Goal: Task Accomplishment & Management: Use online tool/utility

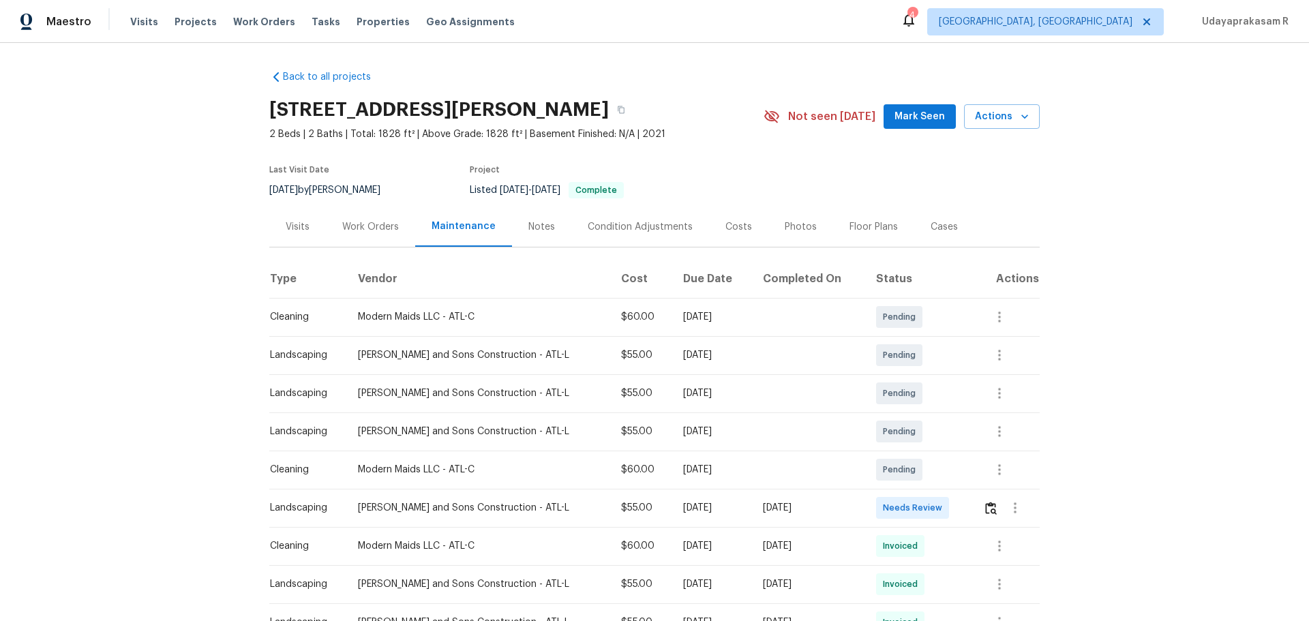
scroll to position [68, 0]
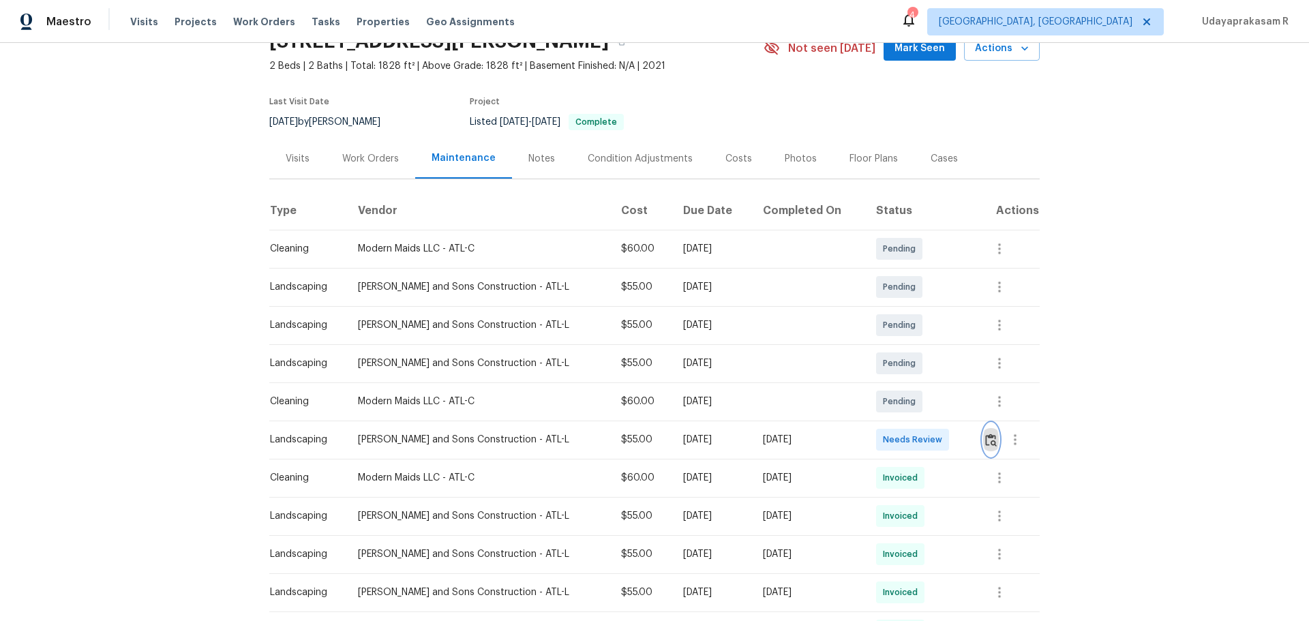
click at [985, 439] on img "button" at bounding box center [991, 439] width 12 height 13
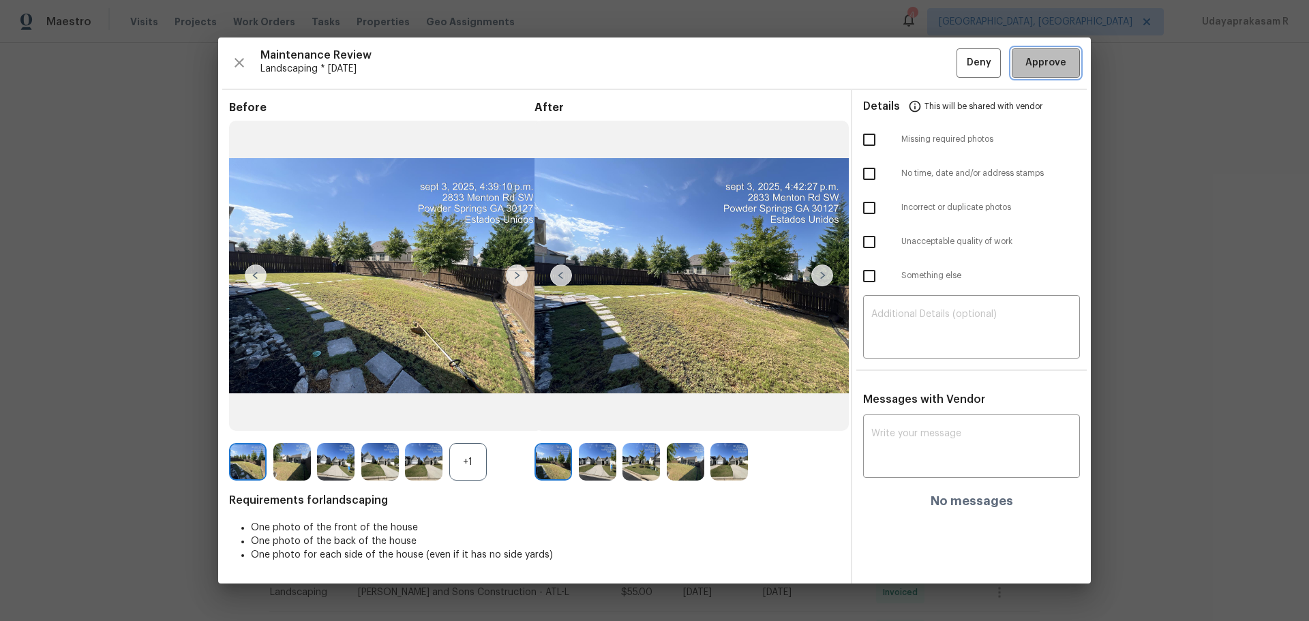
click at [1043, 70] on span "Approve" at bounding box center [1045, 63] width 41 height 17
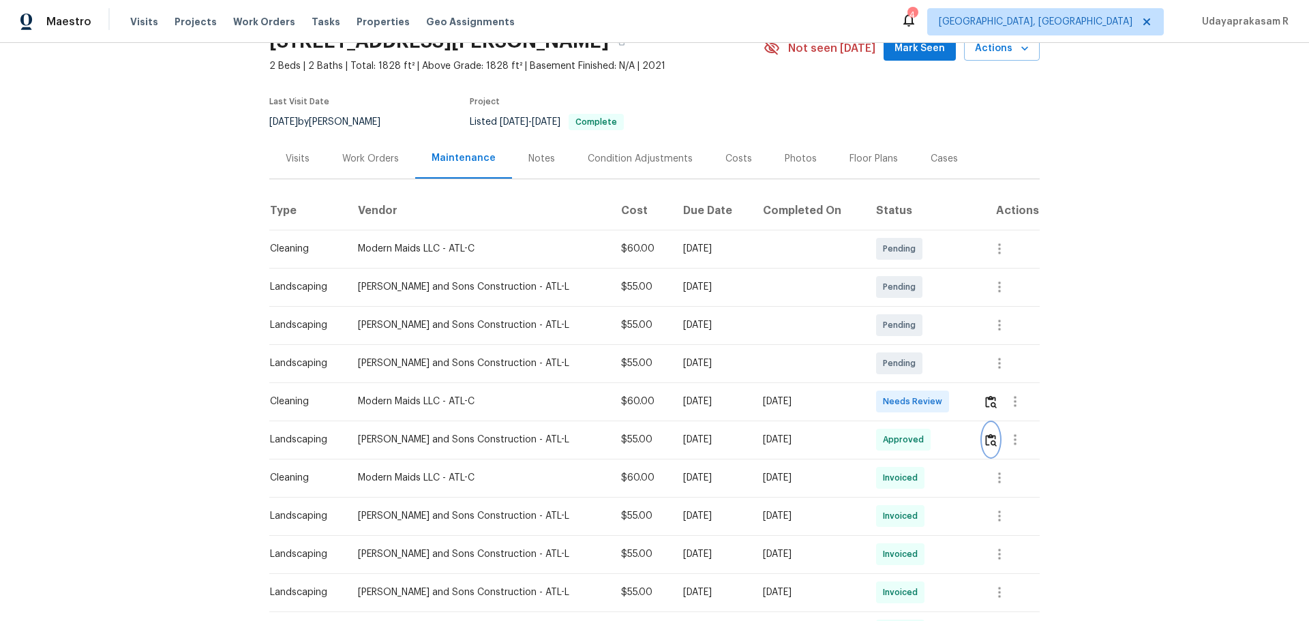
scroll to position [0, 0]
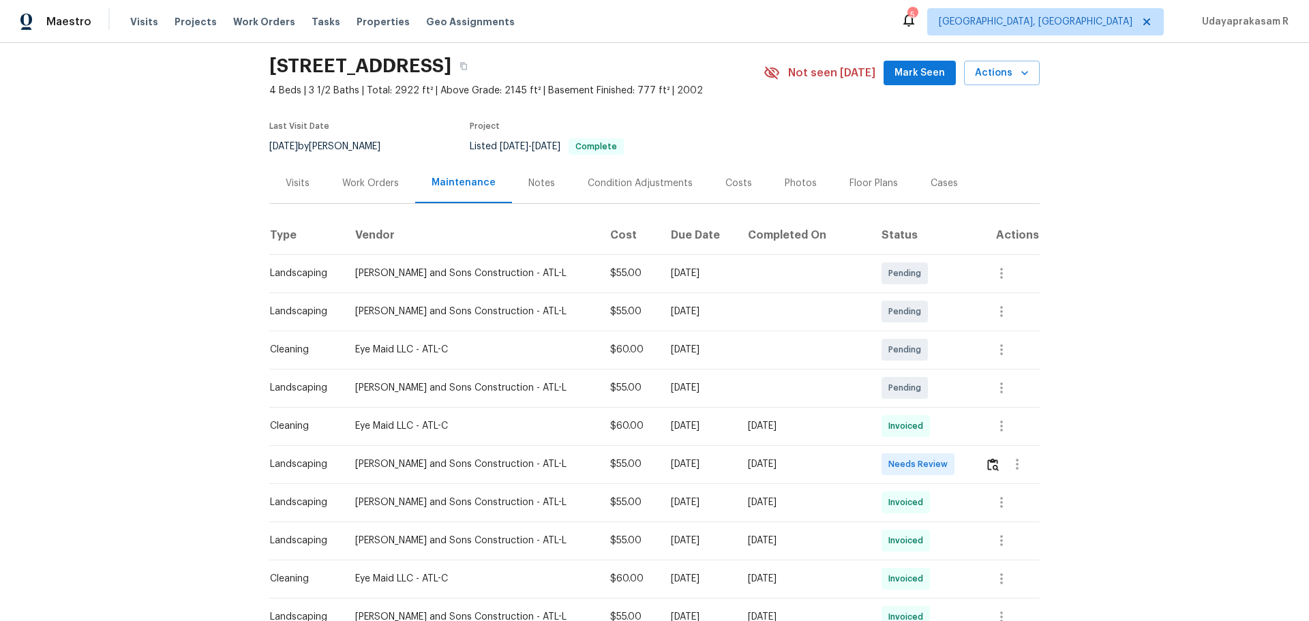
scroll to position [68, 0]
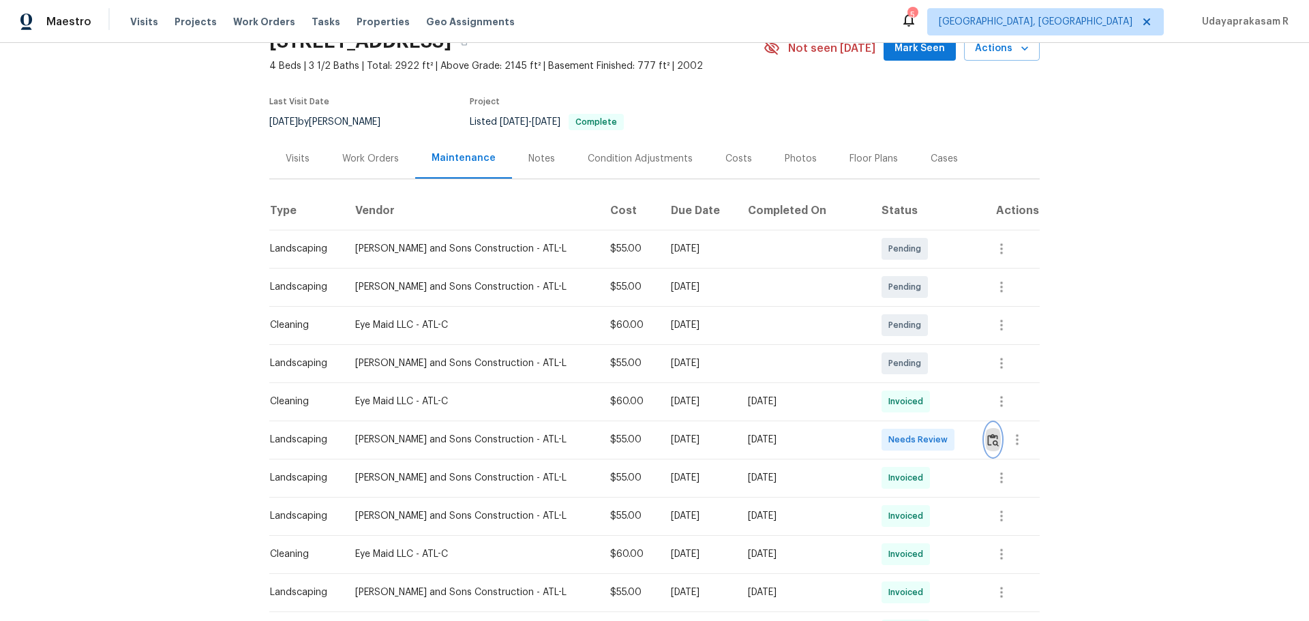
click at [930, 408] on img "button" at bounding box center [993, 439] width 12 height 13
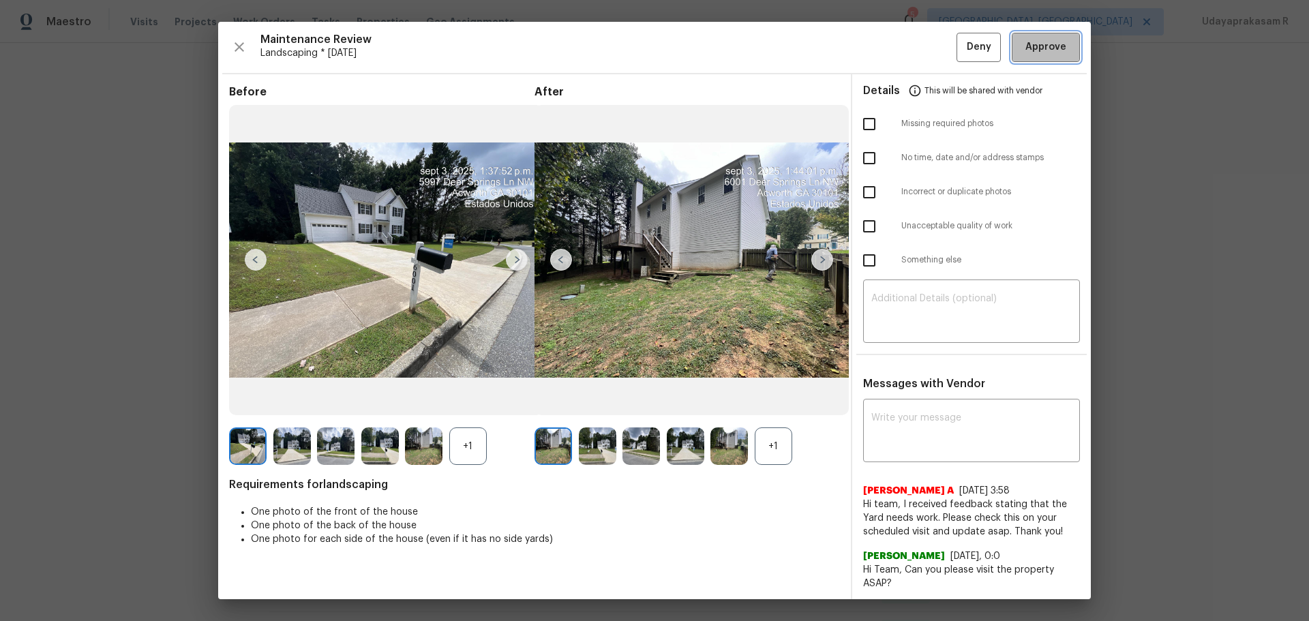
click at [930, 53] on span "Approve" at bounding box center [1045, 47] width 41 height 17
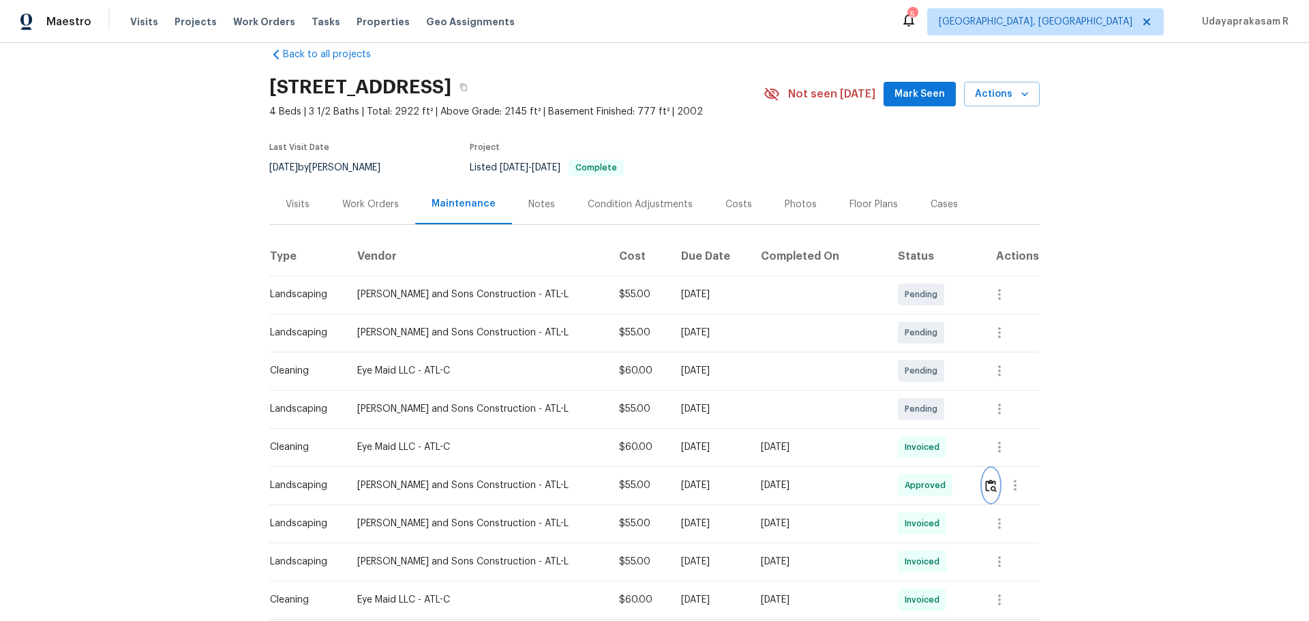
scroll to position [0, 0]
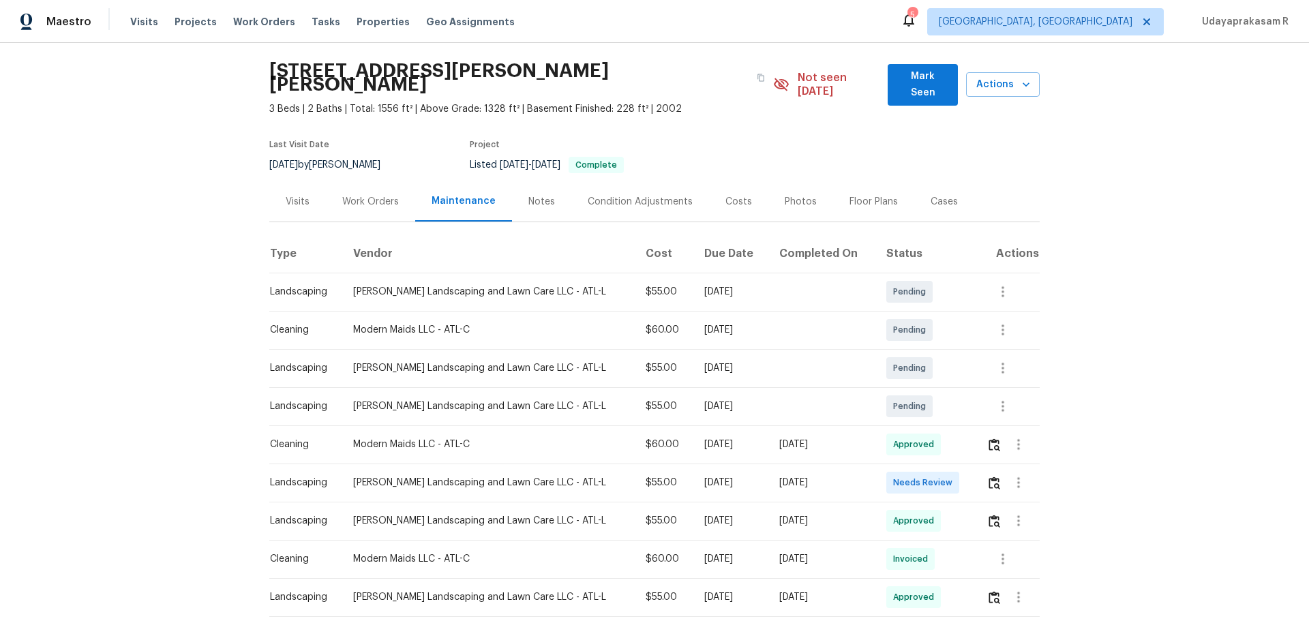
scroll to position [136, 0]
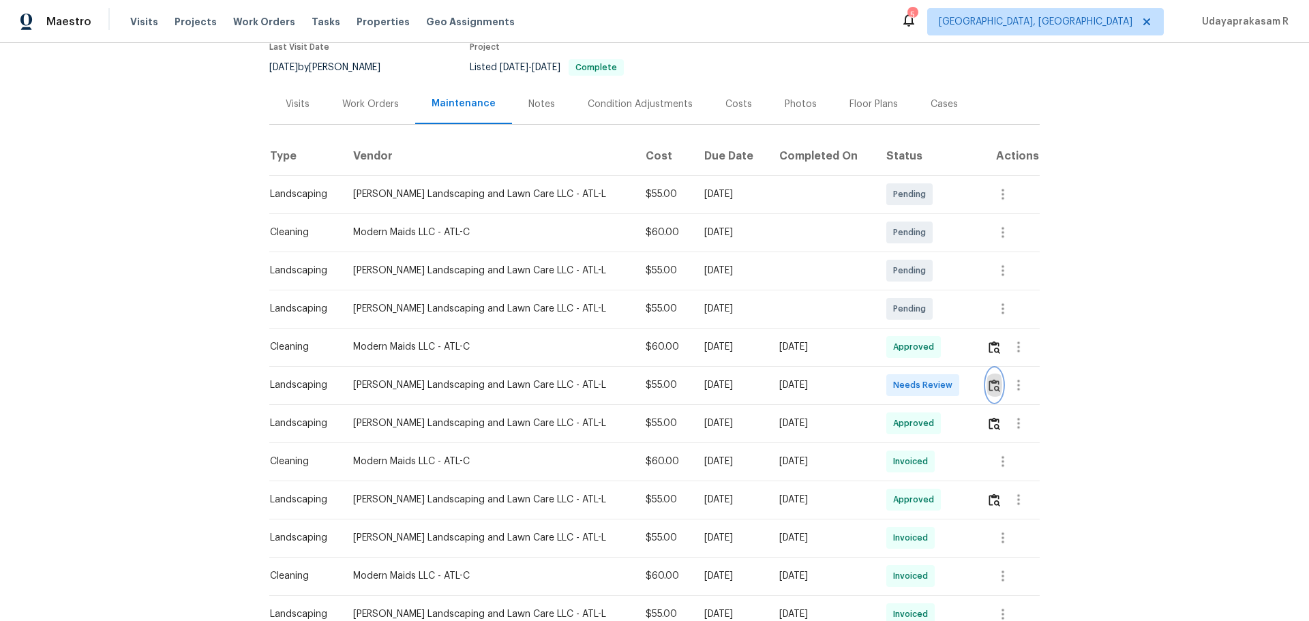
click at [994, 379] on img "button" at bounding box center [994, 385] width 12 height 13
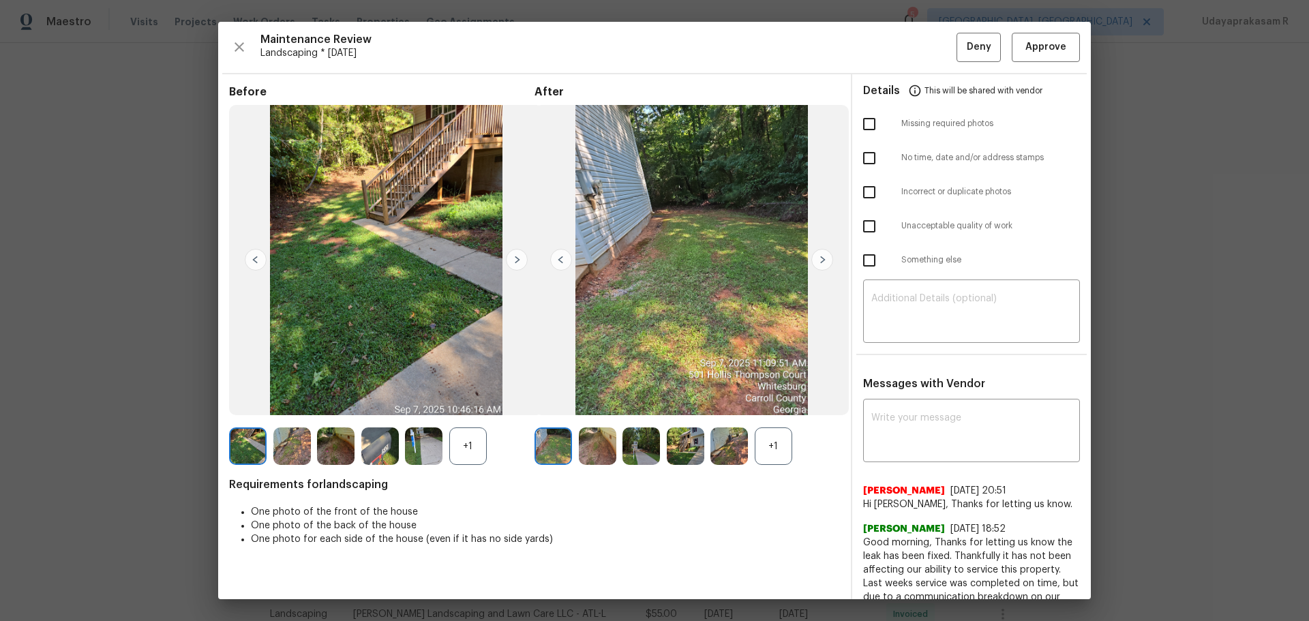
click at [510, 261] on img at bounding box center [517, 260] width 22 height 22
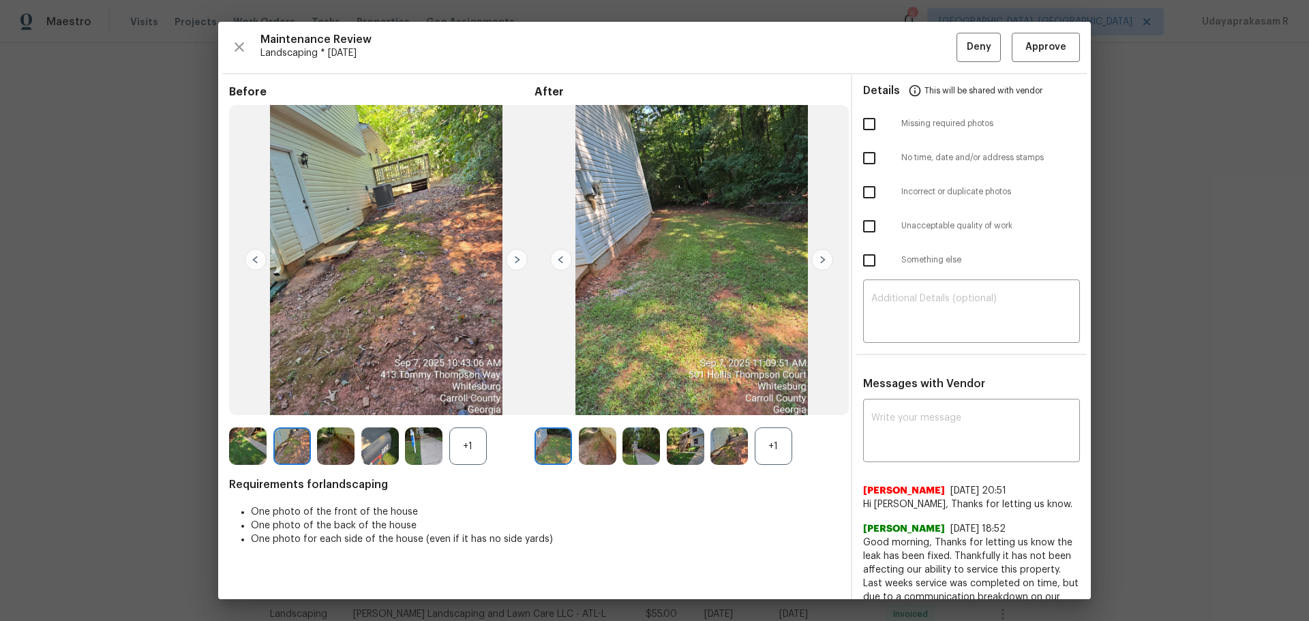
click at [510, 261] on img at bounding box center [517, 260] width 22 height 22
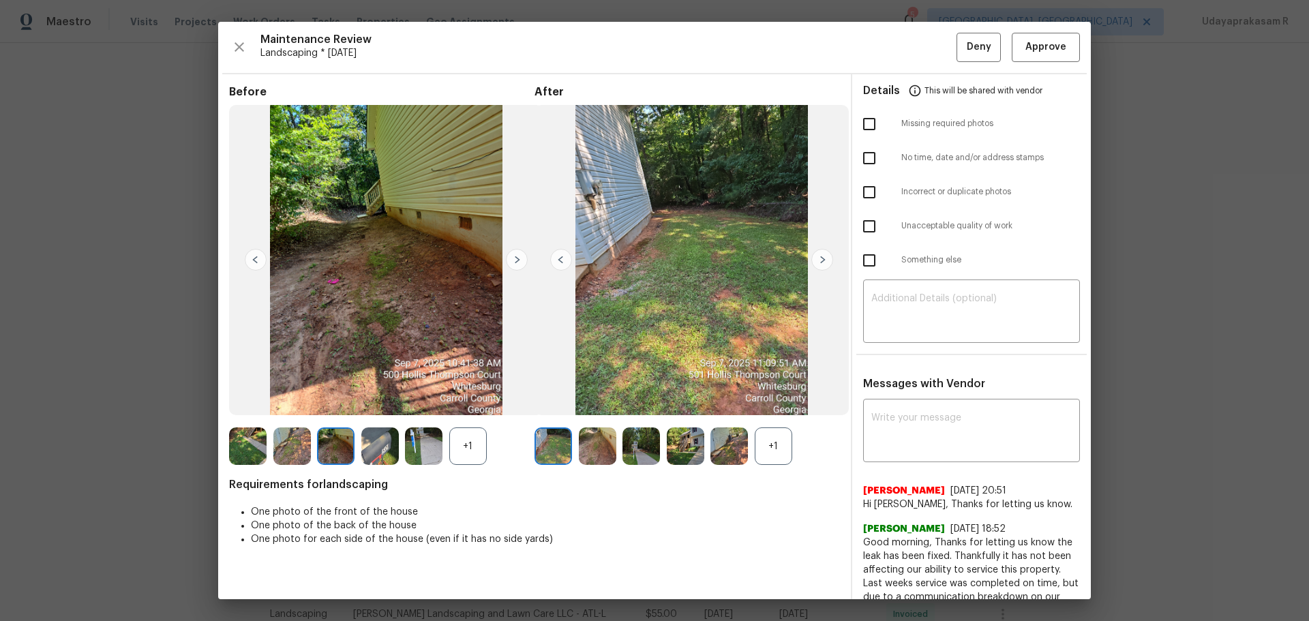
click at [510, 261] on img at bounding box center [517, 260] width 22 height 22
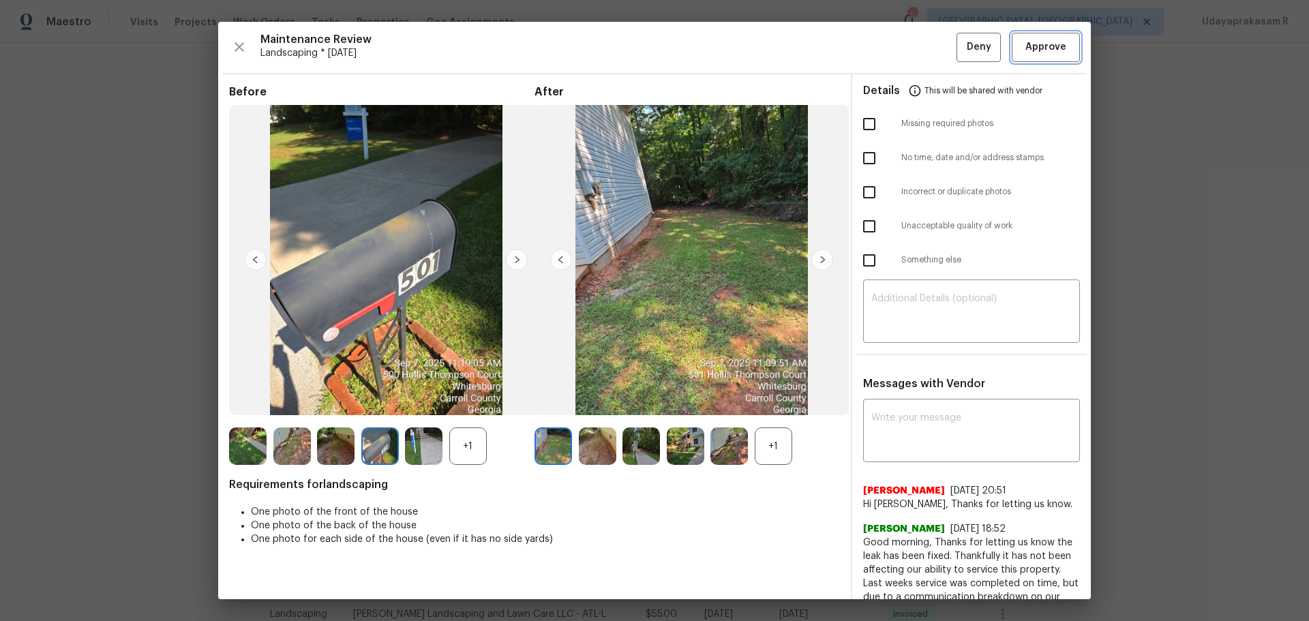
click at [1052, 48] on span "Approve" at bounding box center [1045, 47] width 41 height 17
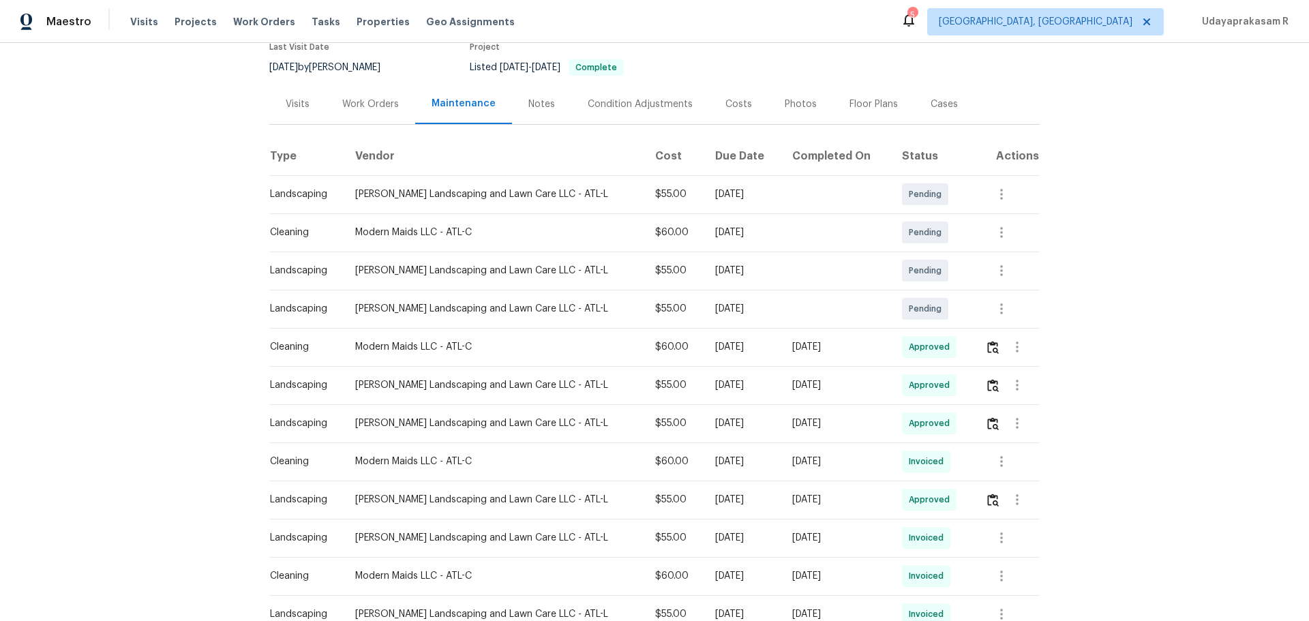
drag, startPoint x: 1088, startPoint y: 334, endPoint x: 1248, endPoint y: 14, distance: 358.1
click at [1088, 333] on div "Back to all projects 501 Hollis Thompson Dr, Whitesburg, GA 30185 3 Beds | 2 Ba…" at bounding box center [654, 332] width 1309 height 578
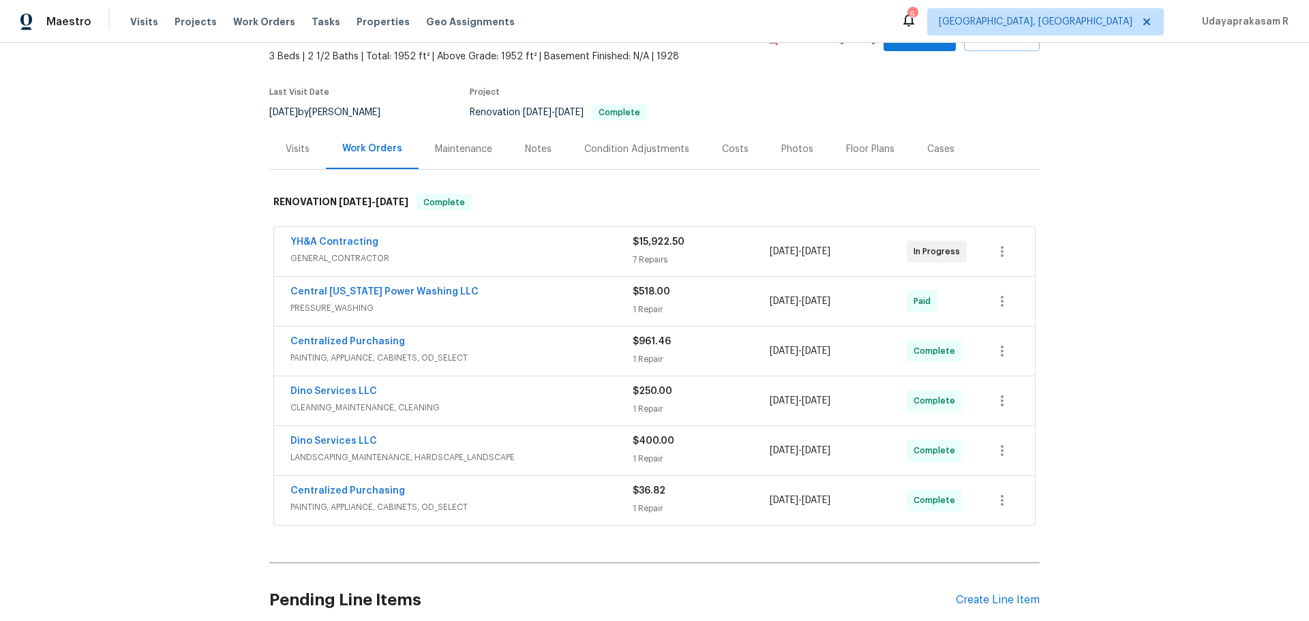
scroll to position [68, 0]
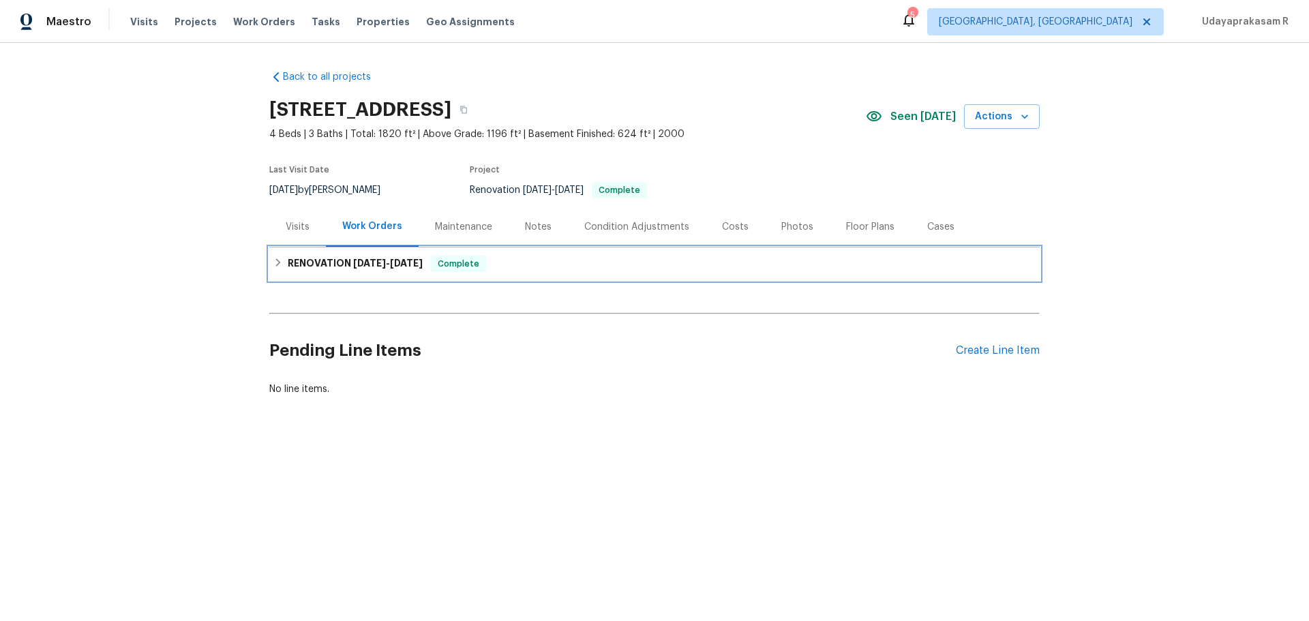
click at [321, 256] on h6 "RENOVATION 8/25/25 - 9/9/25" at bounding box center [355, 264] width 135 height 16
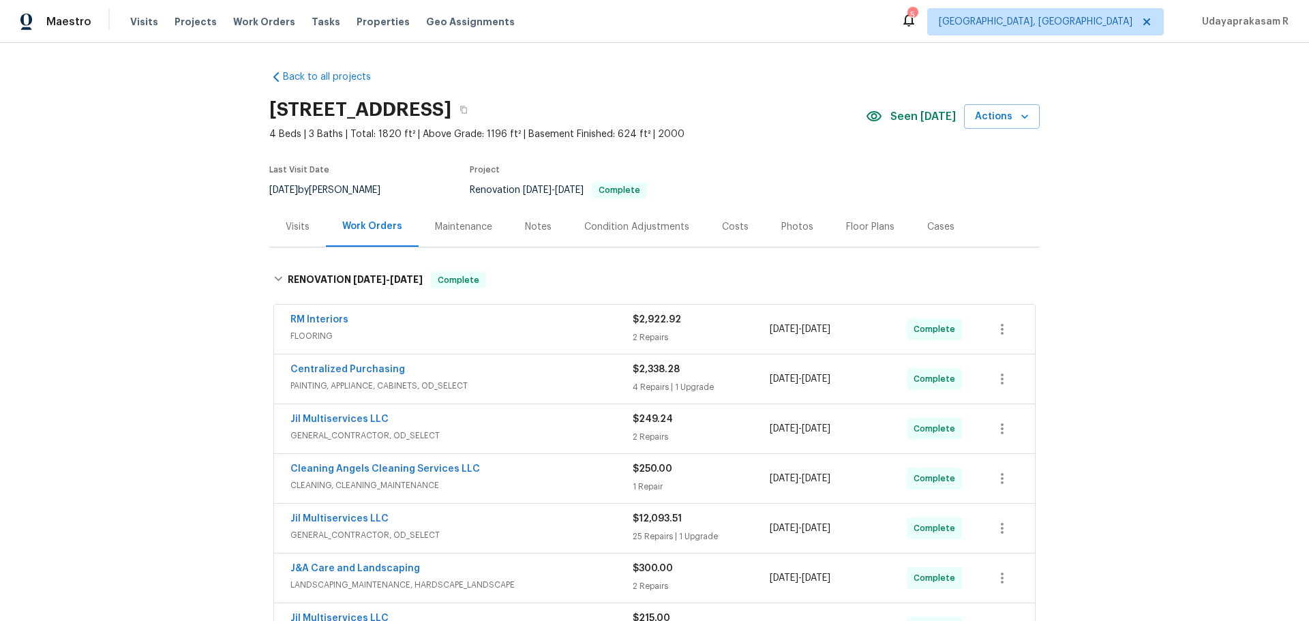
click at [1212, 232] on div "Back to all projects 3801 Fig Leaf Ct, Greensboro, NC 27406 4 Beds | 3 Baths | …" at bounding box center [654, 332] width 1309 height 578
click at [100, 494] on div "Back to all projects 3801 Fig Leaf Ct, Greensboro, NC 27406 4 Beds | 3 Baths | …" at bounding box center [654, 332] width 1309 height 578
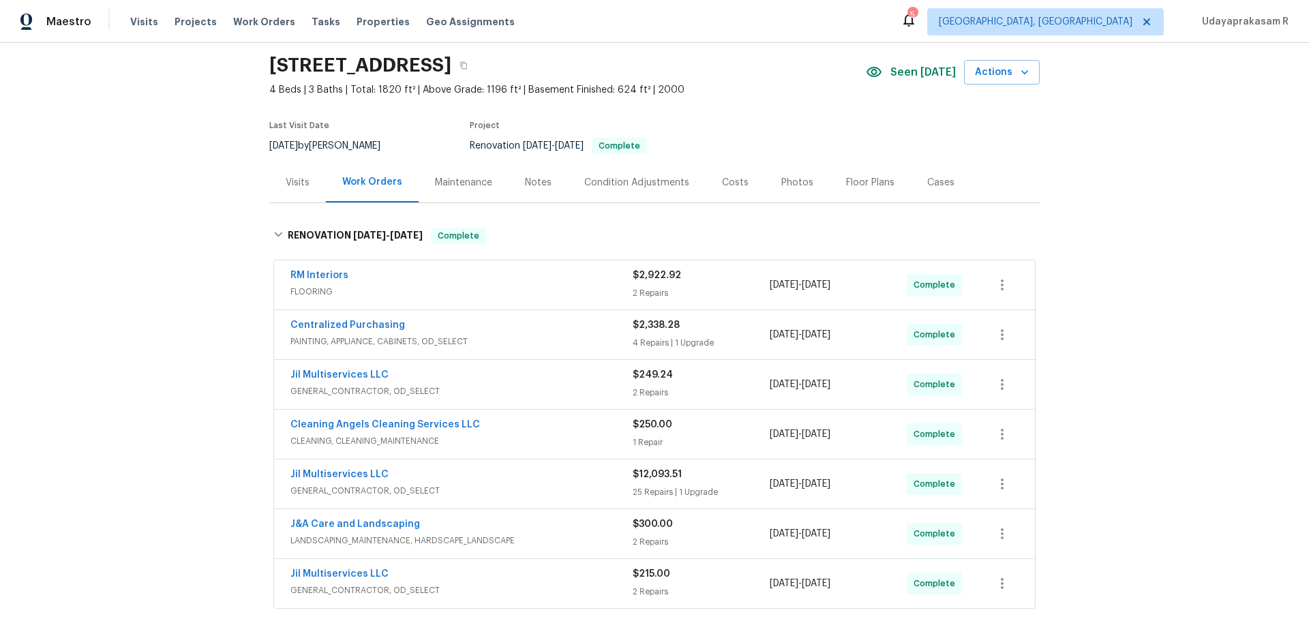
scroll to position [68, 0]
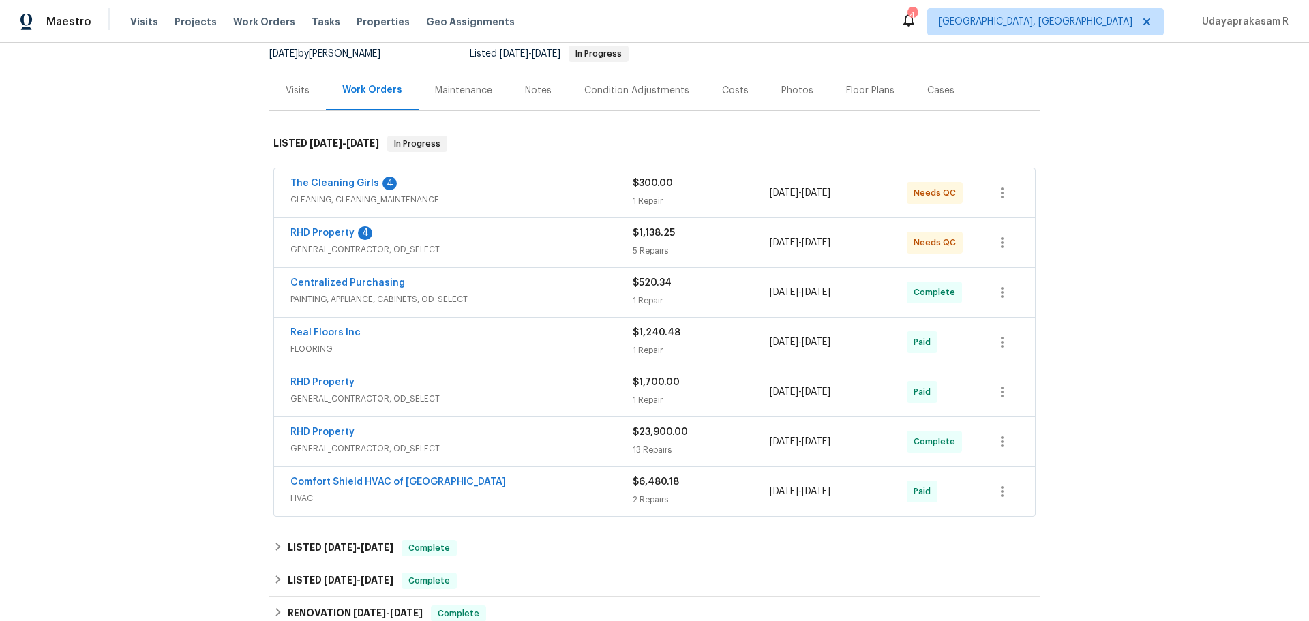
scroll to position [68, 0]
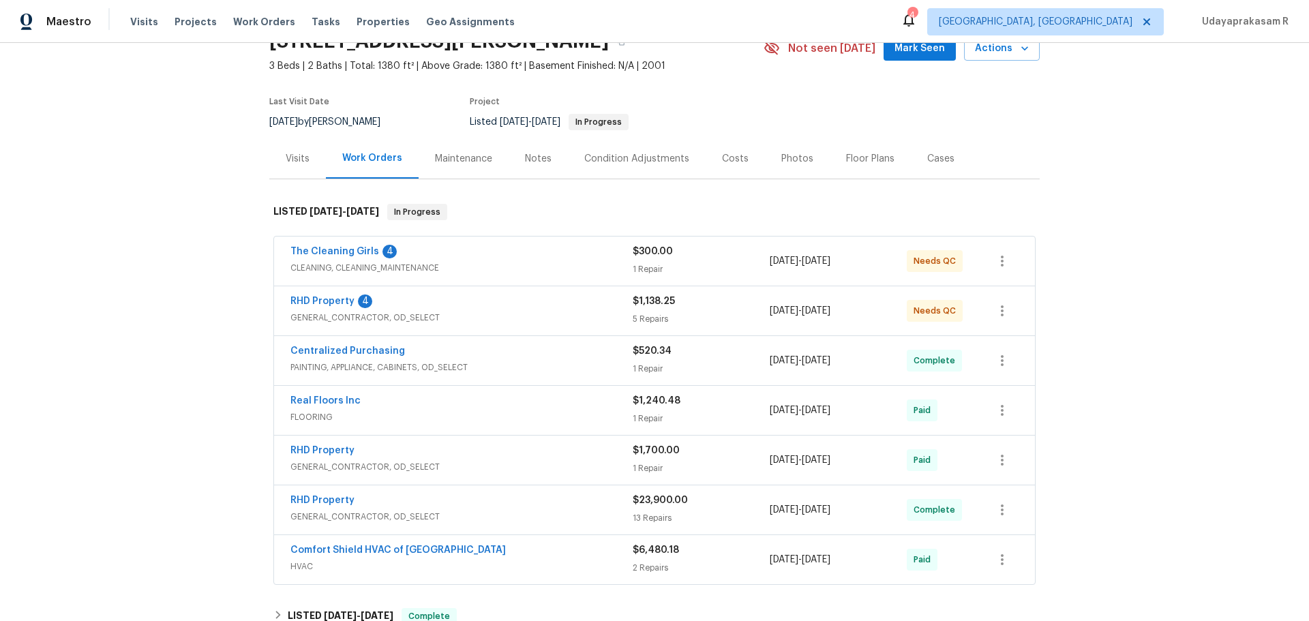
click at [150, 314] on div "Back to all projects 4025 Scofield Dr, Raleigh, NC 27610 3 Beds | 2 Baths | Tot…" at bounding box center [654, 332] width 1309 height 578
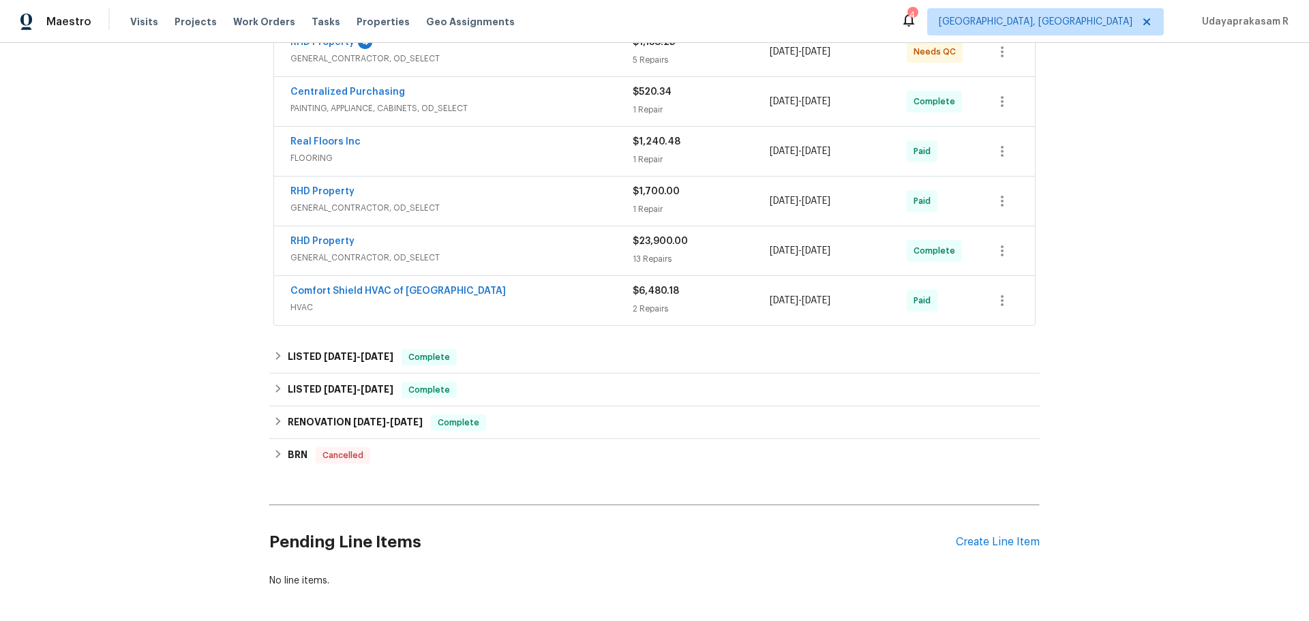
scroll to position [329, 0]
click at [324, 353] on span "6/24/25" at bounding box center [340, 355] width 33 height 10
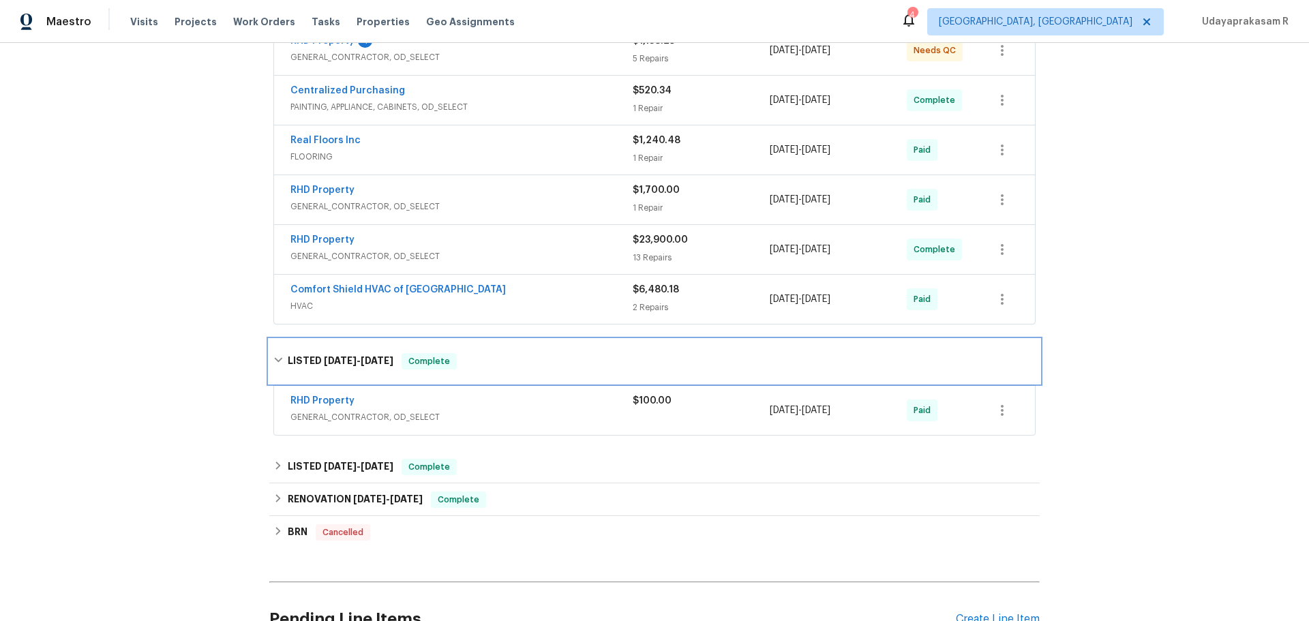
click at [320, 353] on h6 "LISTED 6/24/25 - 6/25/25" at bounding box center [341, 361] width 106 height 16
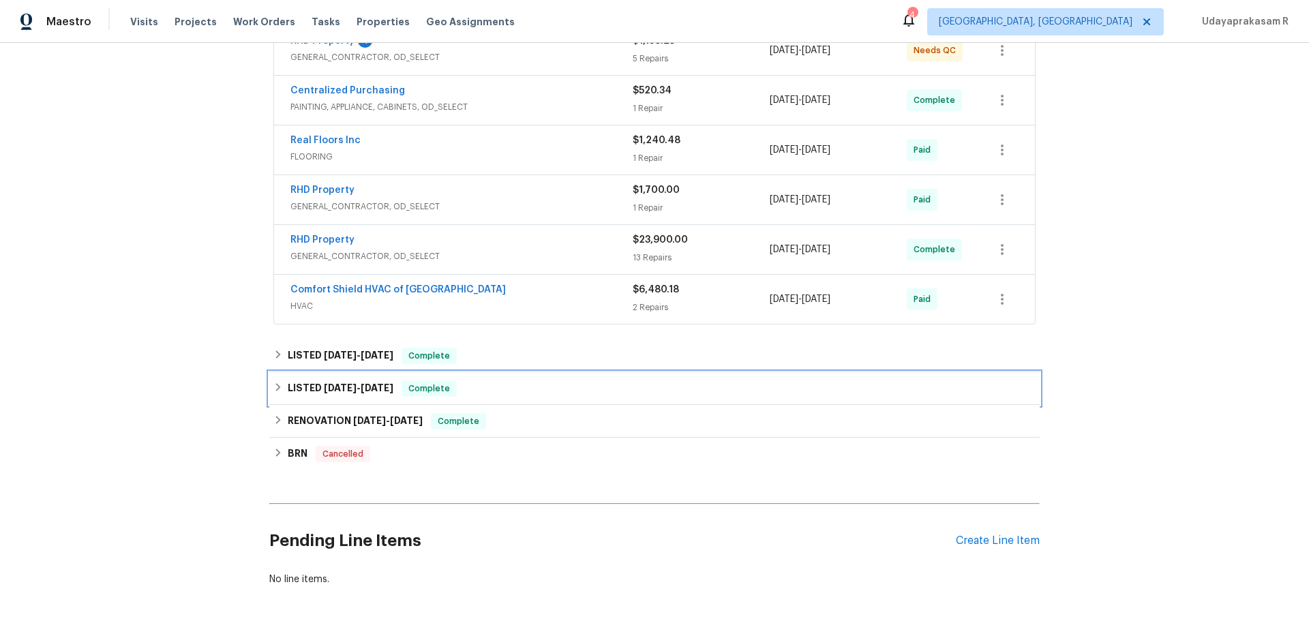
click at [305, 396] on h6 "LISTED 5/23/25 - 5/24/25" at bounding box center [341, 388] width 106 height 16
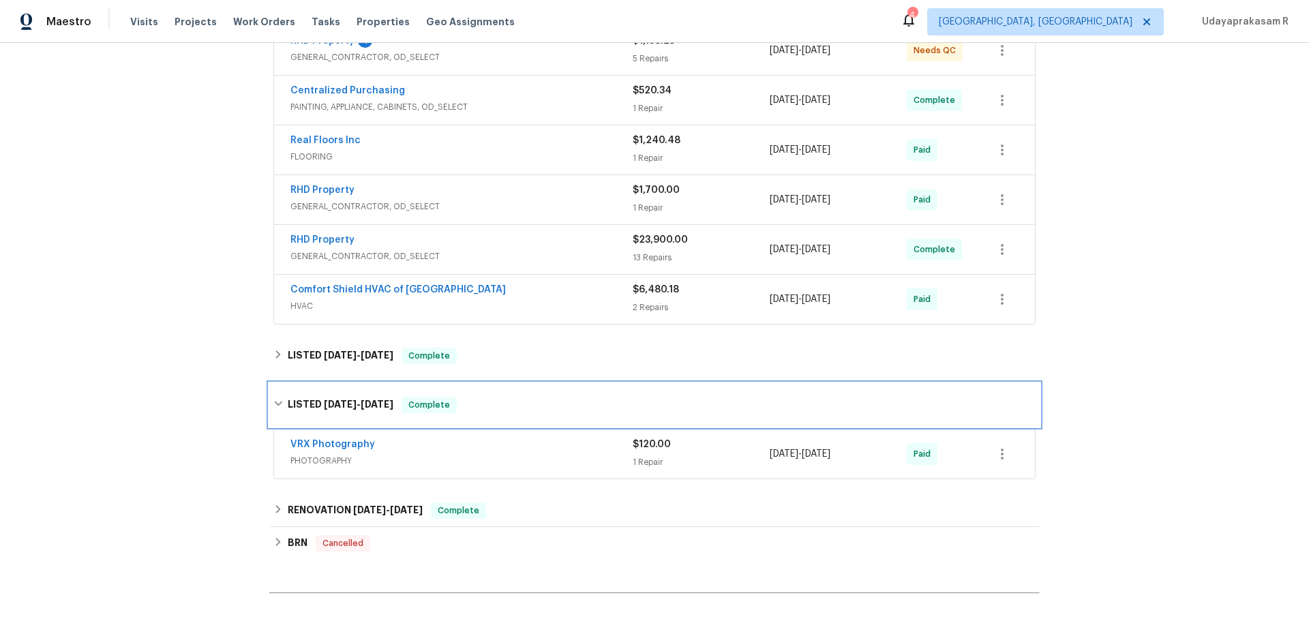
click at [305, 396] on div "LISTED 5/23/25 - 5/24/25 Complete" at bounding box center [654, 405] width 770 height 44
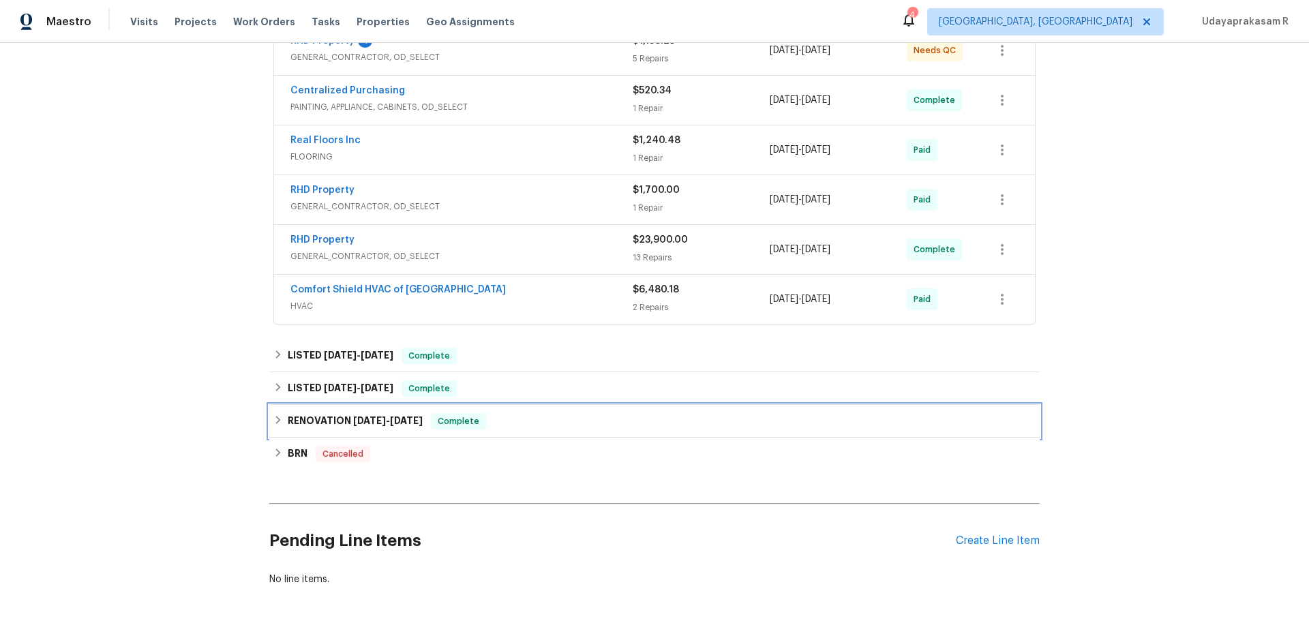
click at [304, 428] on h6 "RENOVATION 5/8/25 - 5/31/25" at bounding box center [355, 421] width 135 height 16
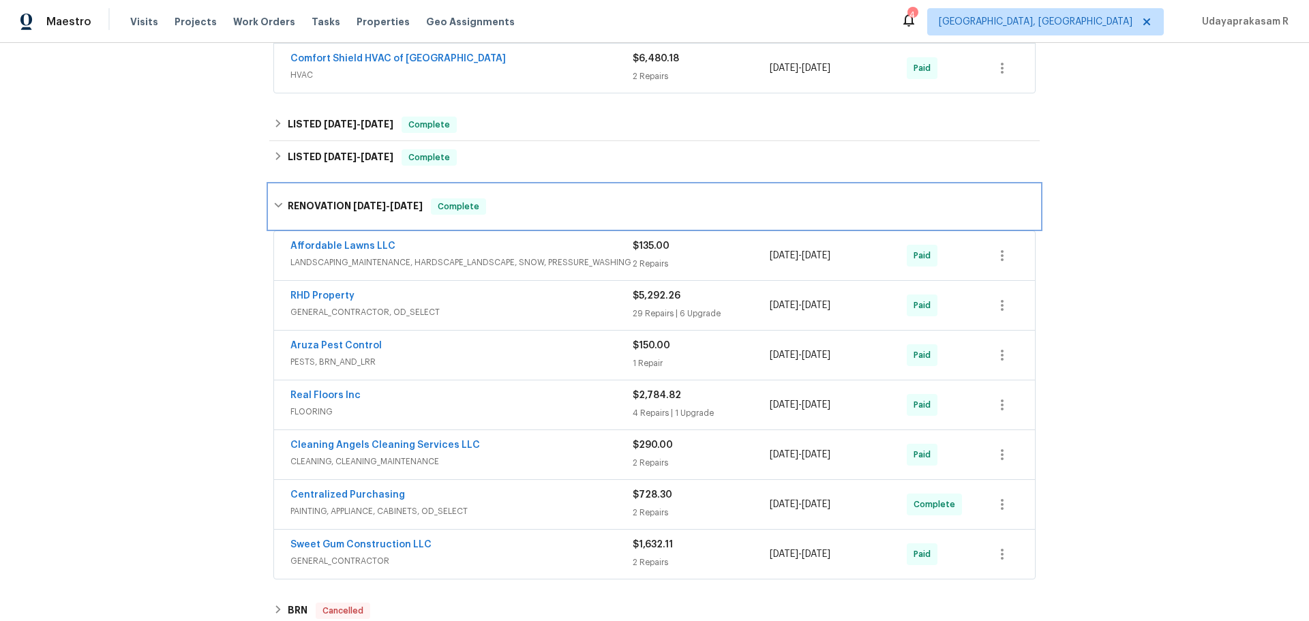
scroll to position [601, 0]
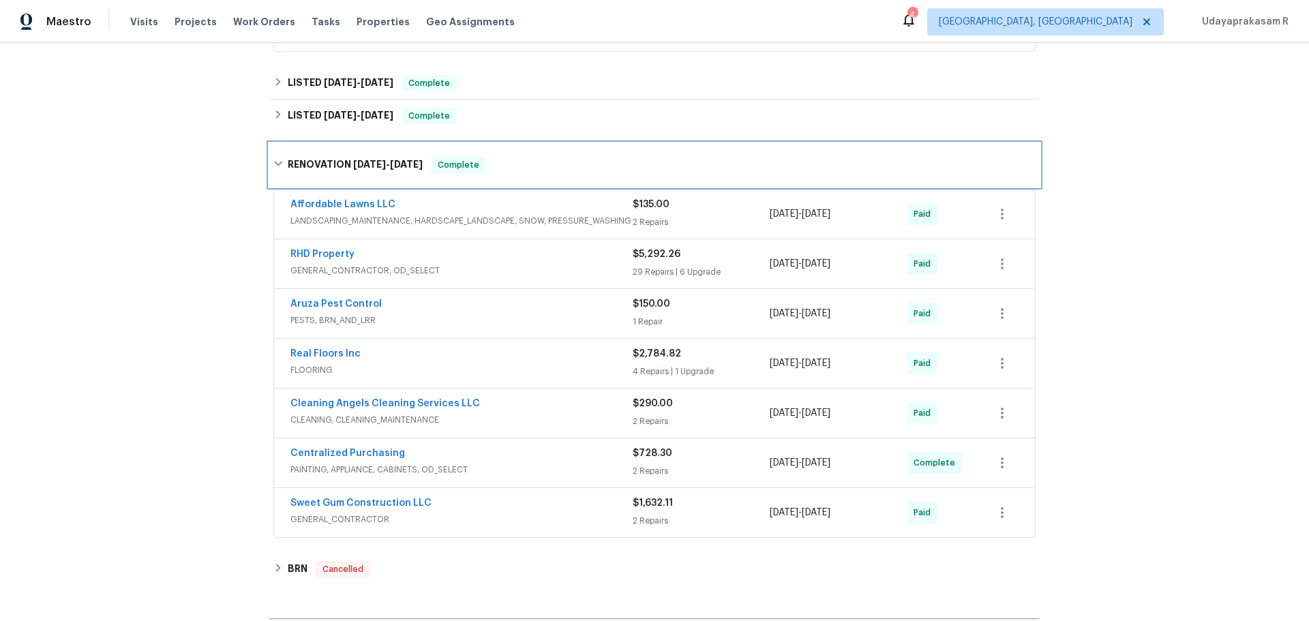
click at [319, 155] on div "RENOVATION 5/8/25 - 5/31/25 Complete" at bounding box center [654, 165] width 770 height 44
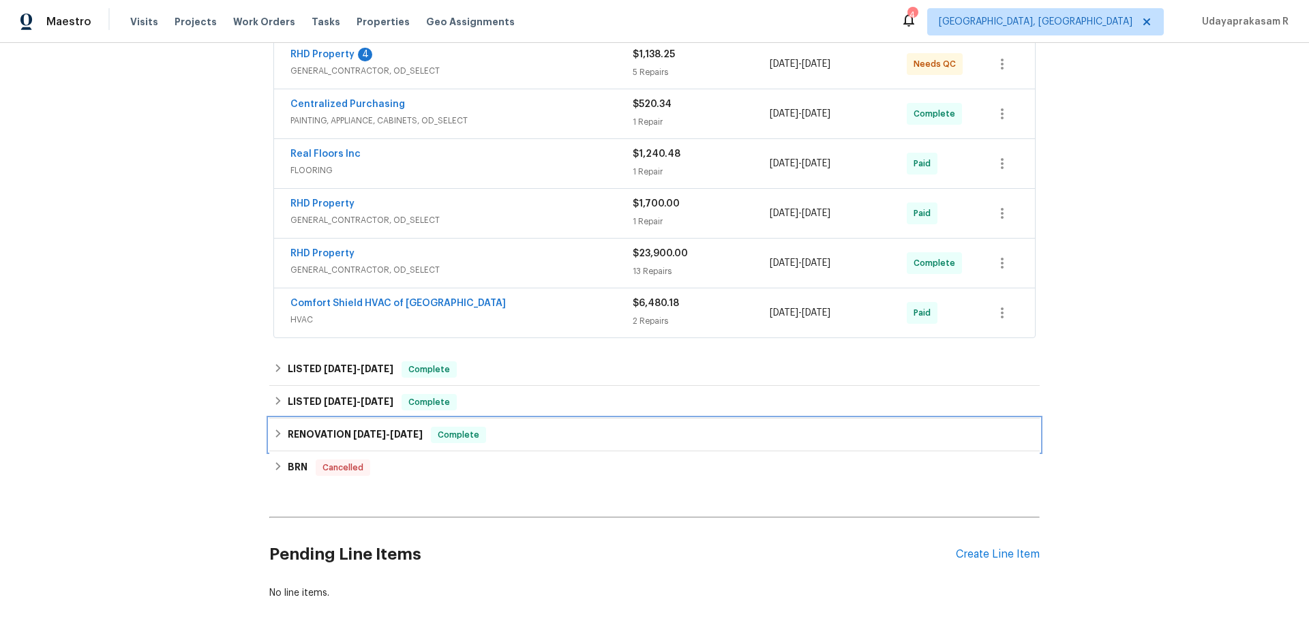
scroll to position [397, 0]
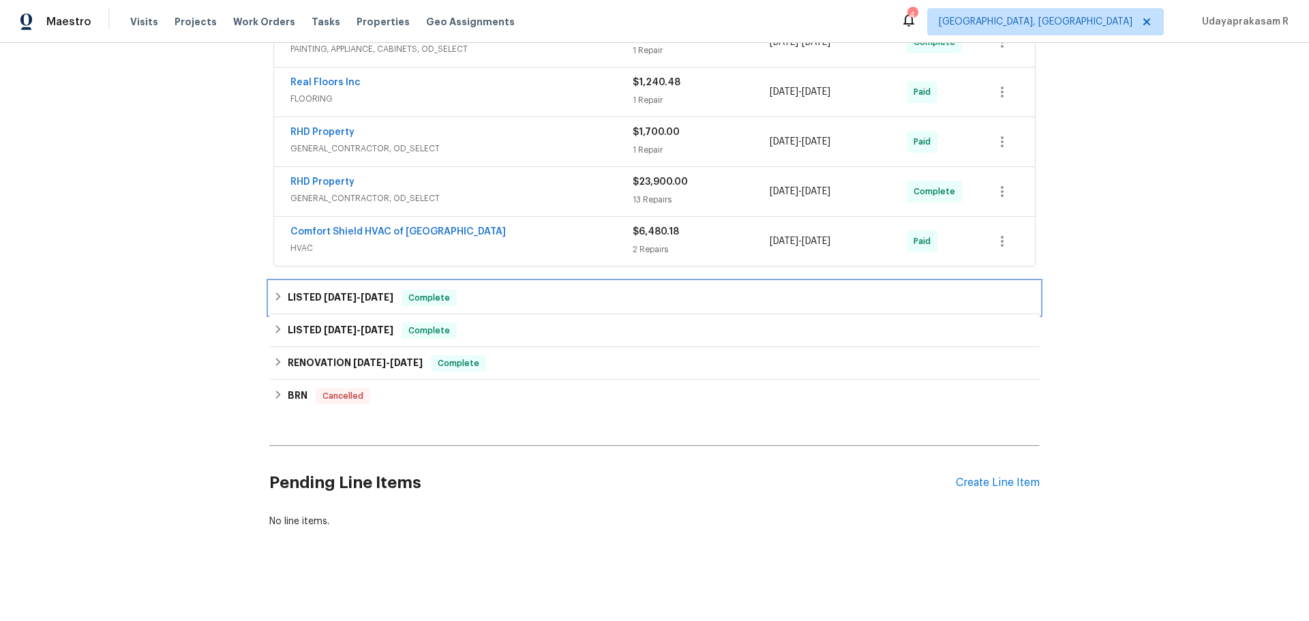
click at [335, 292] on span "6/24/25" at bounding box center [340, 297] width 33 height 10
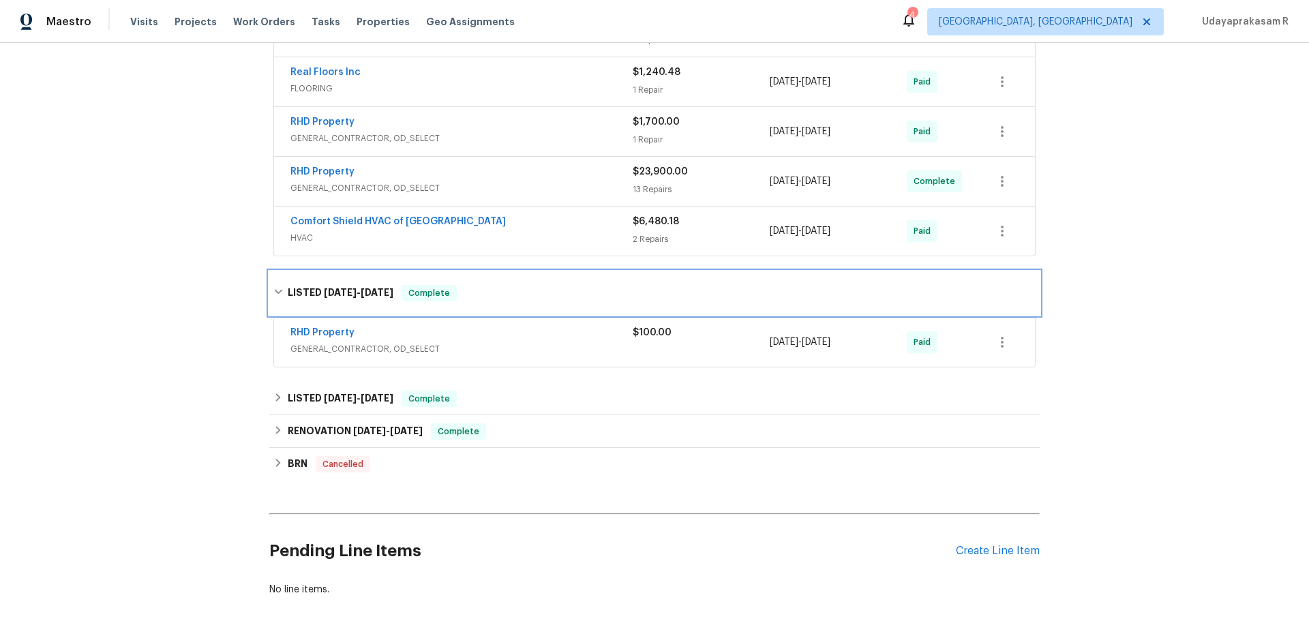
click at [292, 291] on h6 "LISTED 6/24/25 - 6/25/25" at bounding box center [341, 293] width 106 height 16
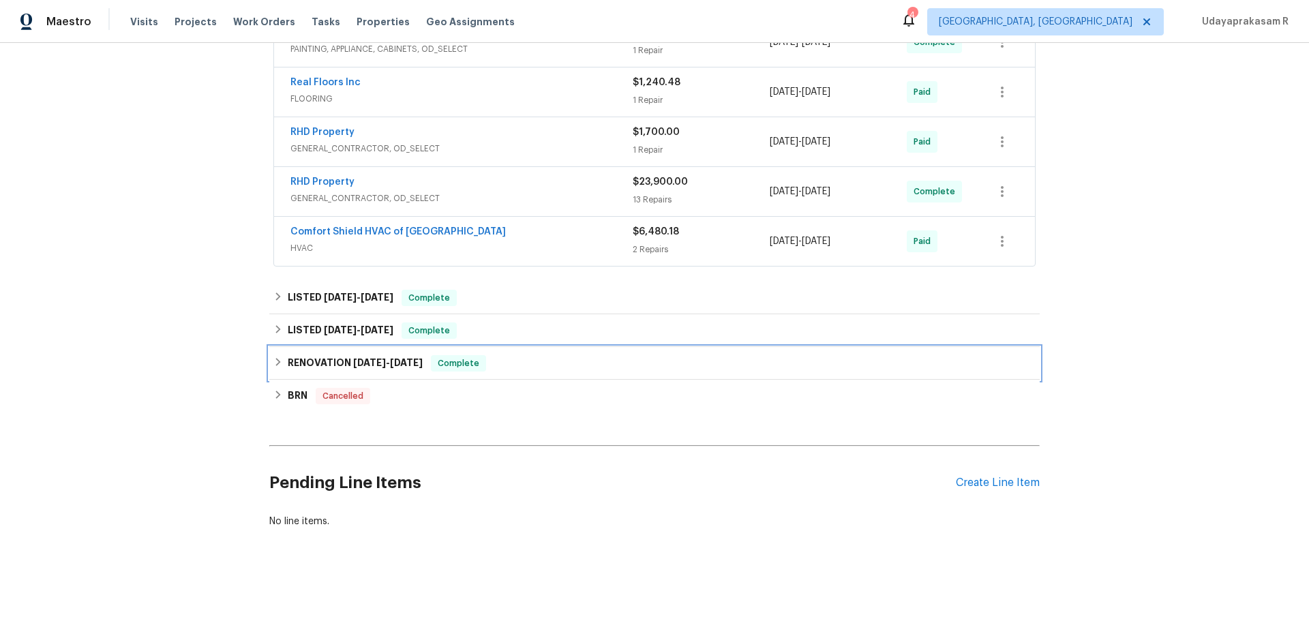
click at [316, 355] on h6 "RENOVATION 5/8/25 - 5/31/25" at bounding box center [355, 363] width 135 height 16
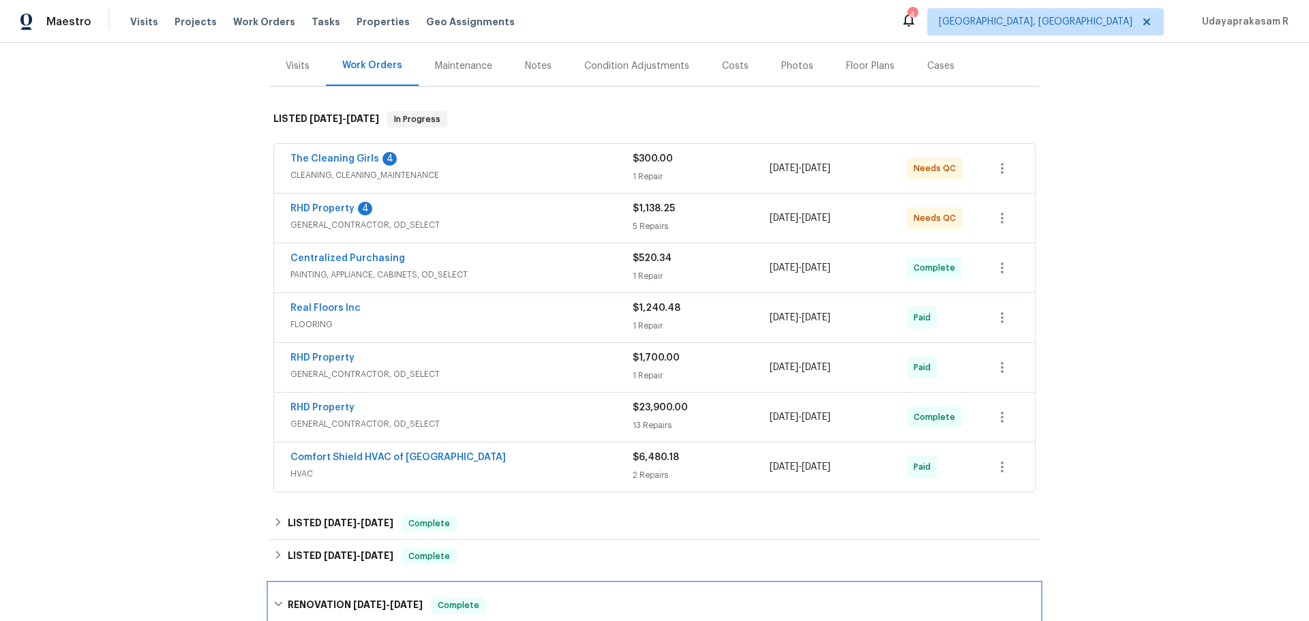
scroll to position [124, 0]
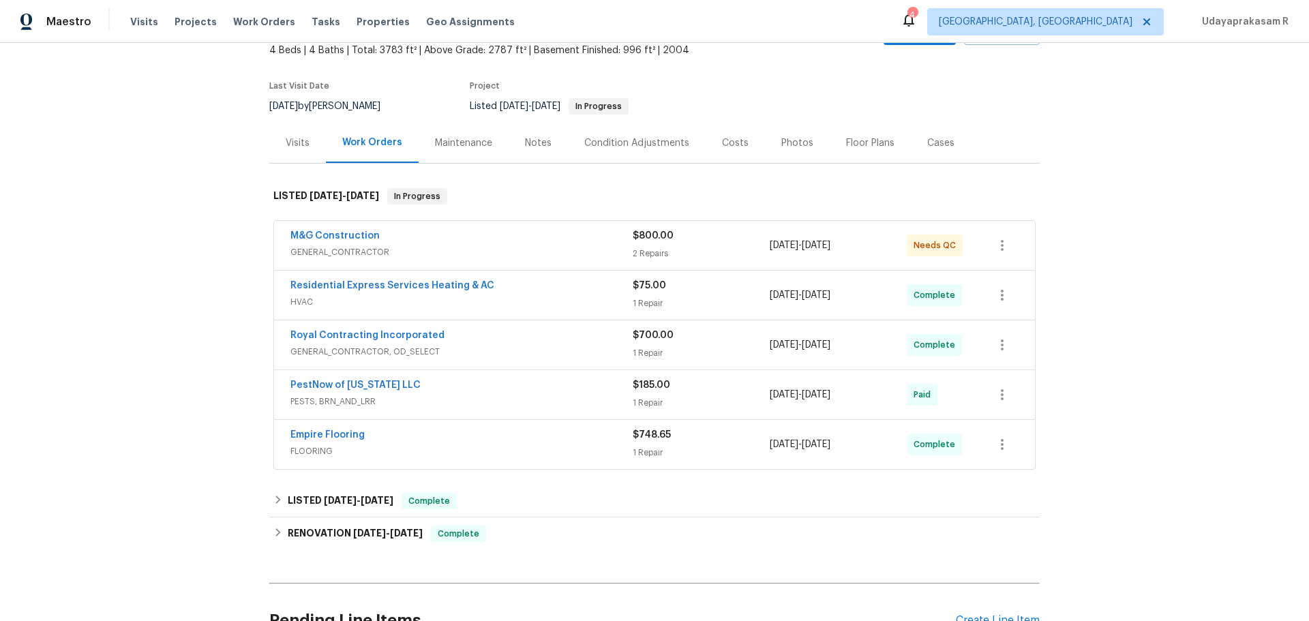
scroll to position [136, 0]
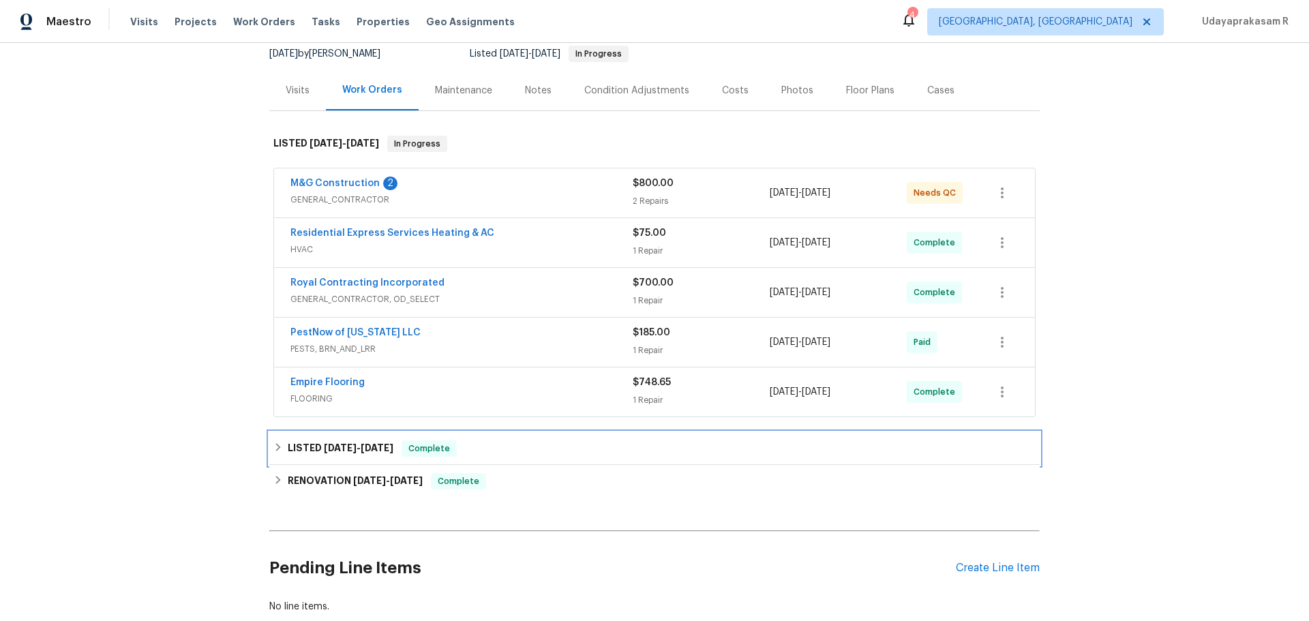
click at [337, 441] on h6 "LISTED 2/26/25 - 7/5/25" at bounding box center [341, 448] width 106 height 16
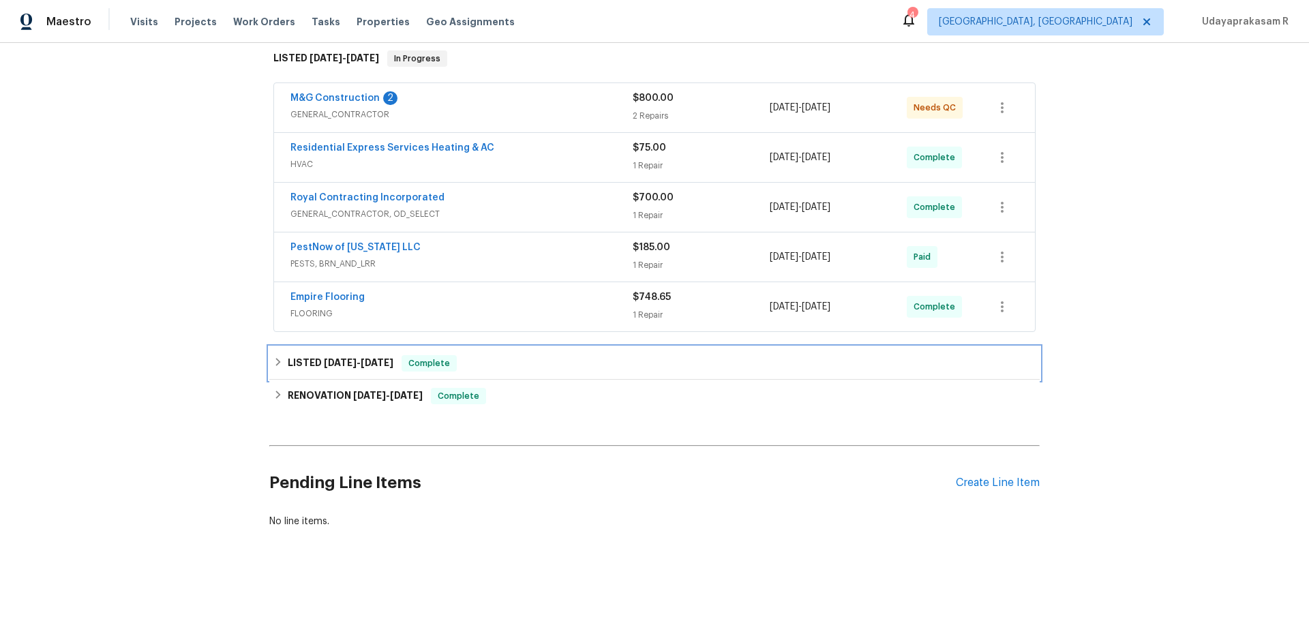
scroll to position [341, 0]
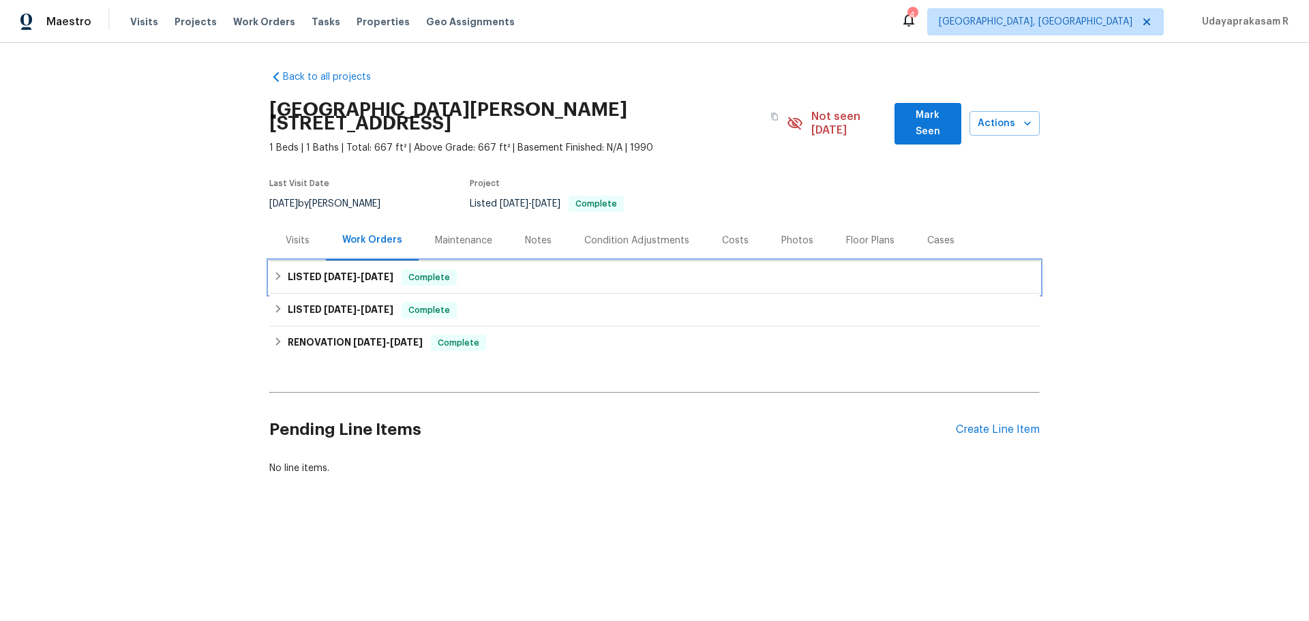
click at [327, 272] on span "[DATE]" at bounding box center [340, 277] width 33 height 10
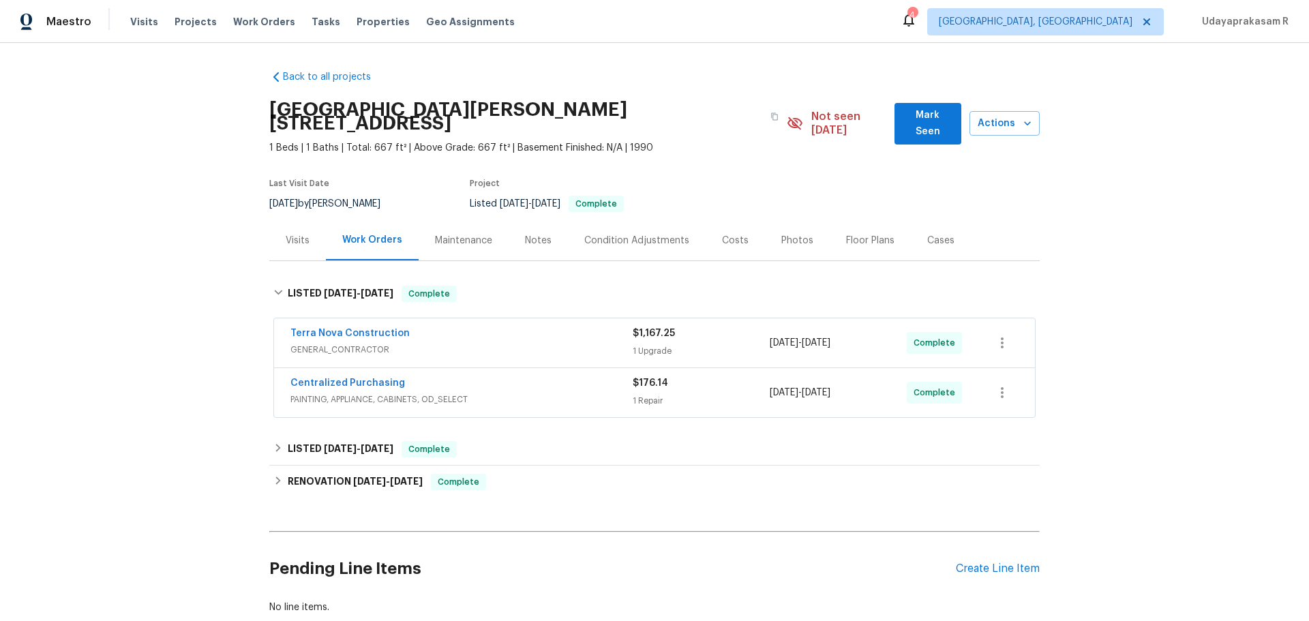
click at [182, 337] on div "Back to all projects [GEOGRAPHIC_DATA][PERSON_NAME][STREET_ADDRESS] 1 Beds | 1 …" at bounding box center [654, 332] width 1309 height 578
click at [309, 441] on h6 "LISTED [DATE] - [DATE]" at bounding box center [341, 449] width 106 height 16
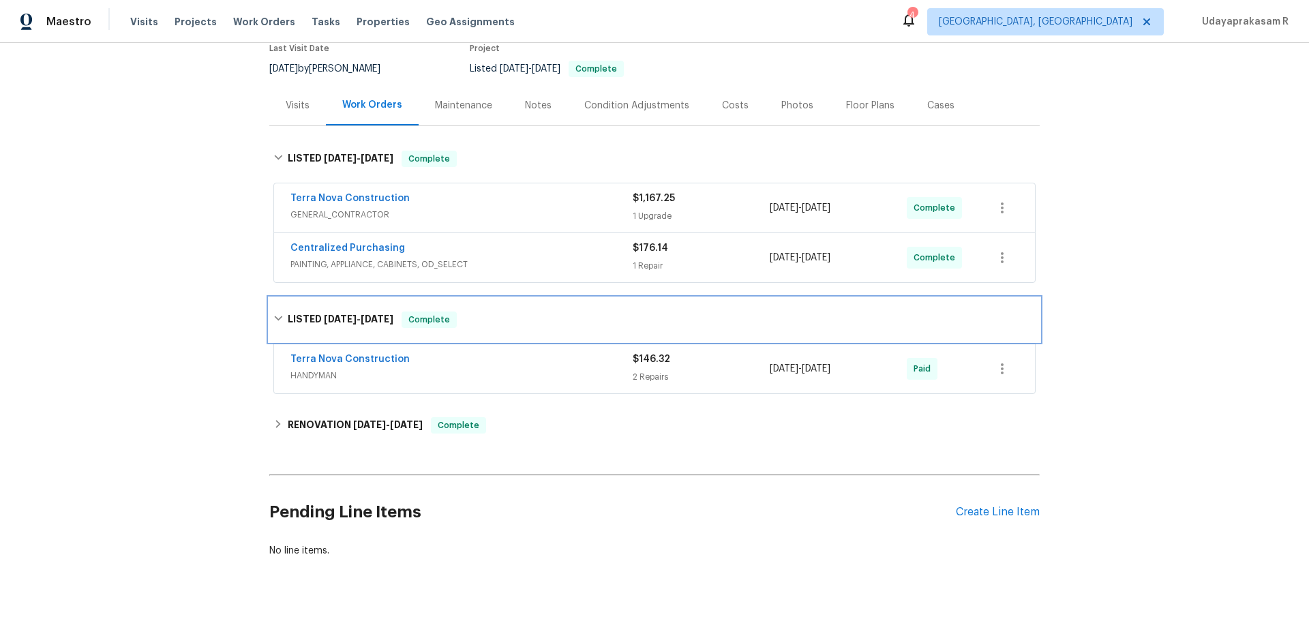
scroll to position [136, 0]
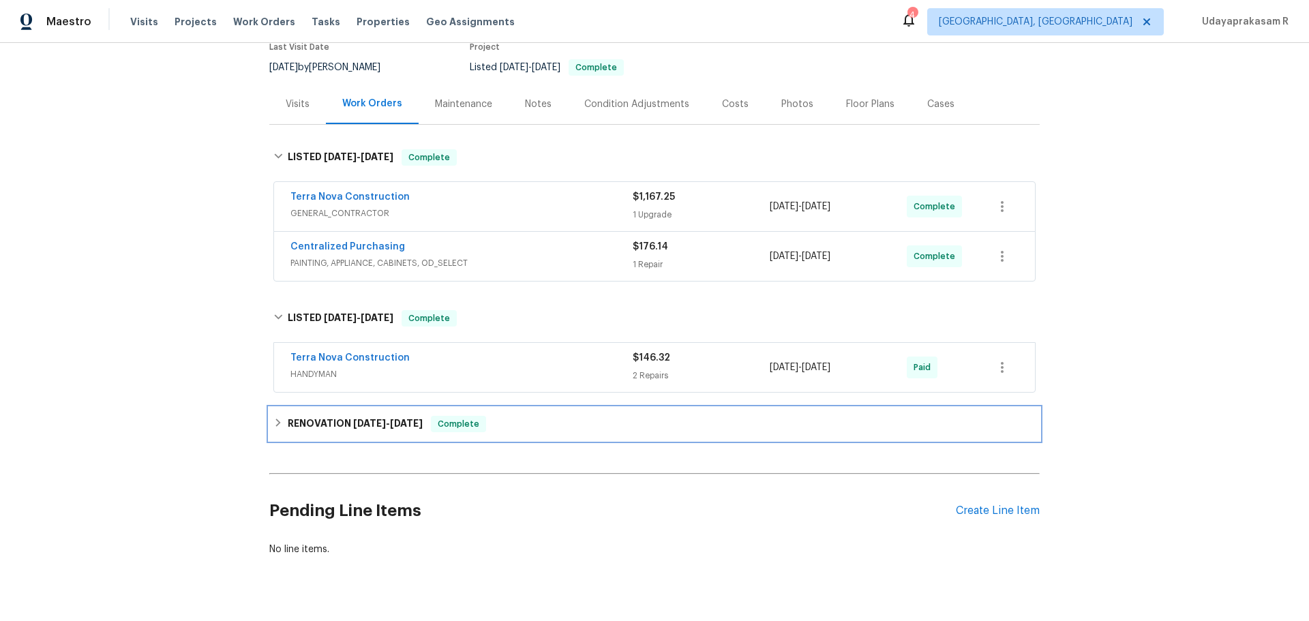
click at [316, 416] on h6 "RENOVATION 6/24/24 - 6/26/24" at bounding box center [355, 424] width 135 height 16
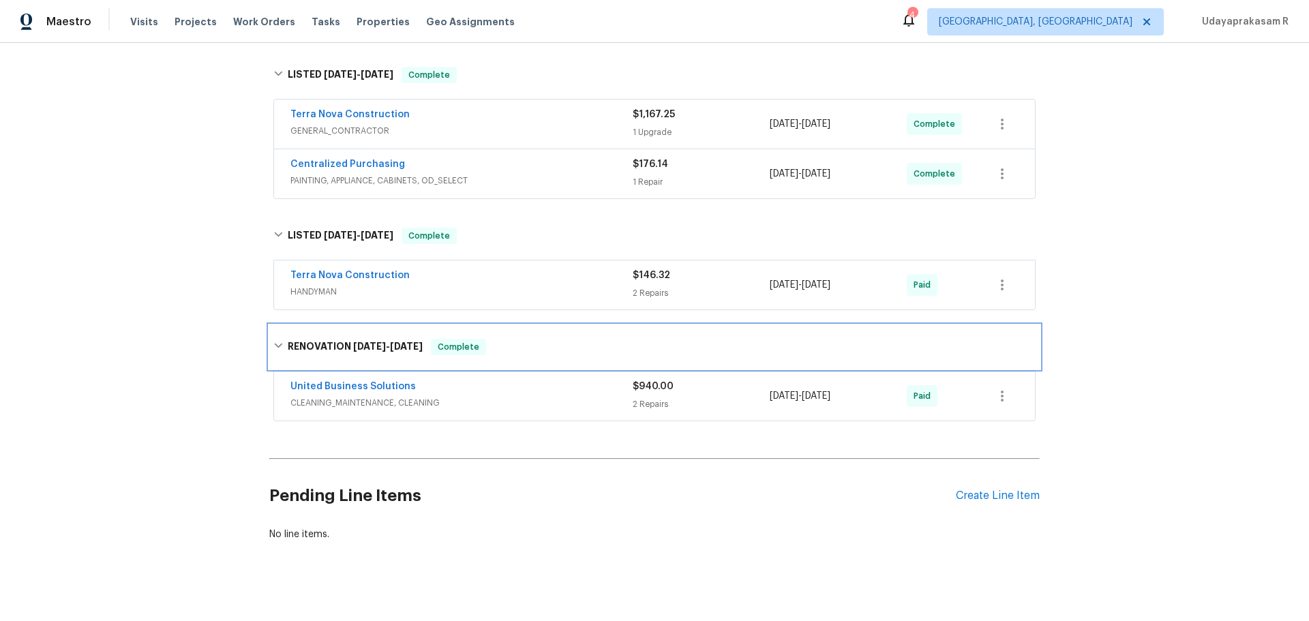
scroll to position [228, 0]
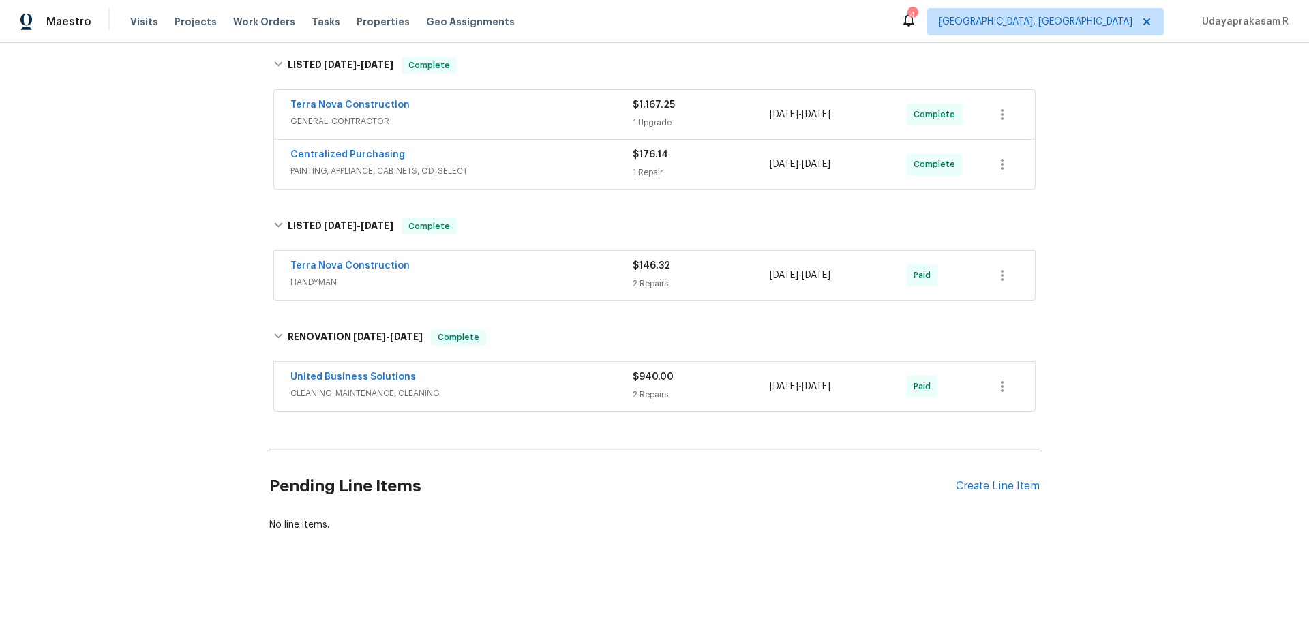
click at [202, 370] on div "Back to all projects 7365 Calle Cristobal Unit 197, San Diego, CA 92126 1 Beds …" at bounding box center [654, 332] width 1309 height 578
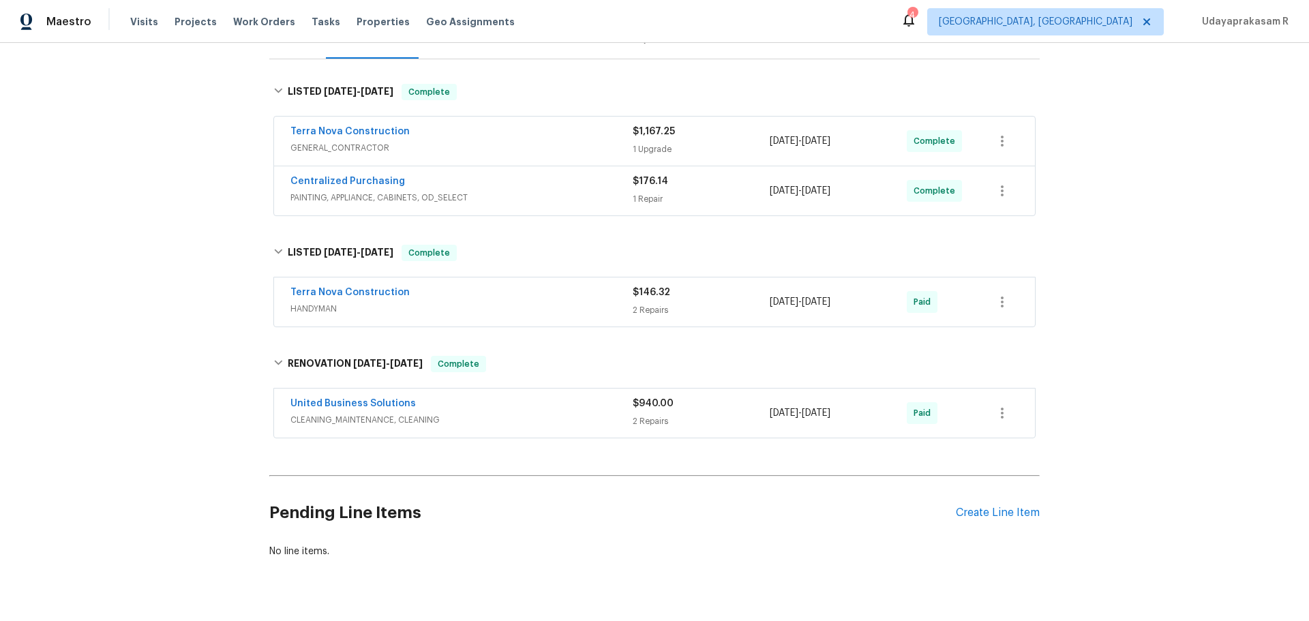
scroll to position [204, 0]
click at [154, 275] on div "Back to all projects 7365 Calle Cristobal Unit 197, San Diego, CA 92126 1 Beds …" at bounding box center [654, 332] width 1309 height 578
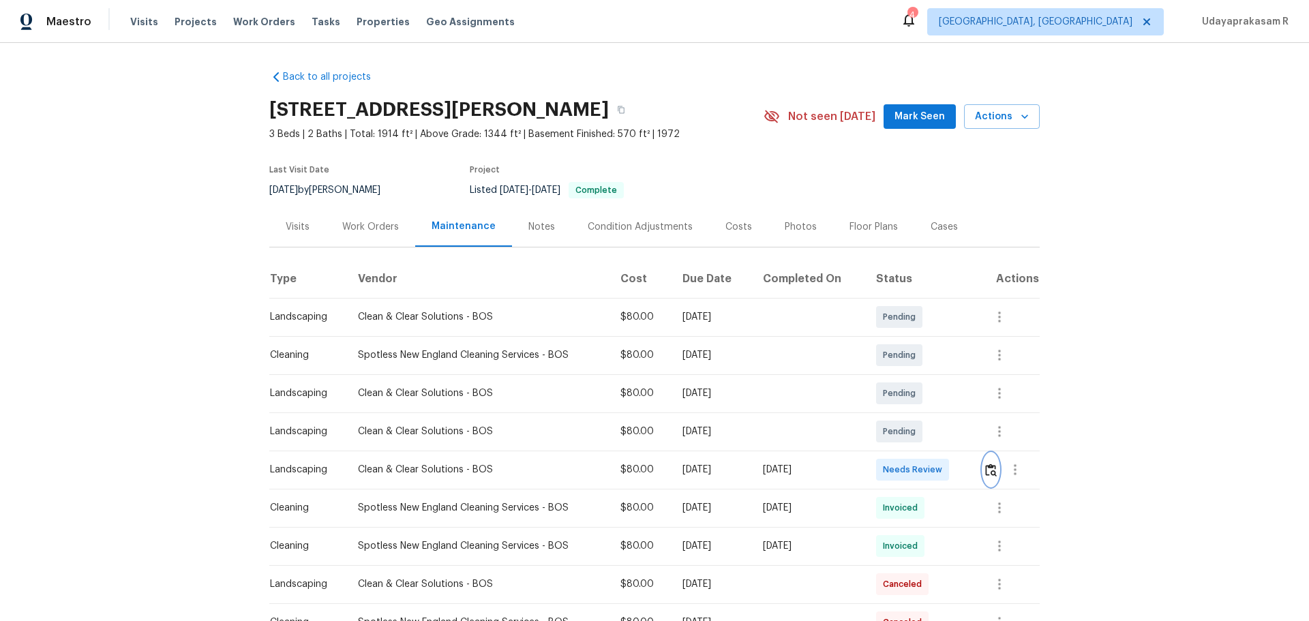
click at [985, 473] on img "button" at bounding box center [991, 469] width 12 height 13
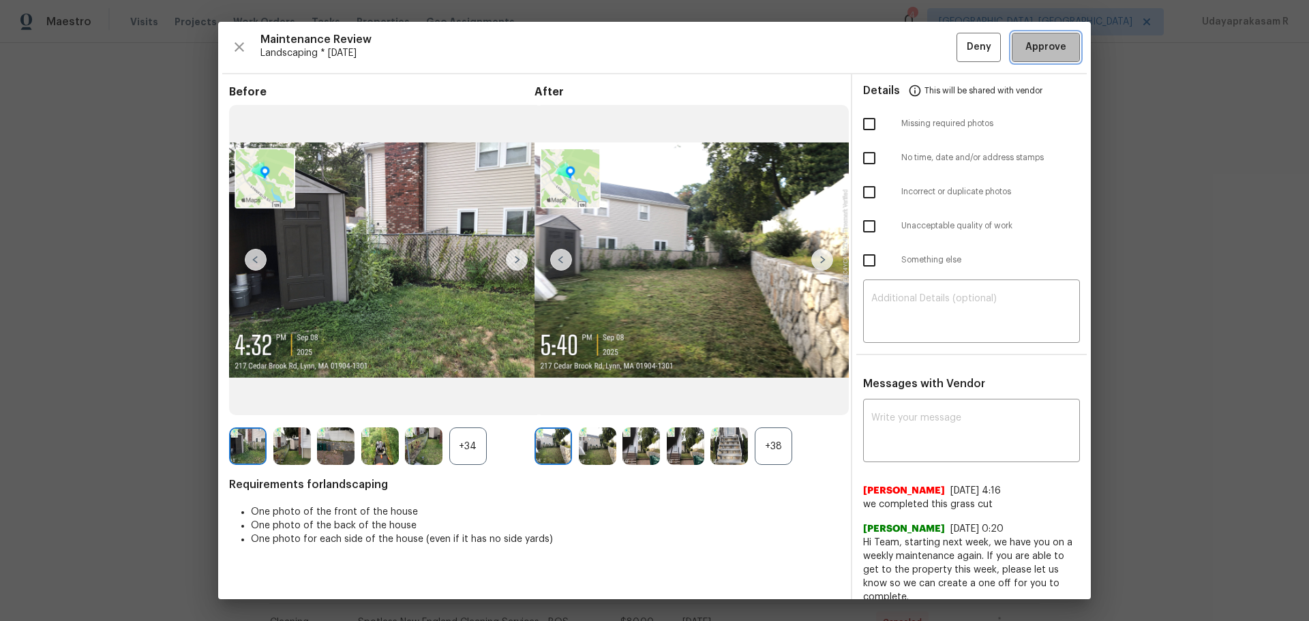
click at [1039, 42] on span "Approve" at bounding box center [1045, 47] width 41 height 17
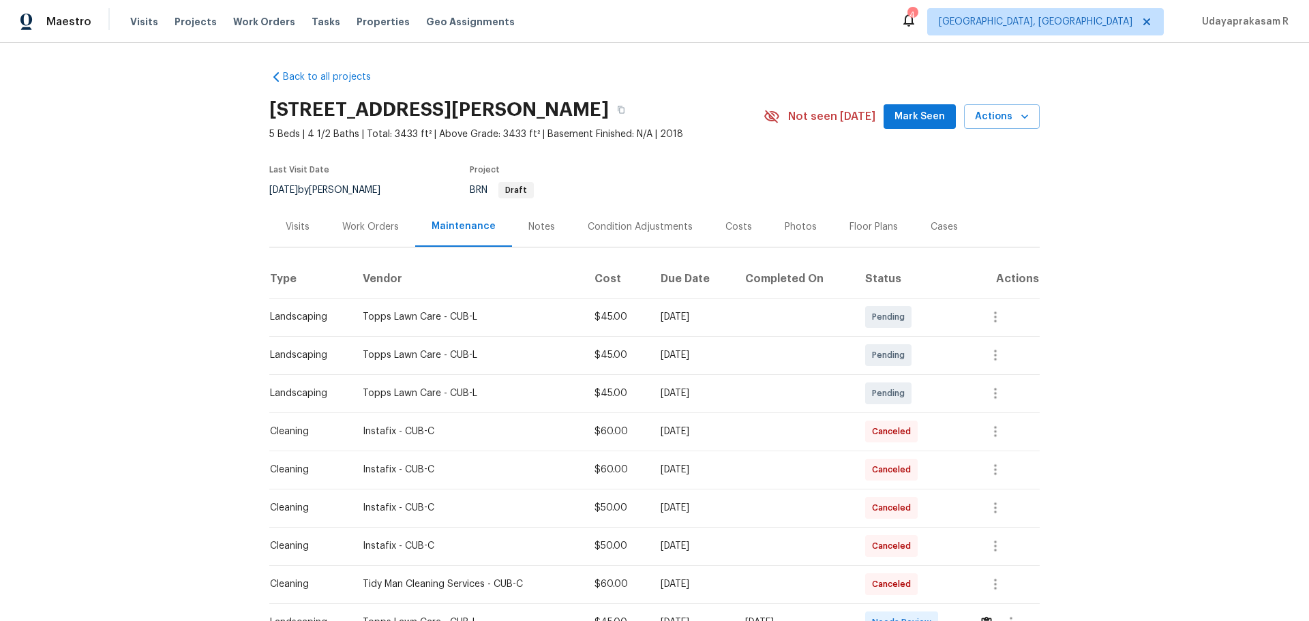
scroll to position [204, 0]
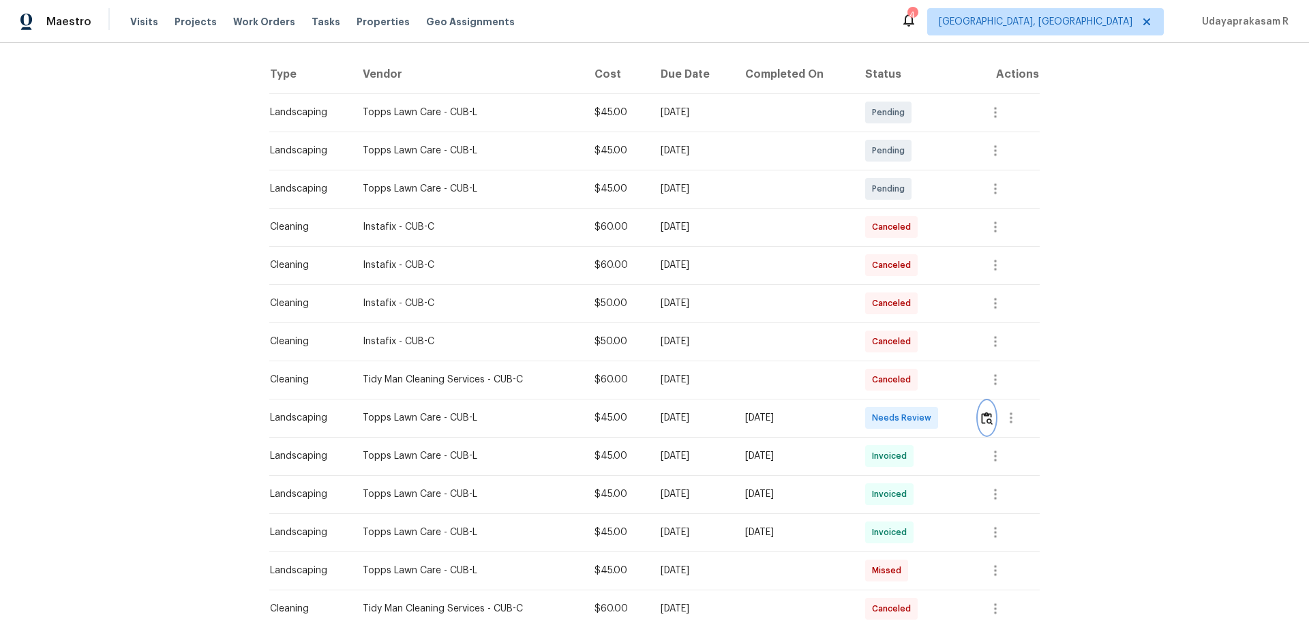
click at [982, 417] on img "button" at bounding box center [987, 418] width 12 height 13
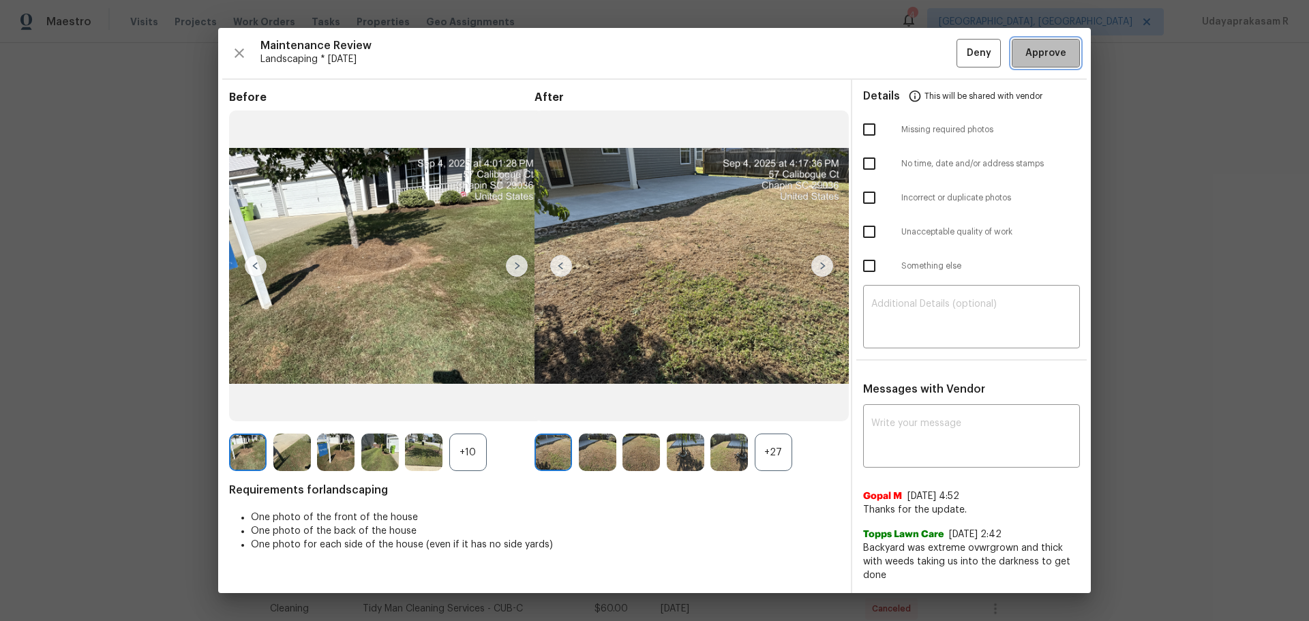
click at [1055, 49] on span "Approve" at bounding box center [1045, 53] width 41 height 17
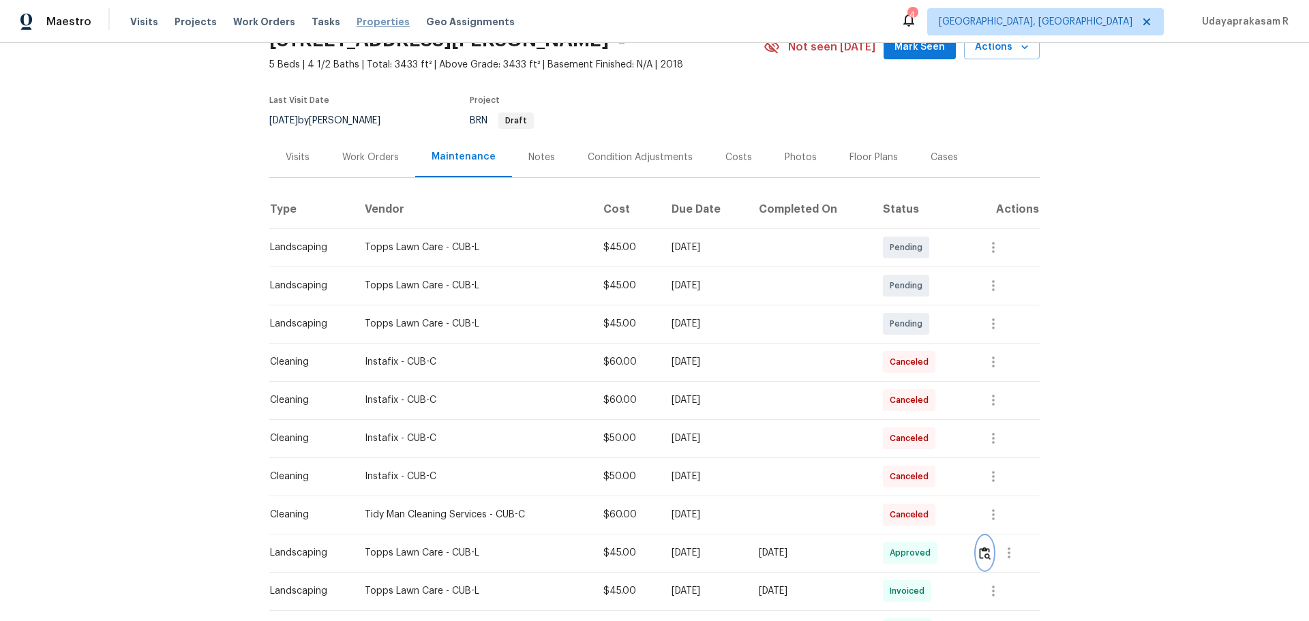
scroll to position [0, 0]
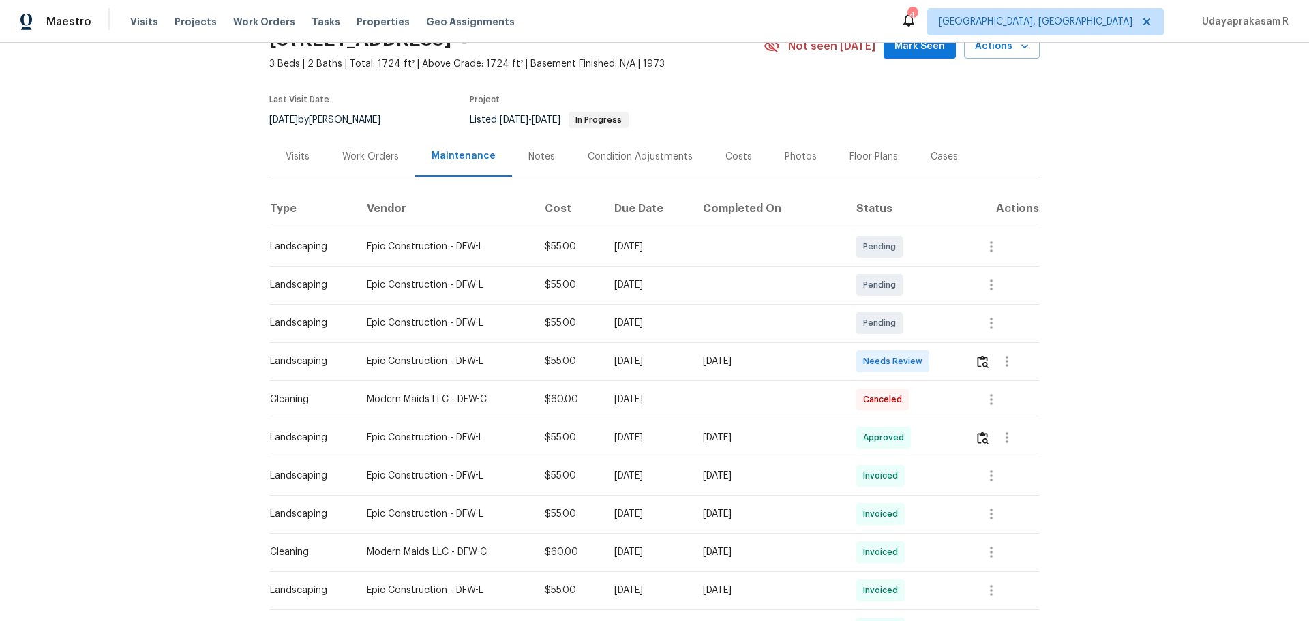
scroll to position [136, 0]
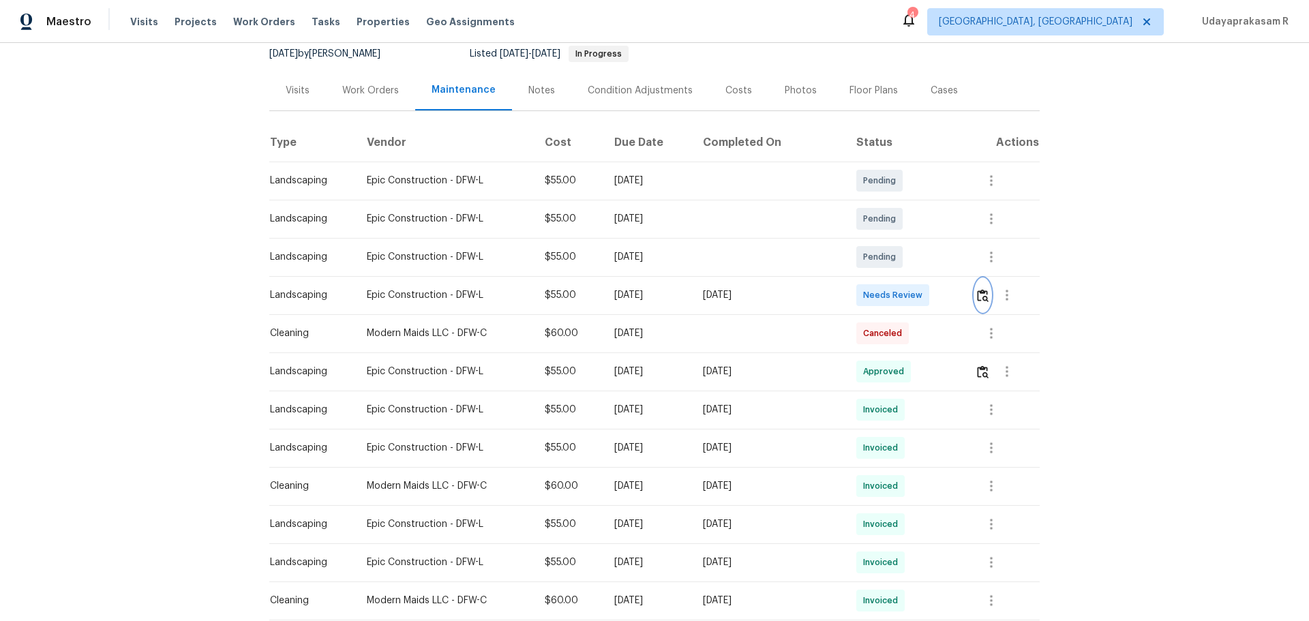
click at [979, 301] on img "button" at bounding box center [983, 295] width 12 height 13
click at [982, 295] on img "button" at bounding box center [983, 295] width 12 height 13
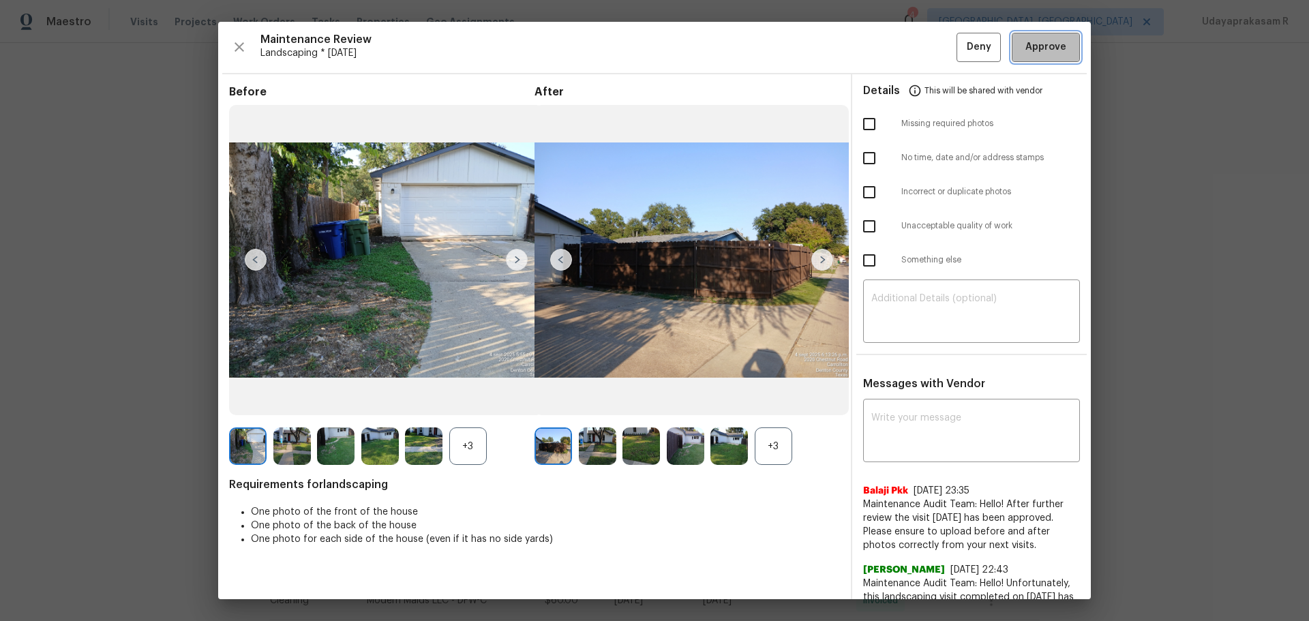
click at [1029, 49] on span "Approve" at bounding box center [1045, 47] width 41 height 17
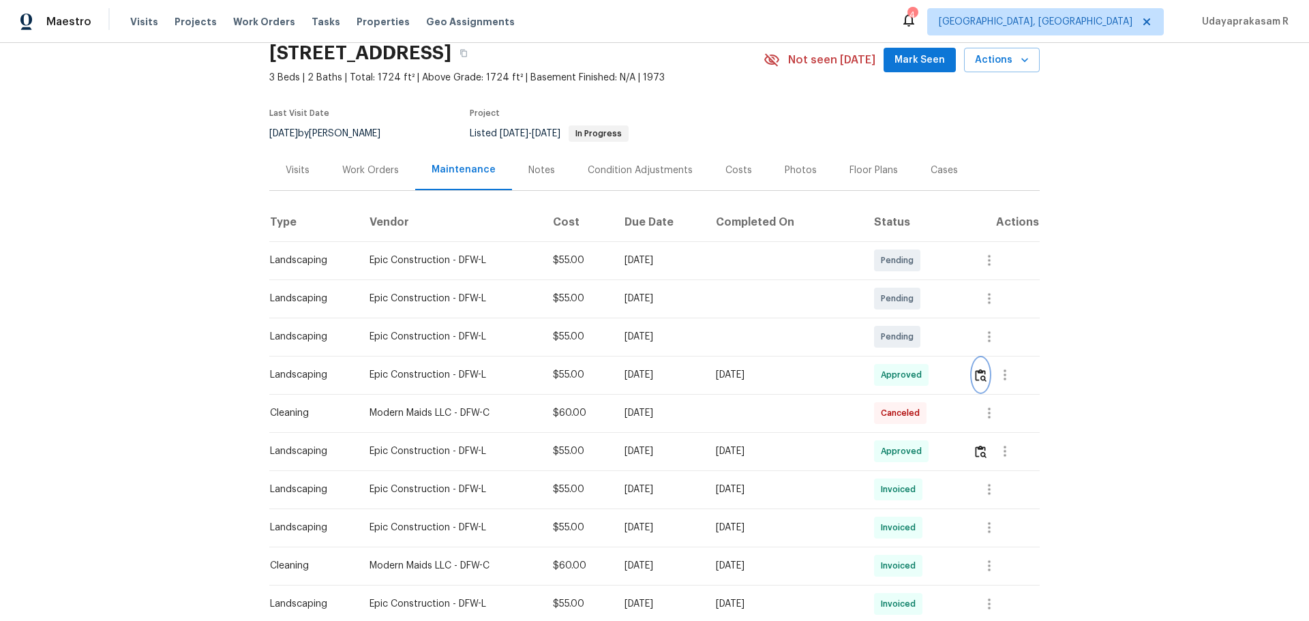
scroll to position [0, 0]
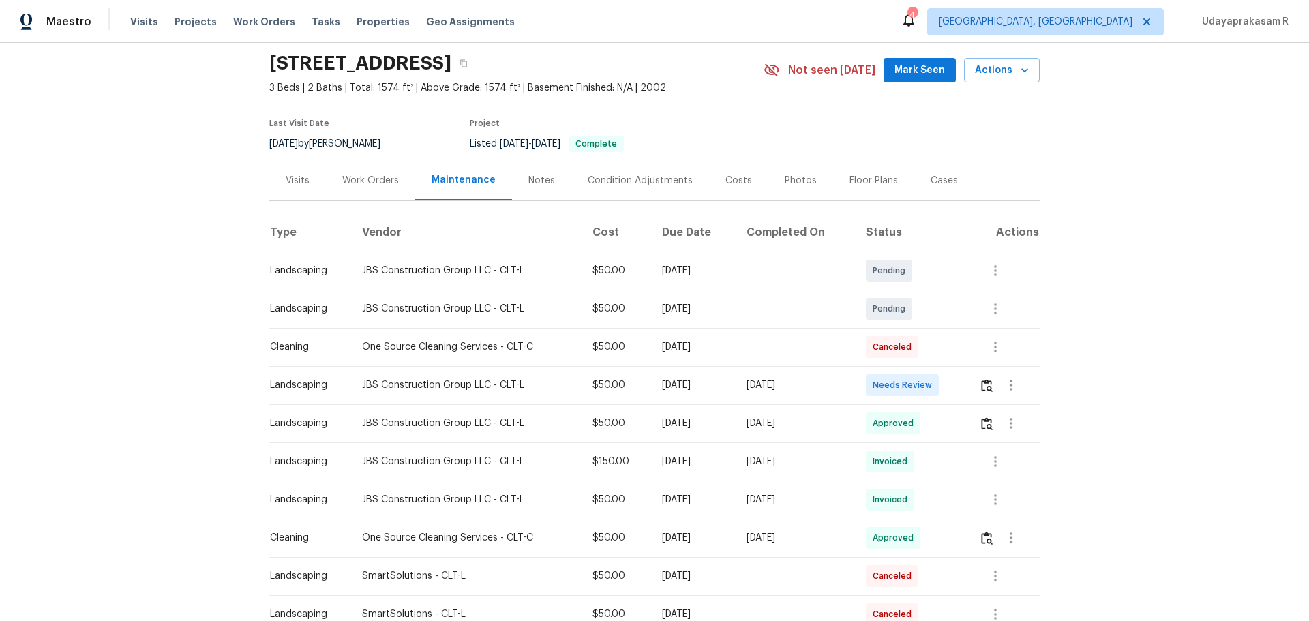
scroll to position [68, 0]
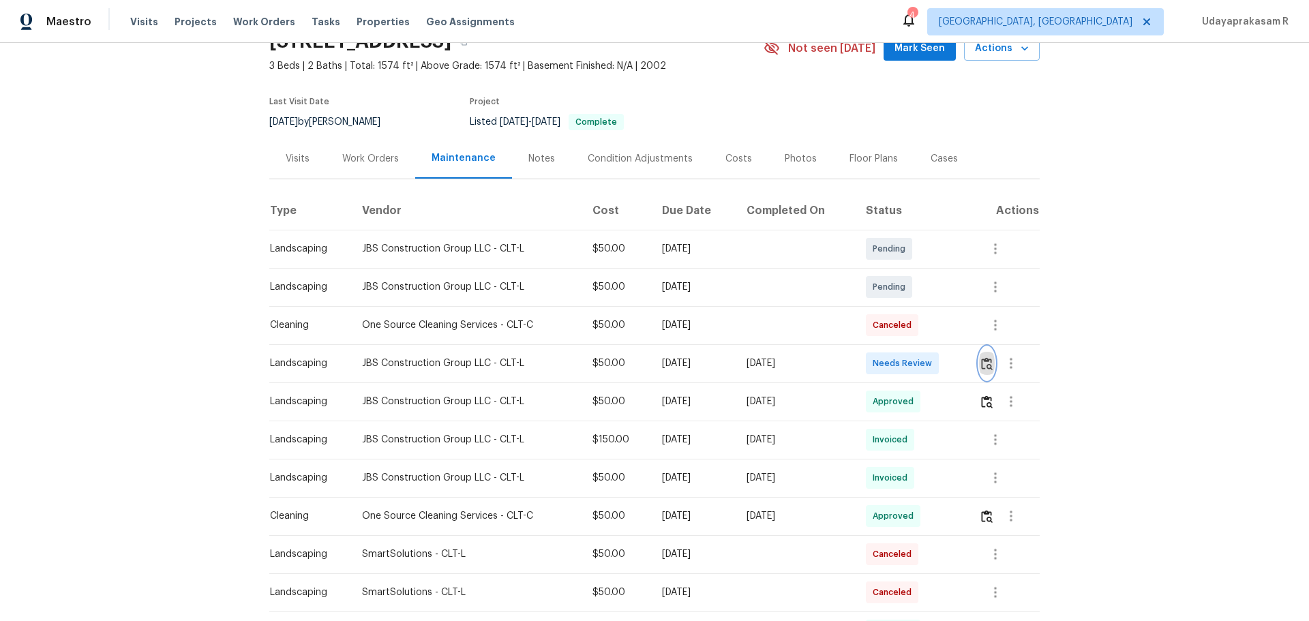
click at [988, 365] on img "button" at bounding box center [987, 363] width 12 height 13
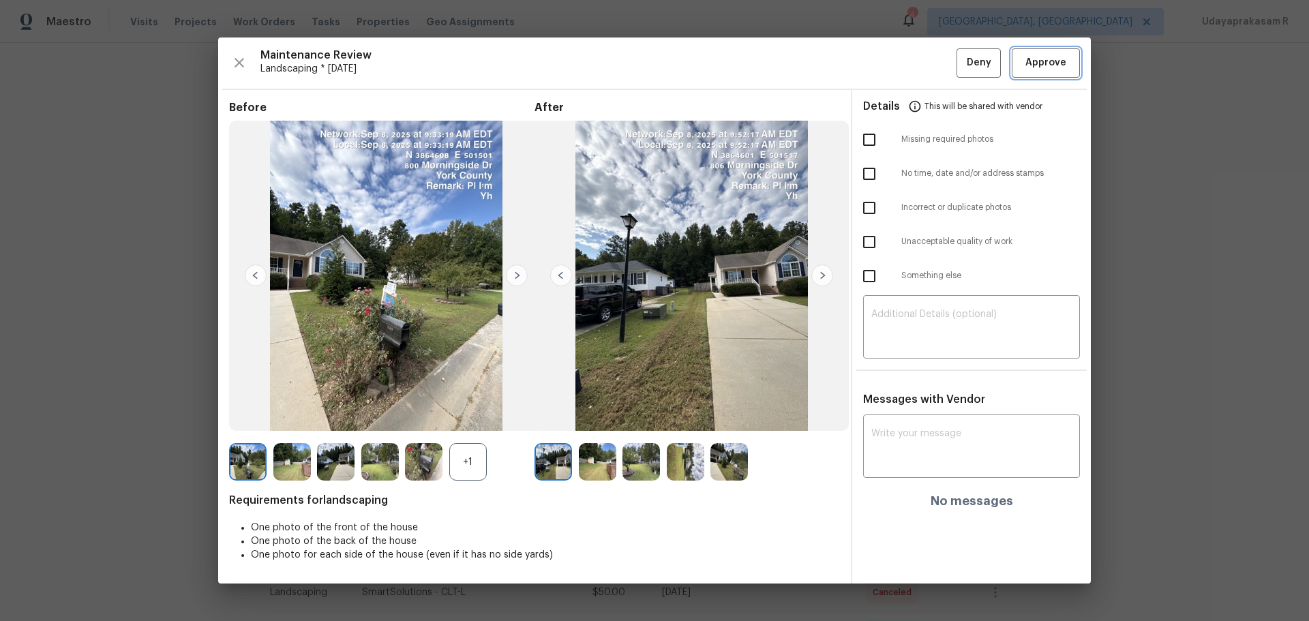
click at [1055, 67] on span "Approve" at bounding box center [1045, 63] width 41 height 17
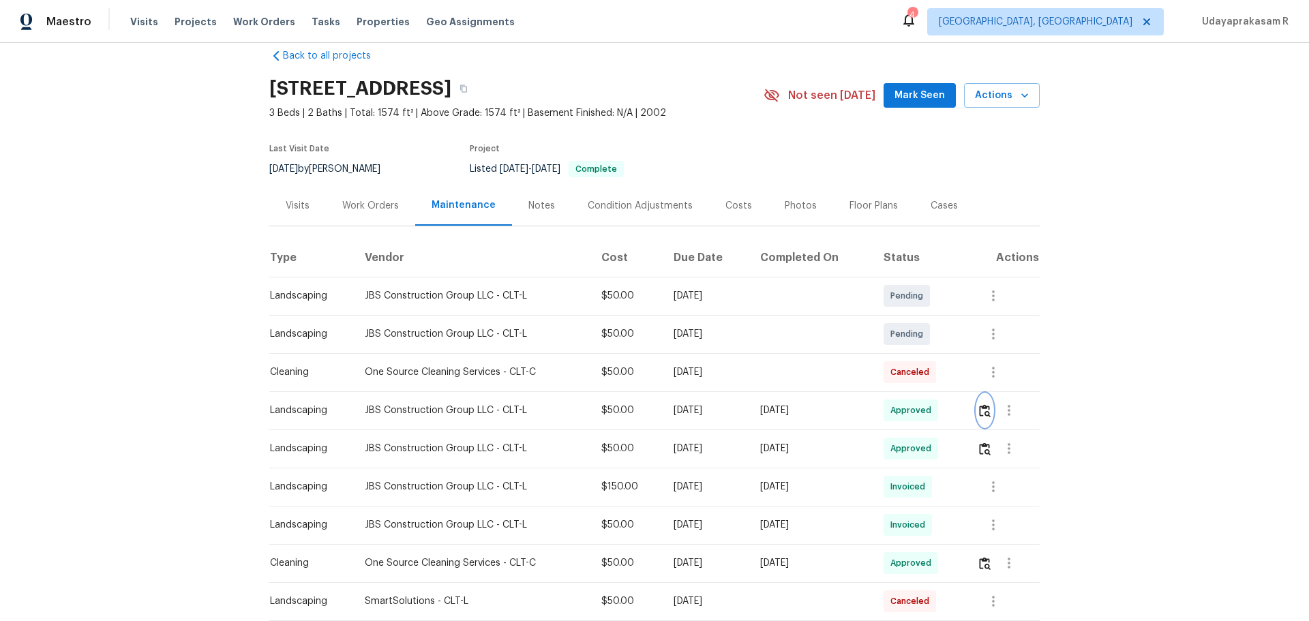
scroll to position [0, 0]
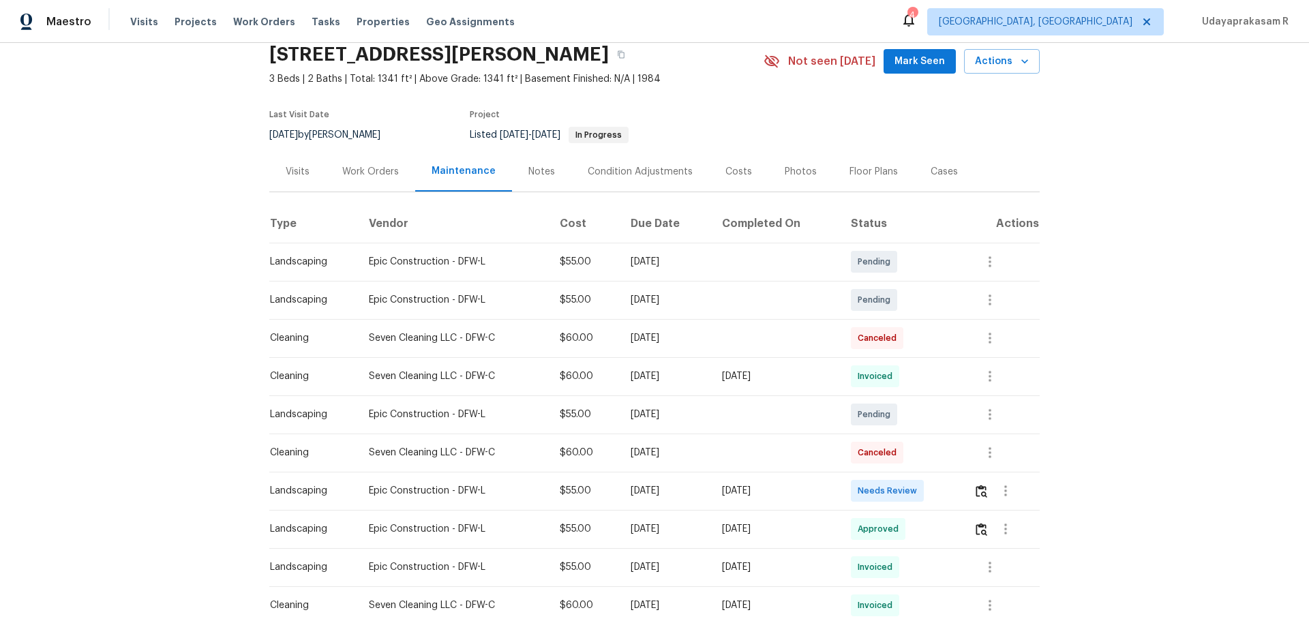
scroll to position [136, 0]
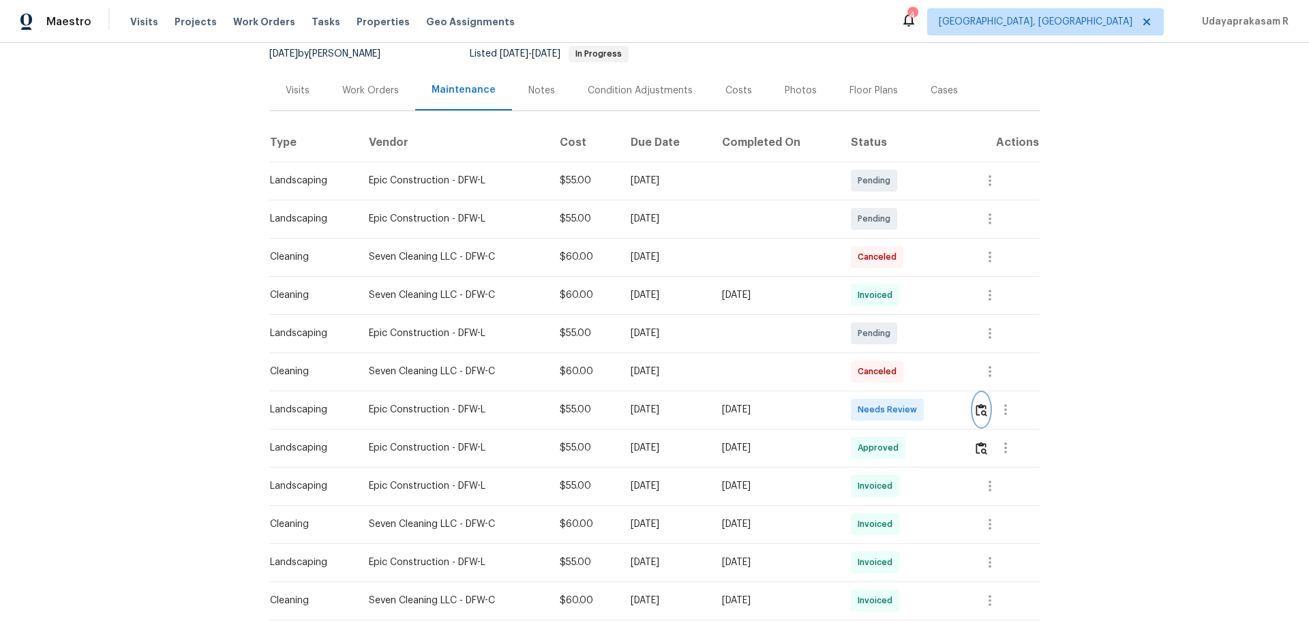
click at [980, 408] on img "button" at bounding box center [981, 409] width 12 height 13
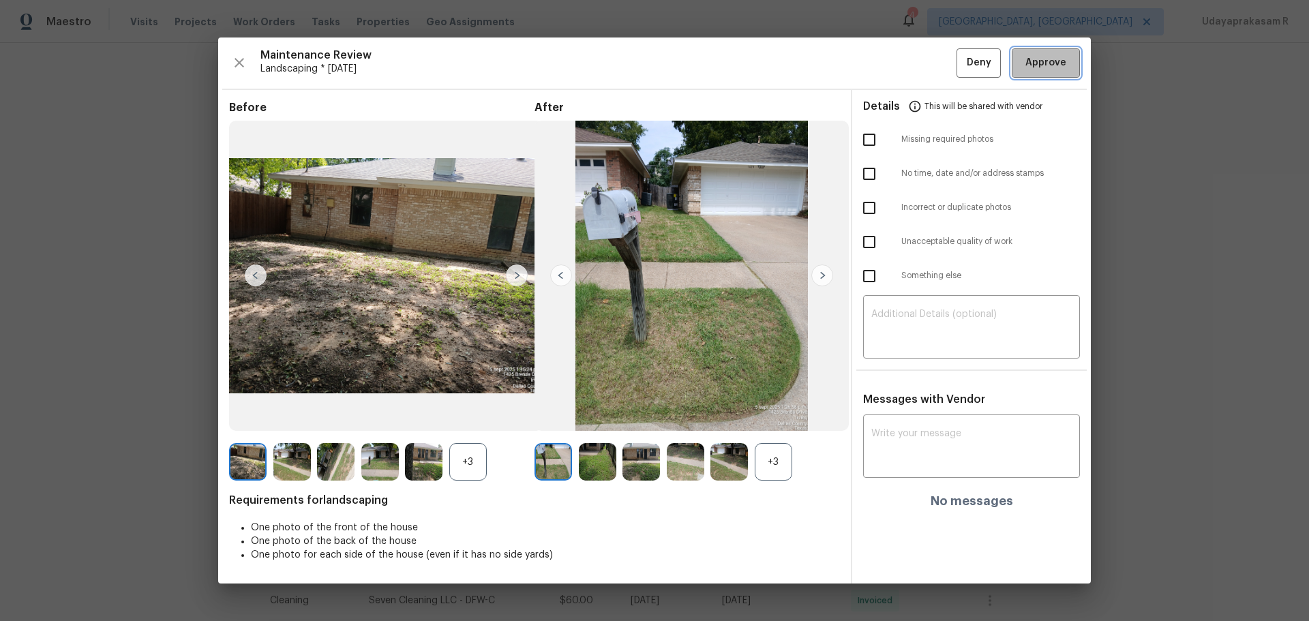
click at [1030, 63] on span "Approve" at bounding box center [1045, 63] width 41 height 17
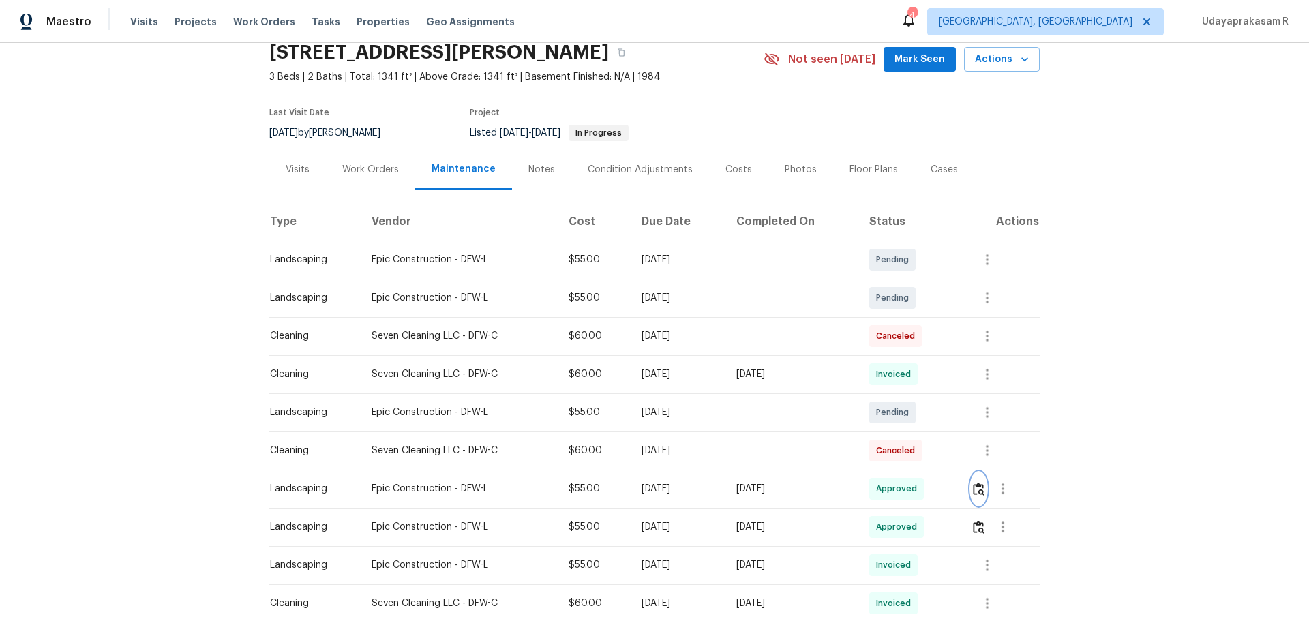
scroll to position [0, 0]
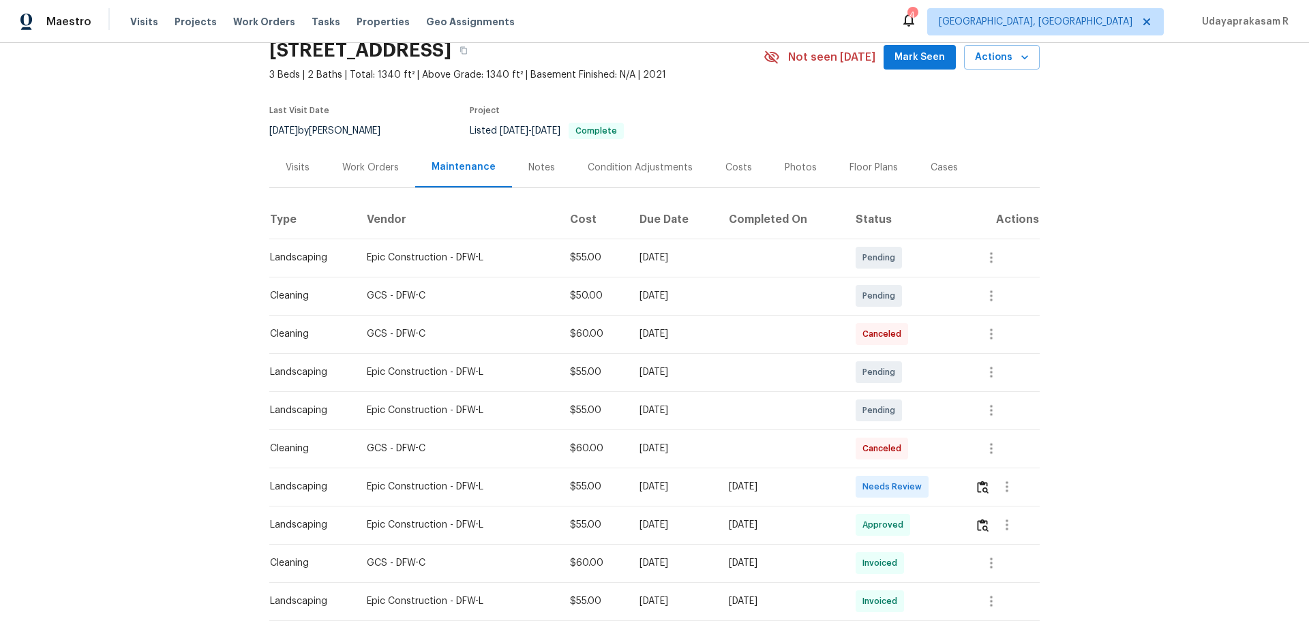
scroll to position [136, 0]
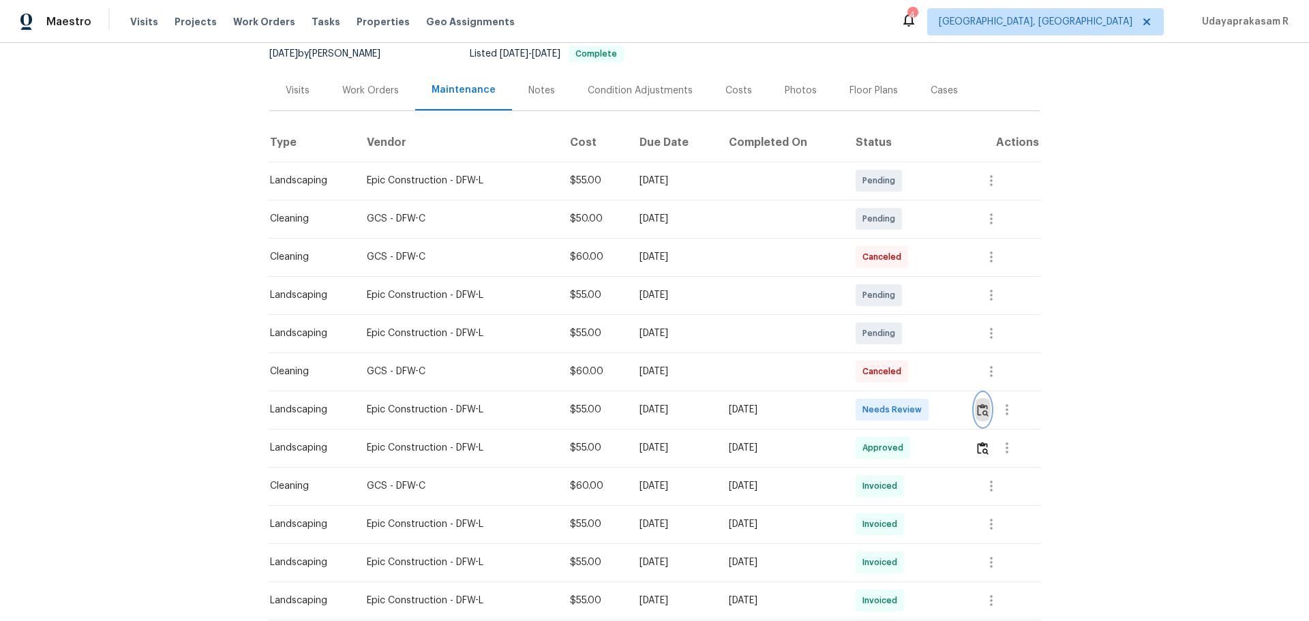
click at [975, 412] on button "button" at bounding box center [983, 409] width 16 height 33
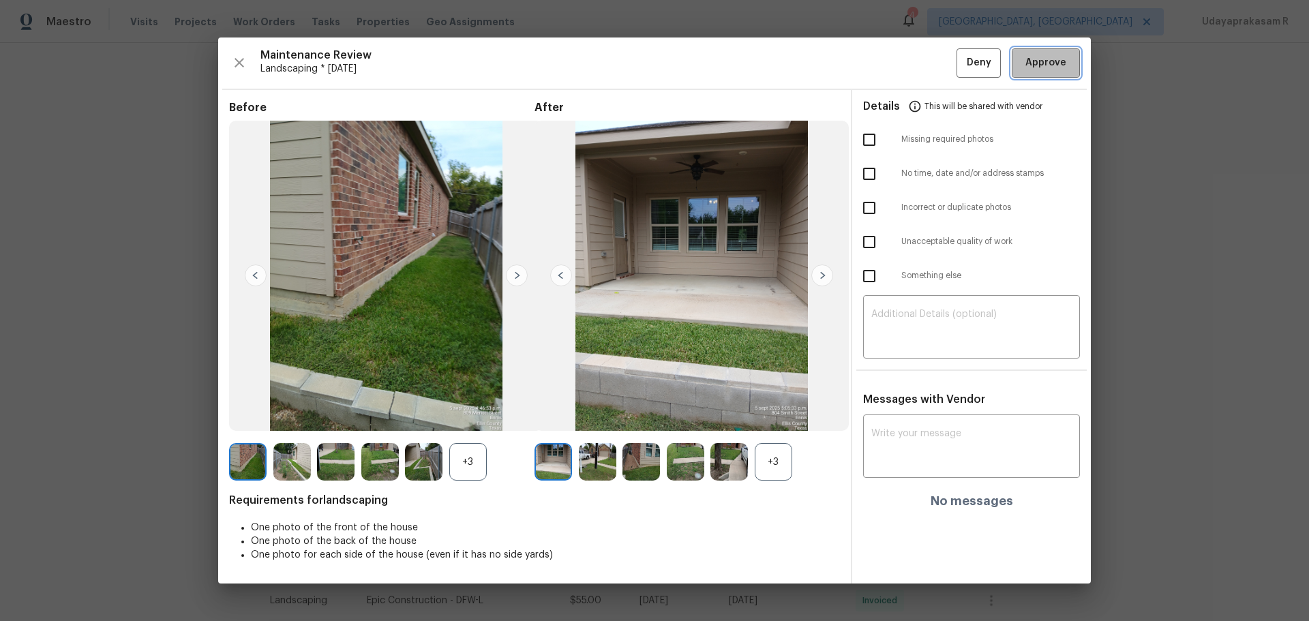
drag, startPoint x: 1054, startPoint y: 62, endPoint x: 936, endPoint y: 162, distance: 154.8
click at [1054, 63] on span "Approve" at bounding box center [1045, 63] width 41 height 17
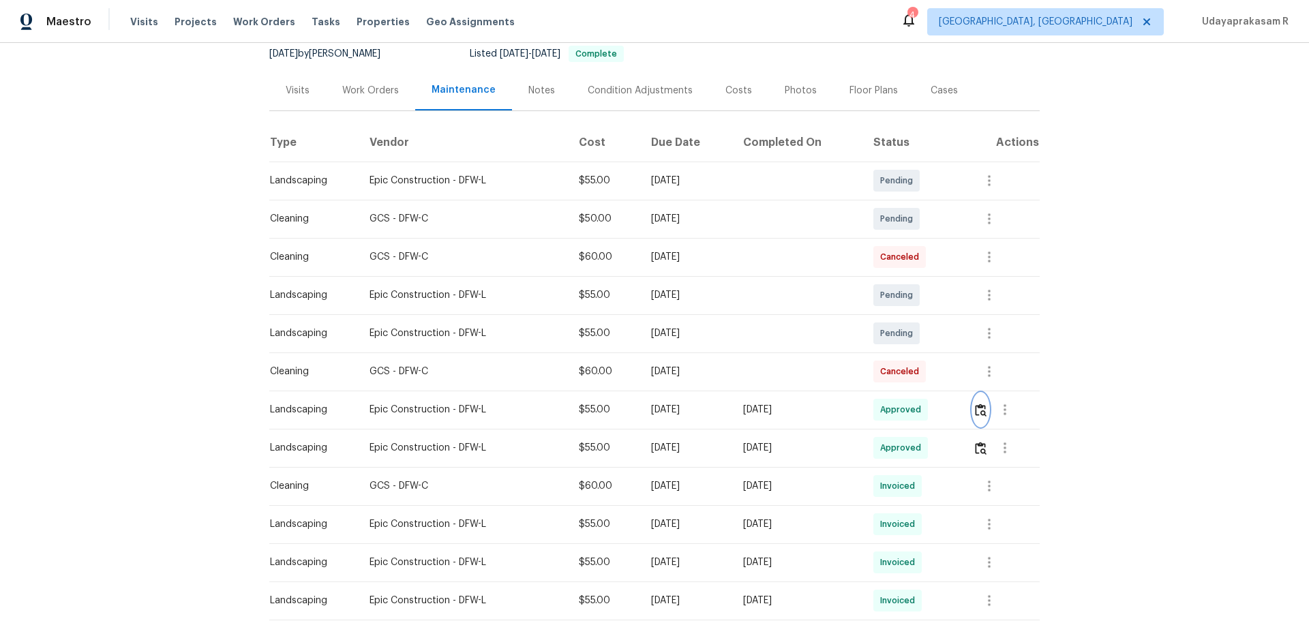
scroll to position [0, 0]
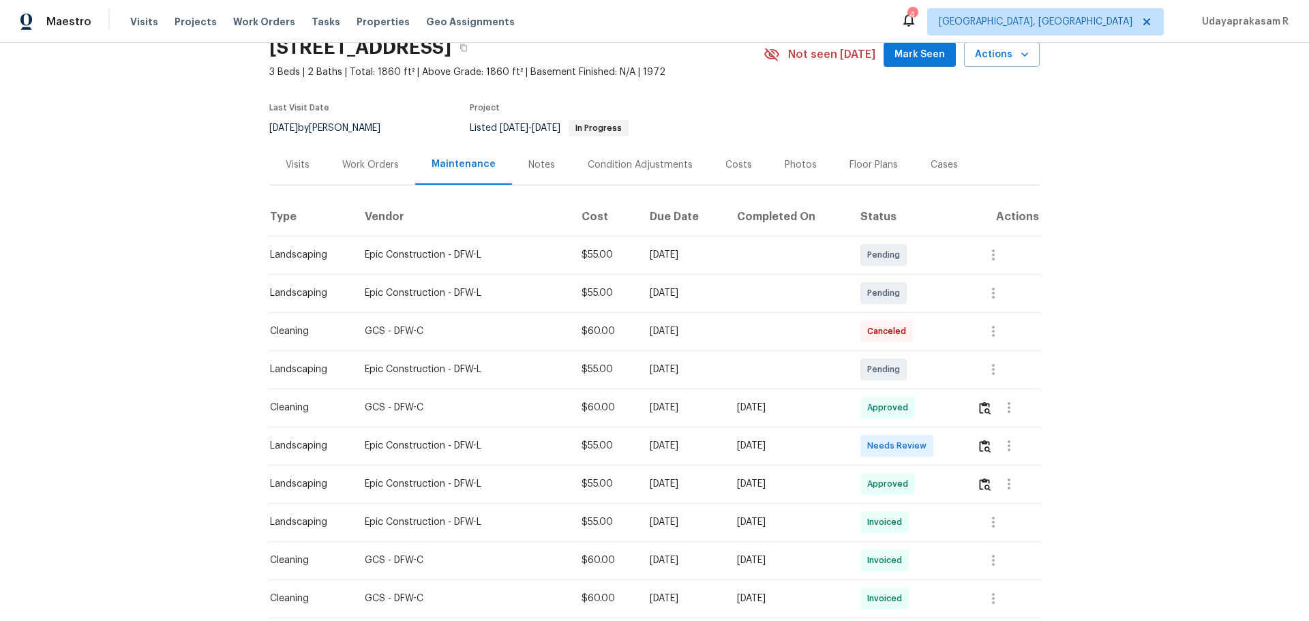
scroll to position [136, 0]
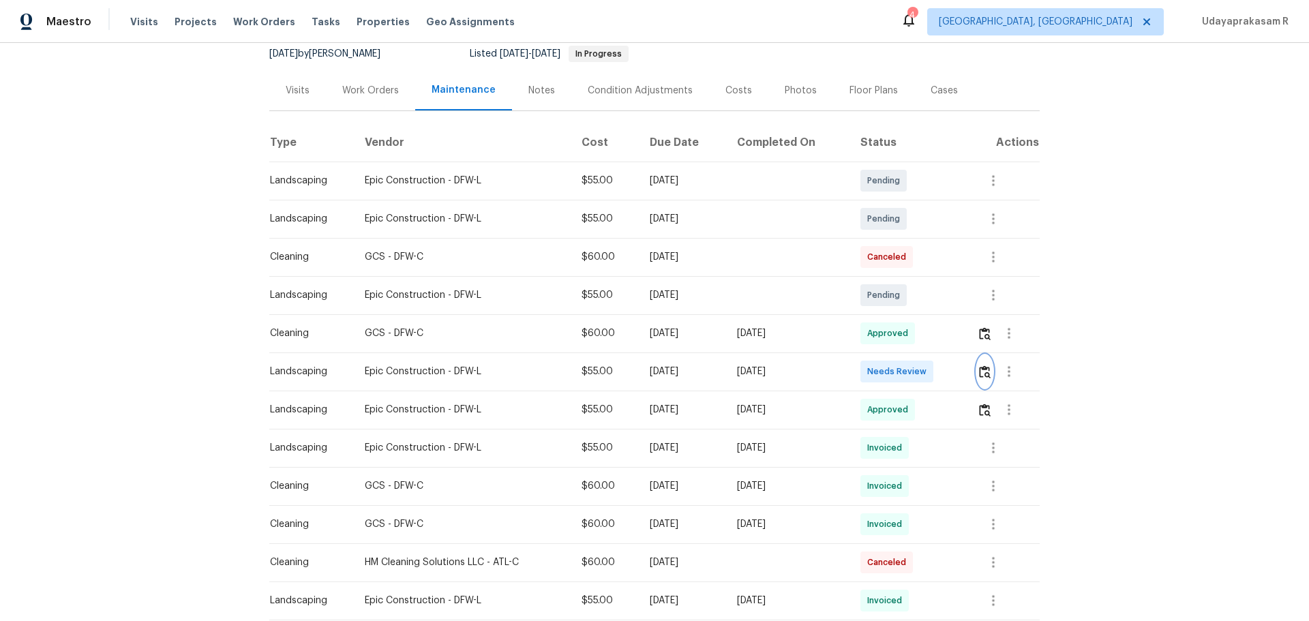
click at [930, 372] on img "button" at bounding box center [985, 371] width 12 height 13
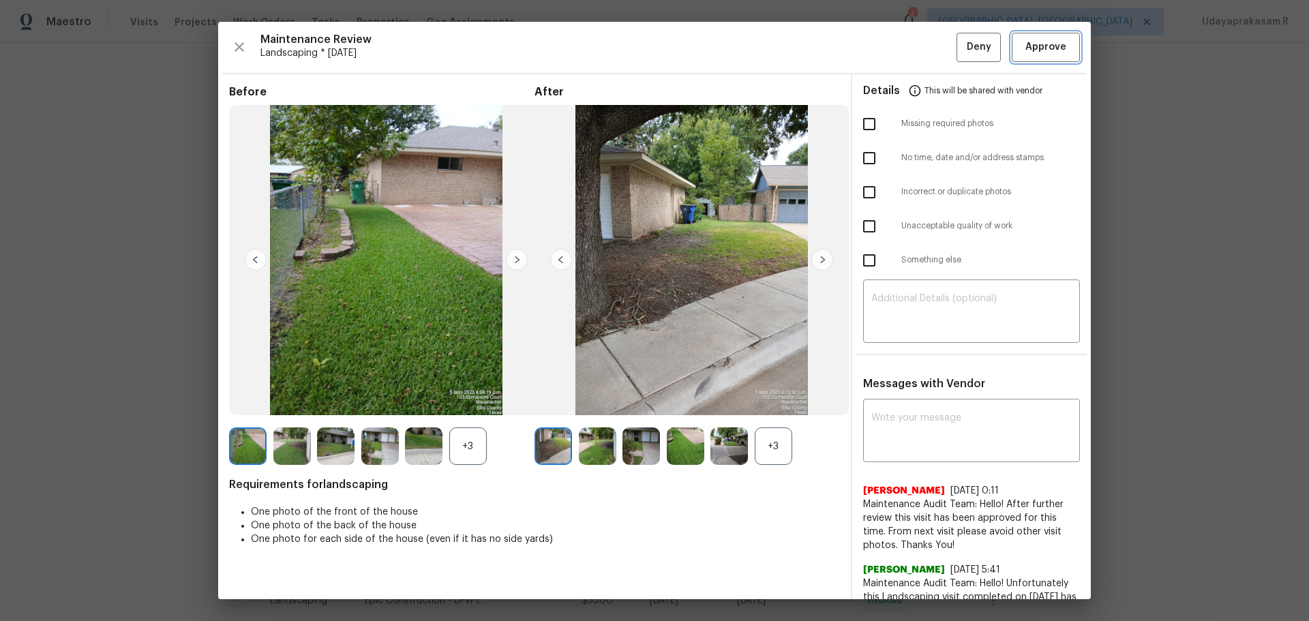
click at [930, 50] on span "Approve" at bounding box center [1045, 47] width 41 height 17
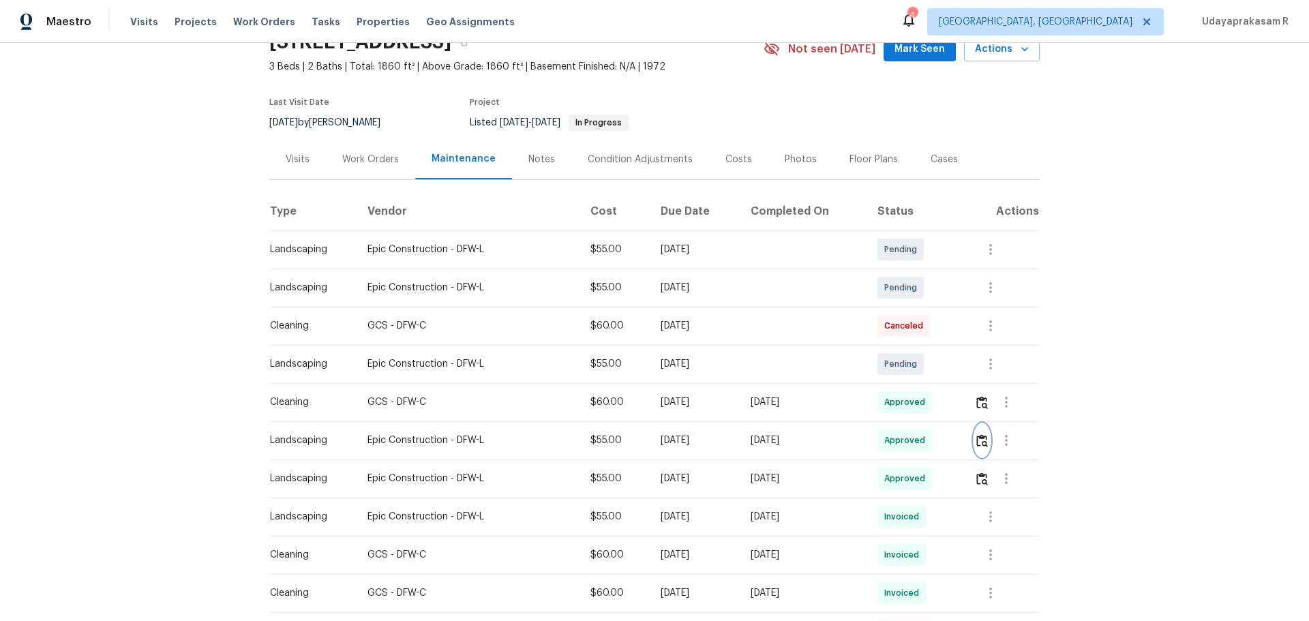
scroll to position [0, 0]
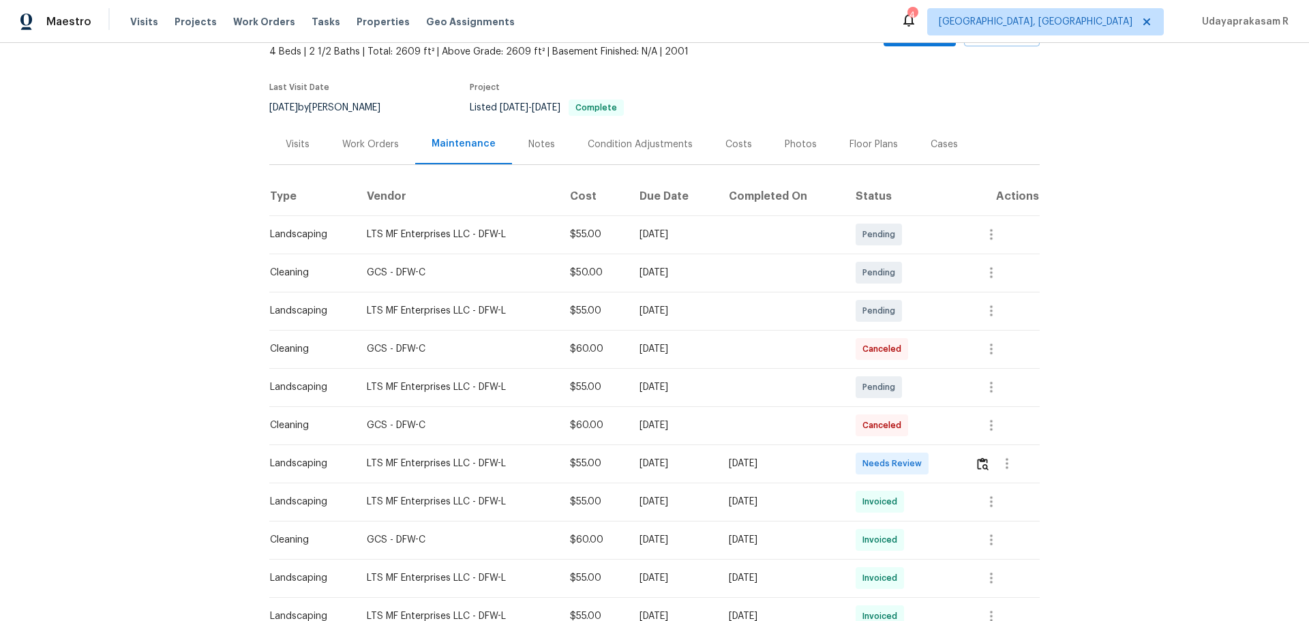
scroll to position [204, 0]
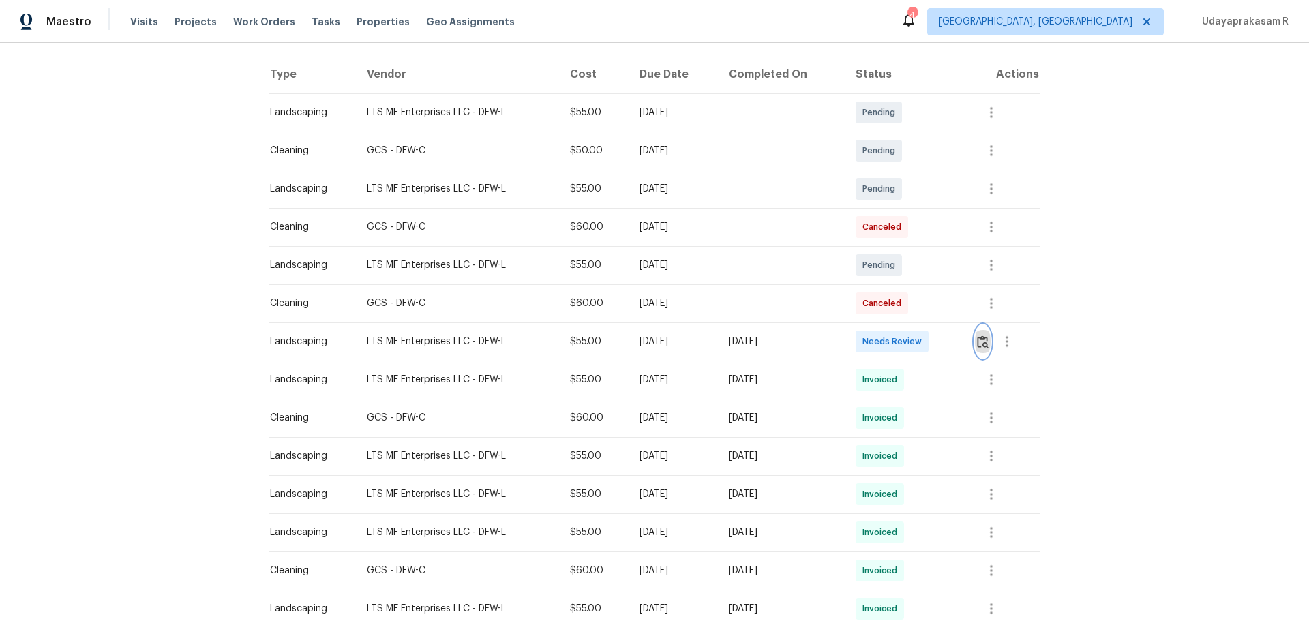
click at [930, 351] on button "button" at bounding box center [983, 341] width 16 height 33
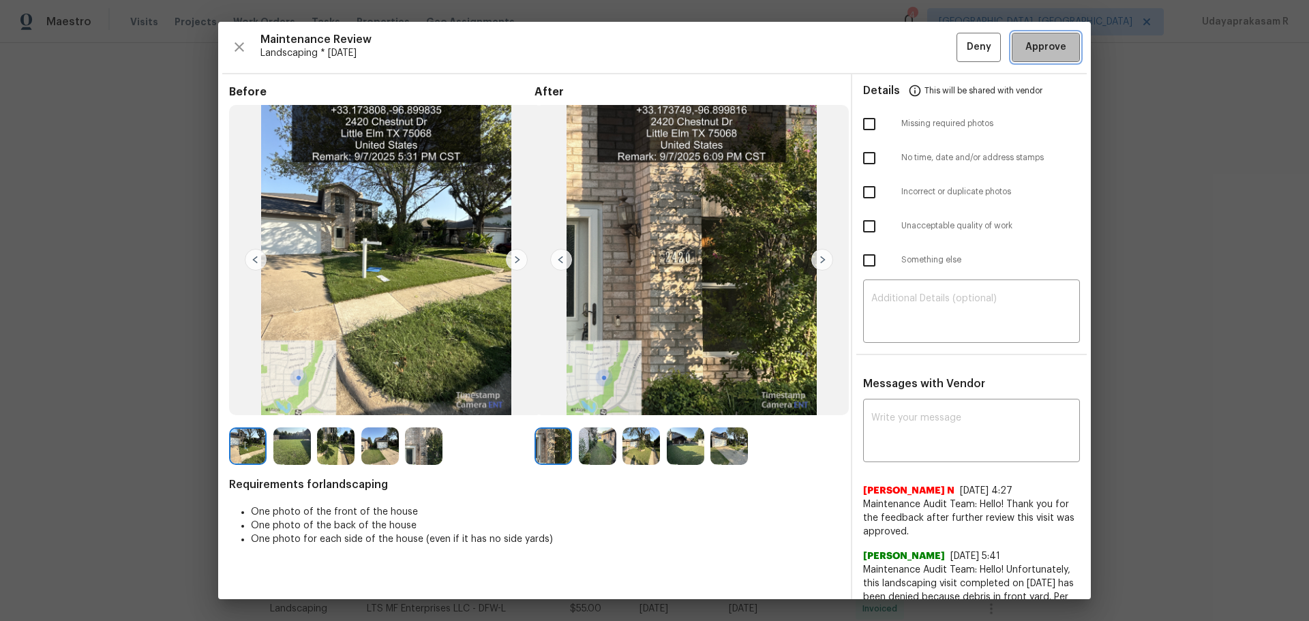
click at [930, 41] on span "Approve" at bounding box center [1045, 47] width 46 height 17
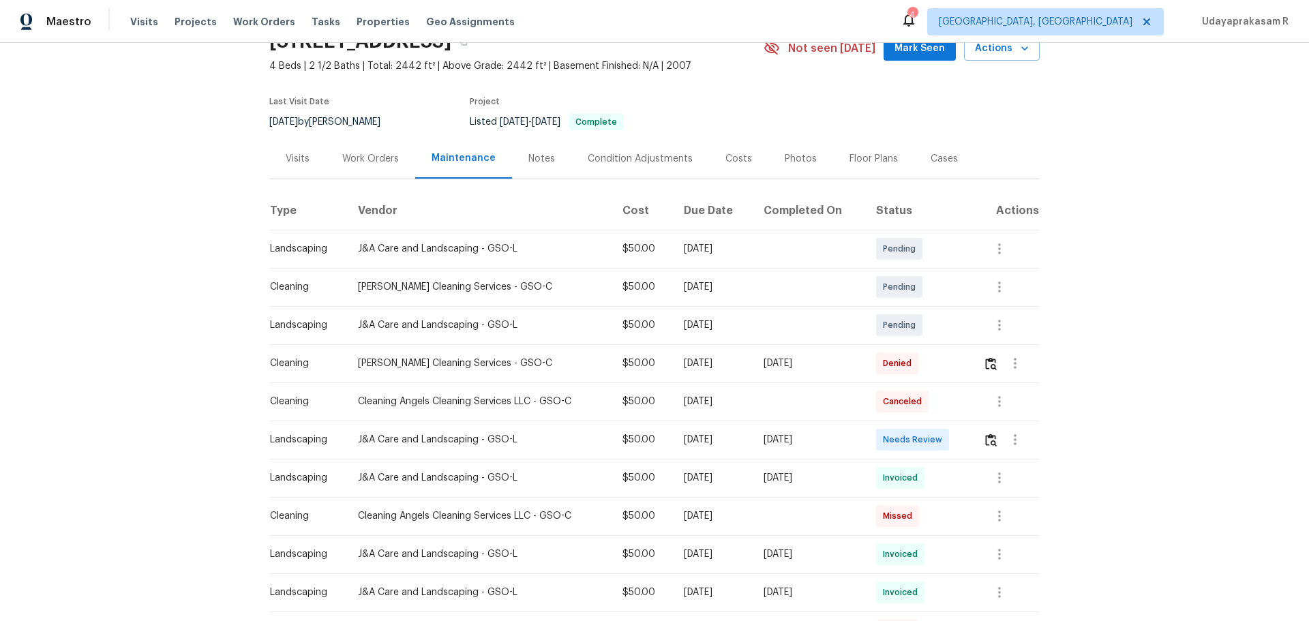
scroll to position [204, 0]
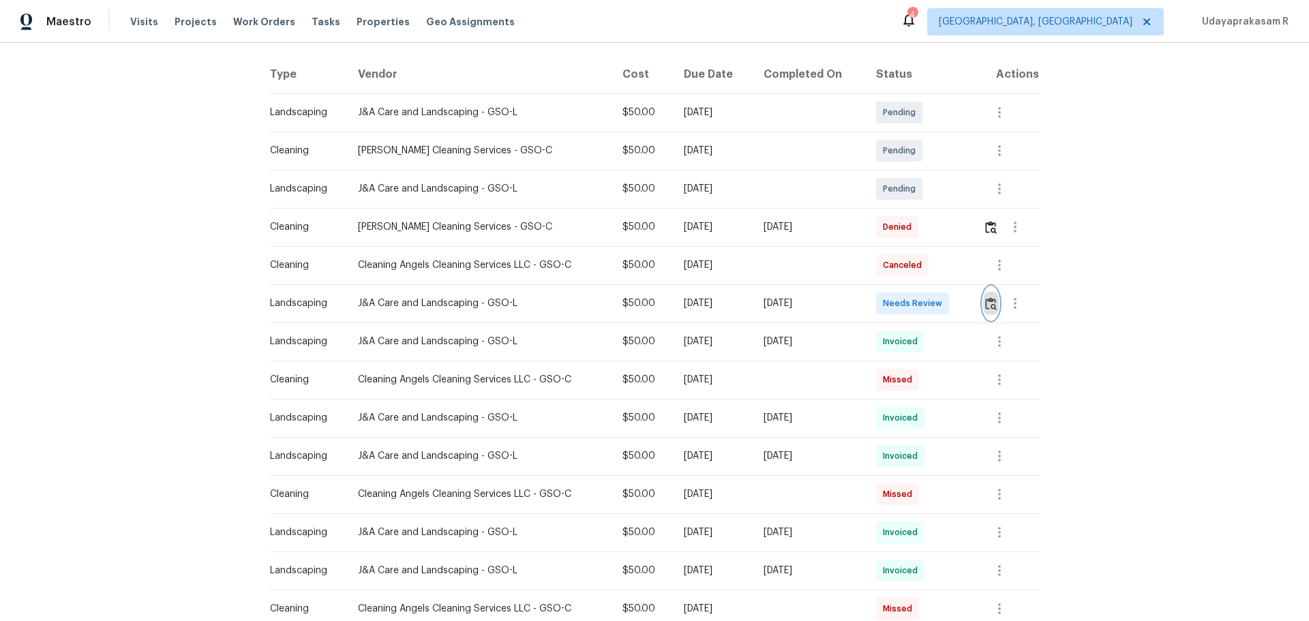
click at [930, 306] on img "button" at bounding box center [991, 303] width 12 height 13
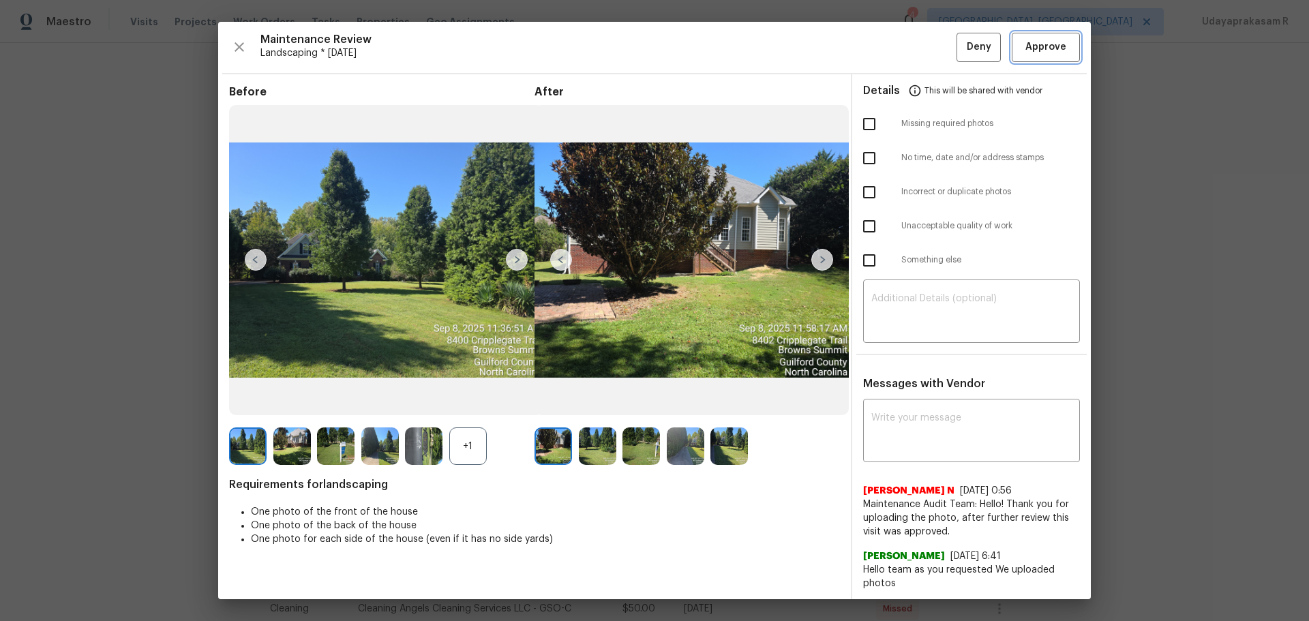
click at [930, 53] on span "Approve" at bounding box center [1045, 47] width 41 height 17
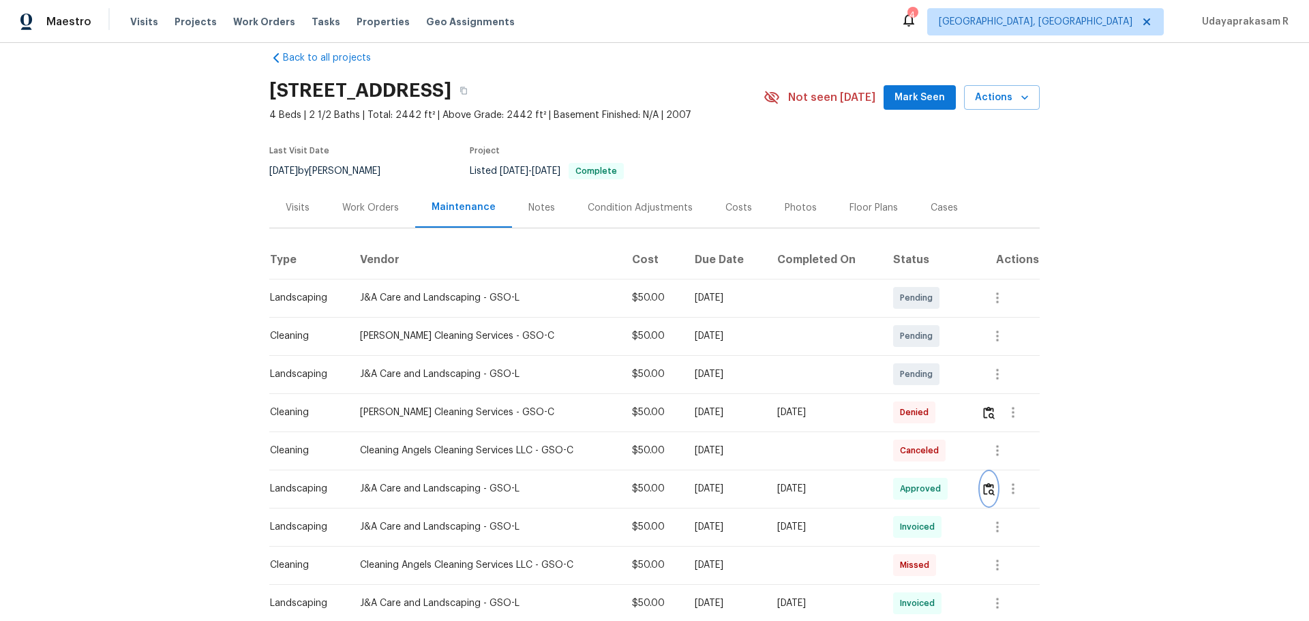
scroll to position [0, 0]
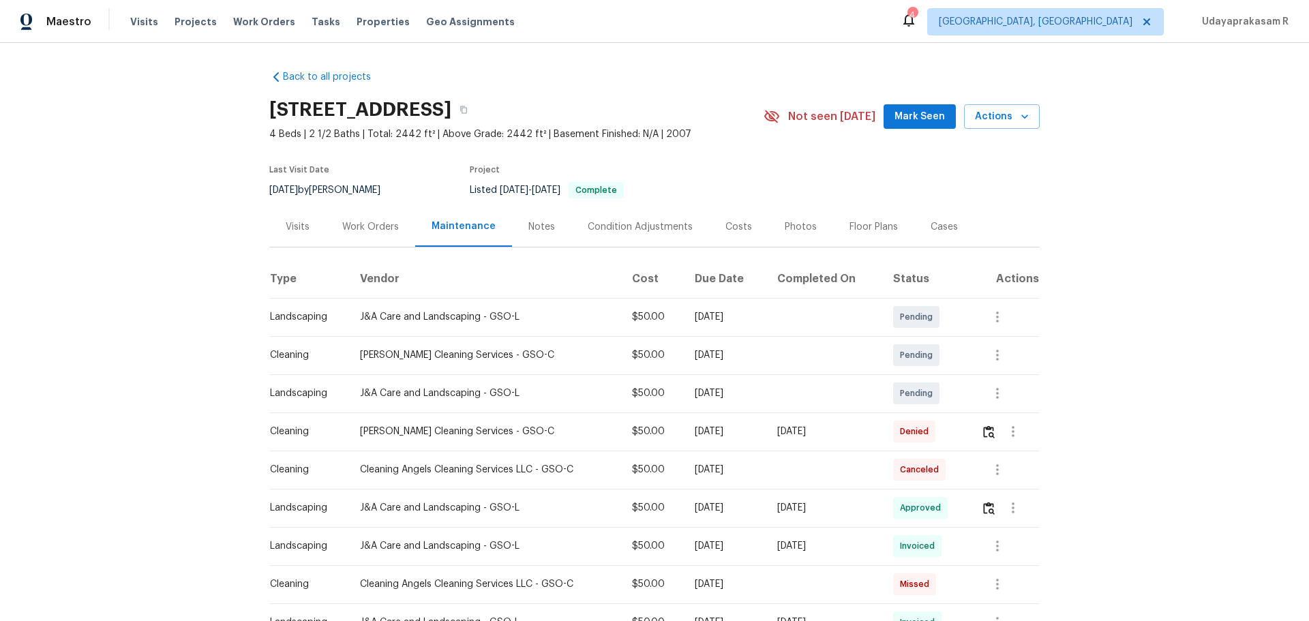
click at [930, 217] on div "Back to all projects 8402 Cripplegate Trce, Browns Summit, NC 27214 4 Beds | 2 …" at bounding box center [654, 332] width 1309 height 578
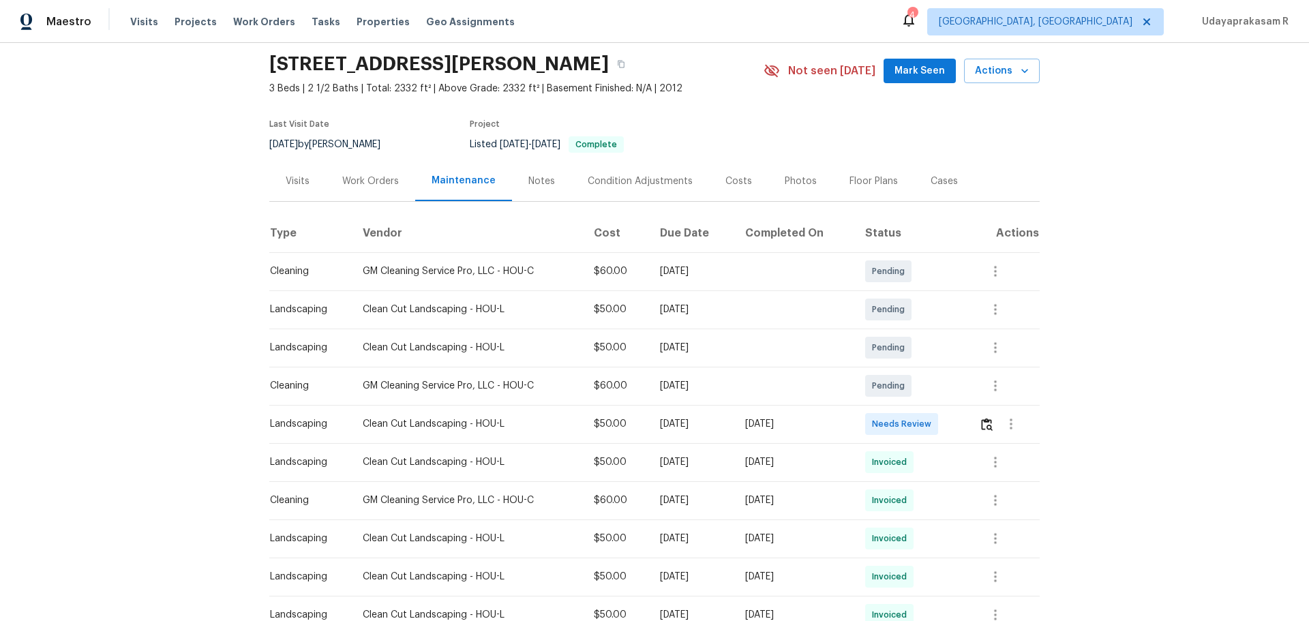
scroll to position [68, 0]
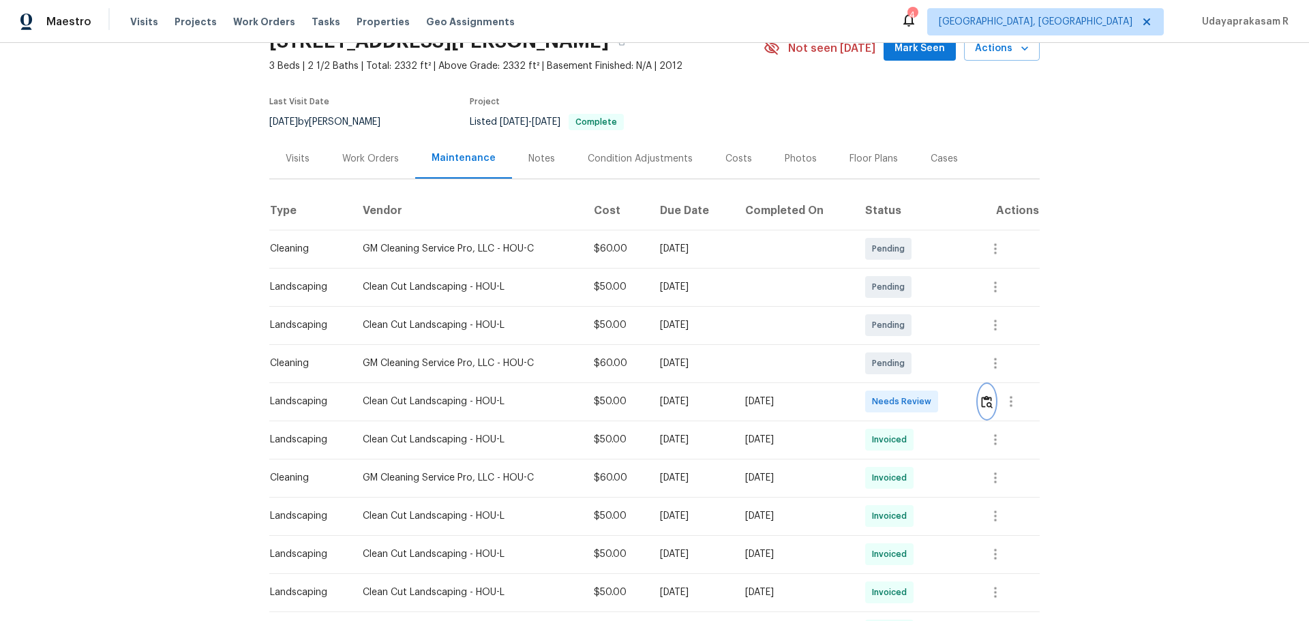
click at [930, 403] on img "button" at bounding box center [987, 401] width 12 height 13
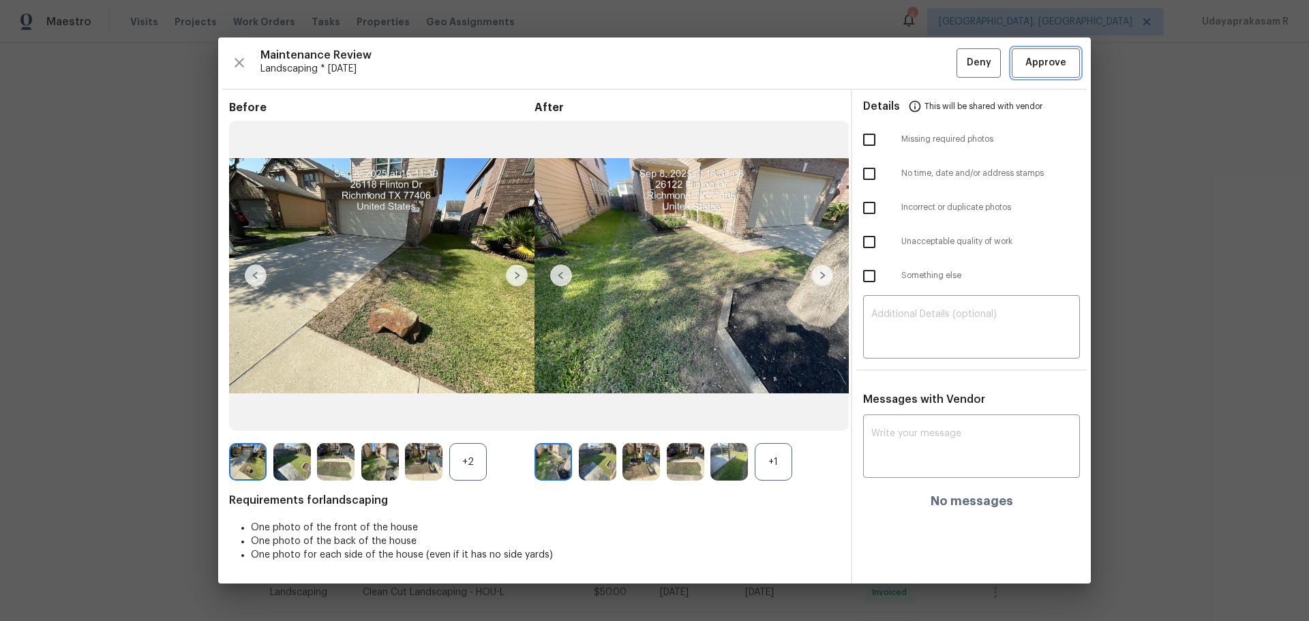
click at [930, 52] on button "Approve" at bounding box center [1045, 62] width 68 height 29
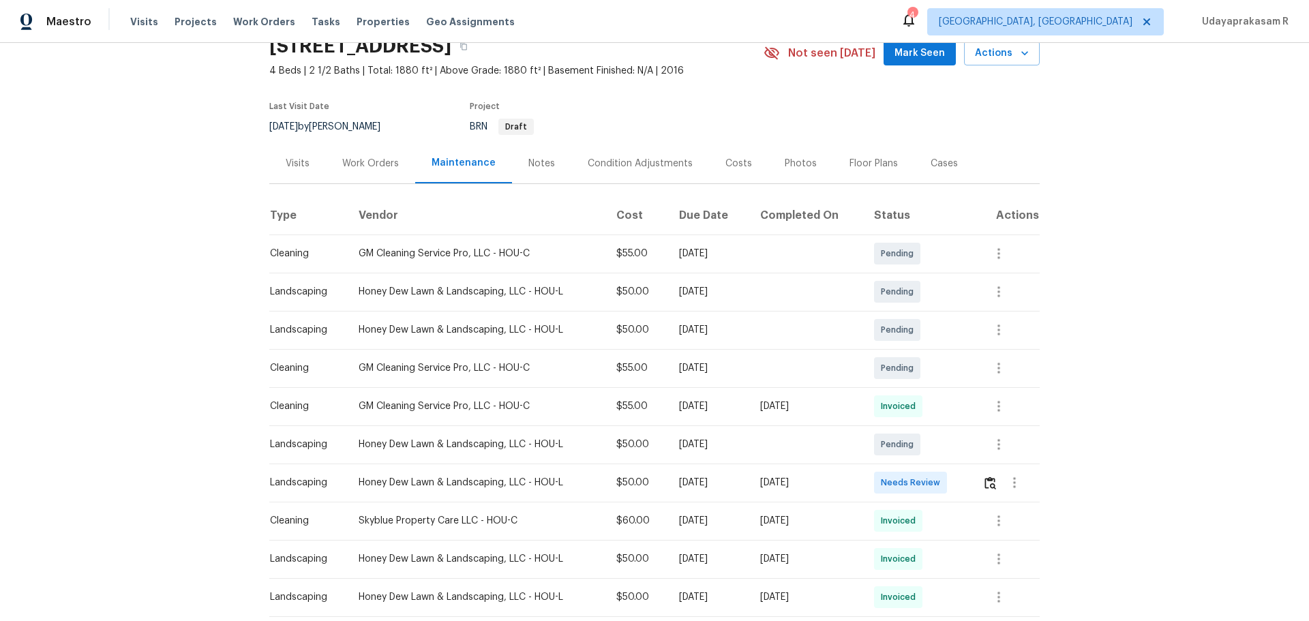
scroll to position [136, 0]
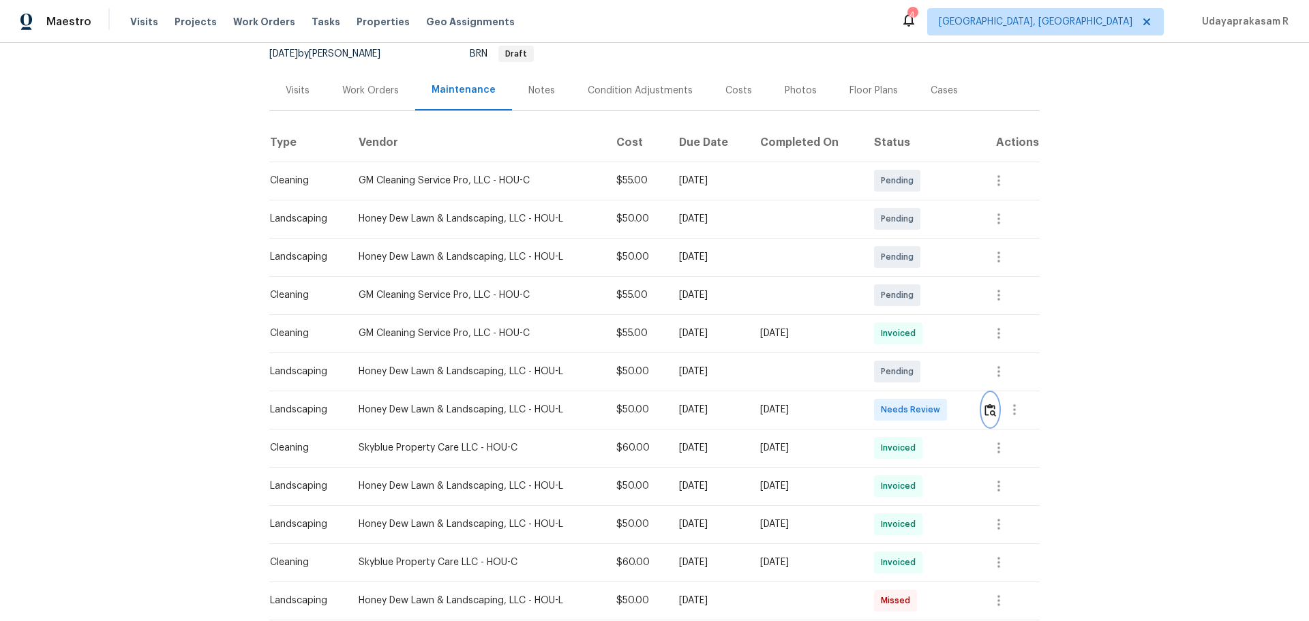
click at [930, 408] on button "button" at bounding box center [990, 409] width 16 height 33
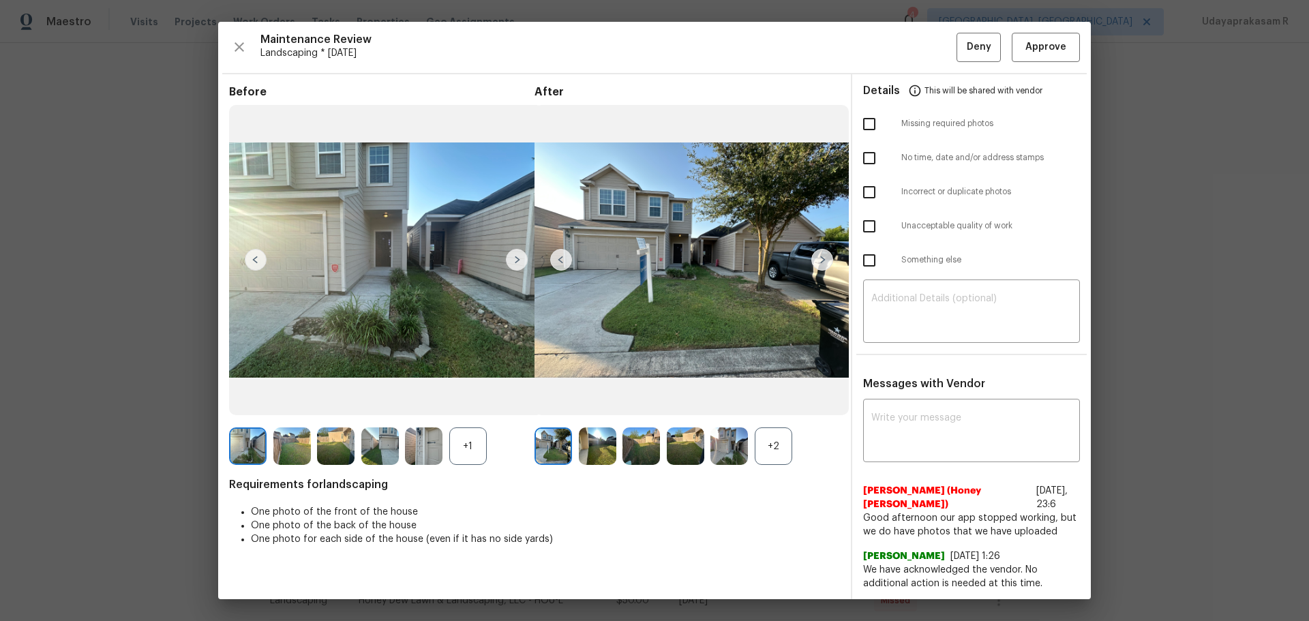
click at [857, 127] on input "checkbox" at bounding box center [869, 124] width 29 height 29
checkbox input "false"
click at [868, 159] on input "checkbox" at bounding box center [869, 158] width 29 height 29
checkbox input "true"
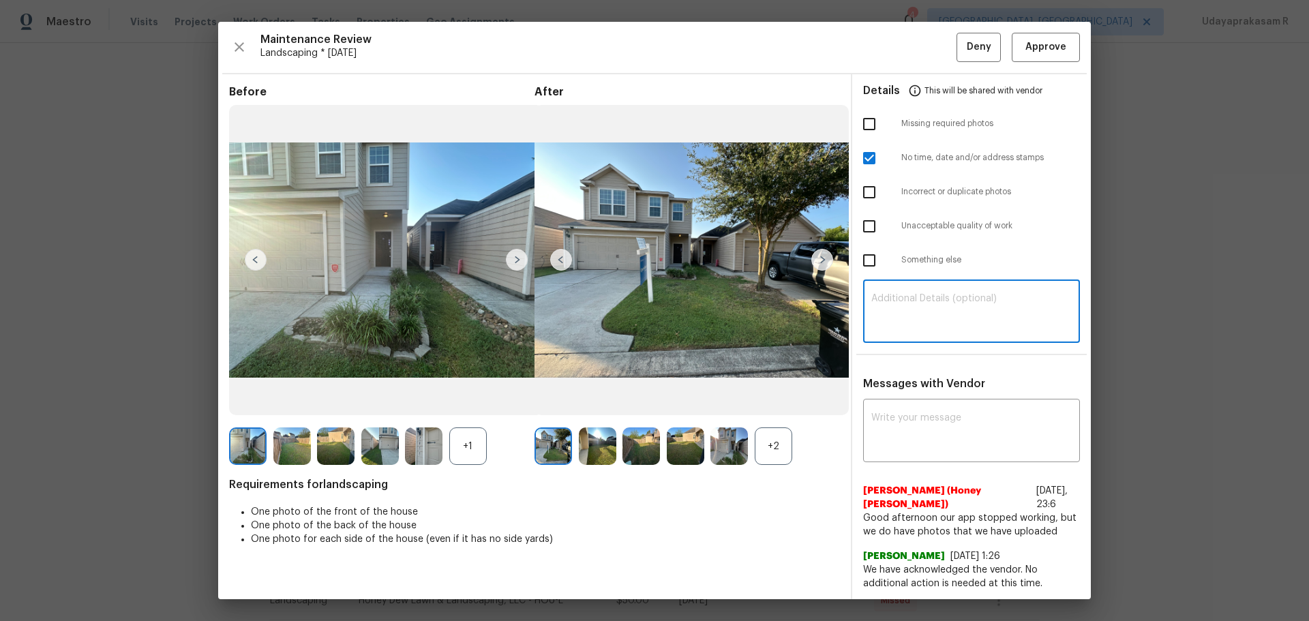
click at [872, 295] on textarea at bounding box center [971, 313] width 200 height 38
paste textarea "Maintenance Audit Team: Hello! Unfortunately this landscaping visit completed o…"
type textarea "Maintenance Audit Team: Hello! Unfortunately this landscaping visit completed o…"
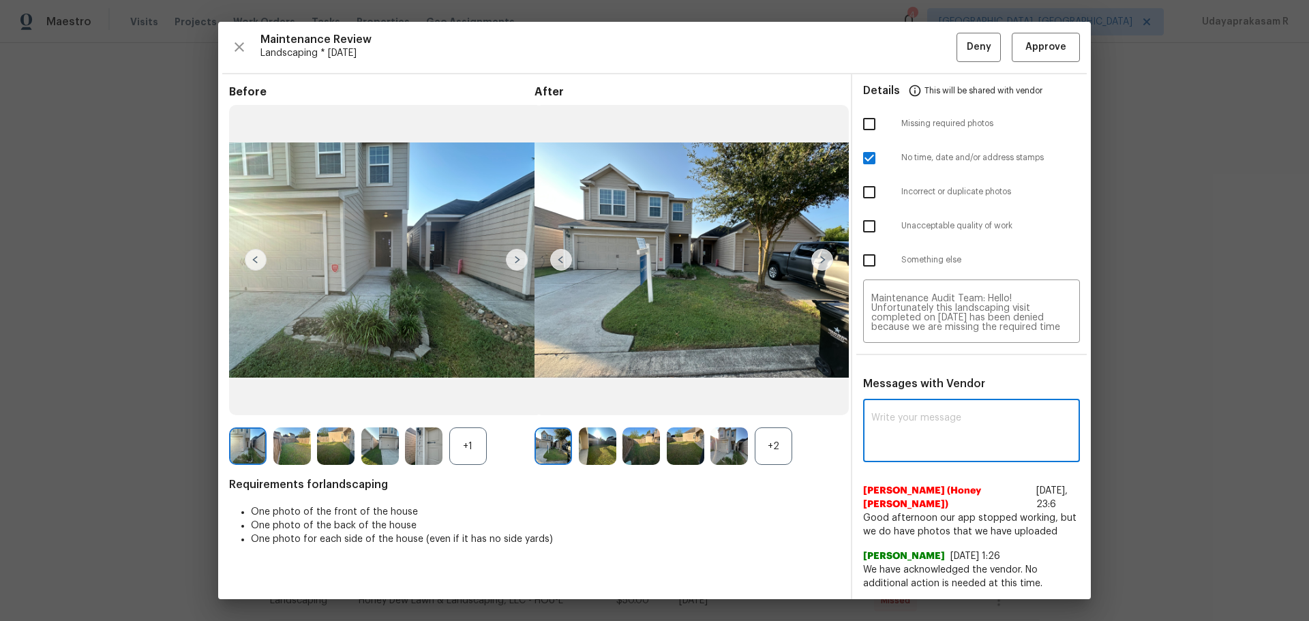
click at [904, 408] on textarea at bounding box center [971, 432] width 200 height 38
paste textarea "Maintenance Audit Team: Hello! Unfortunately this landscaping visit completed o…"
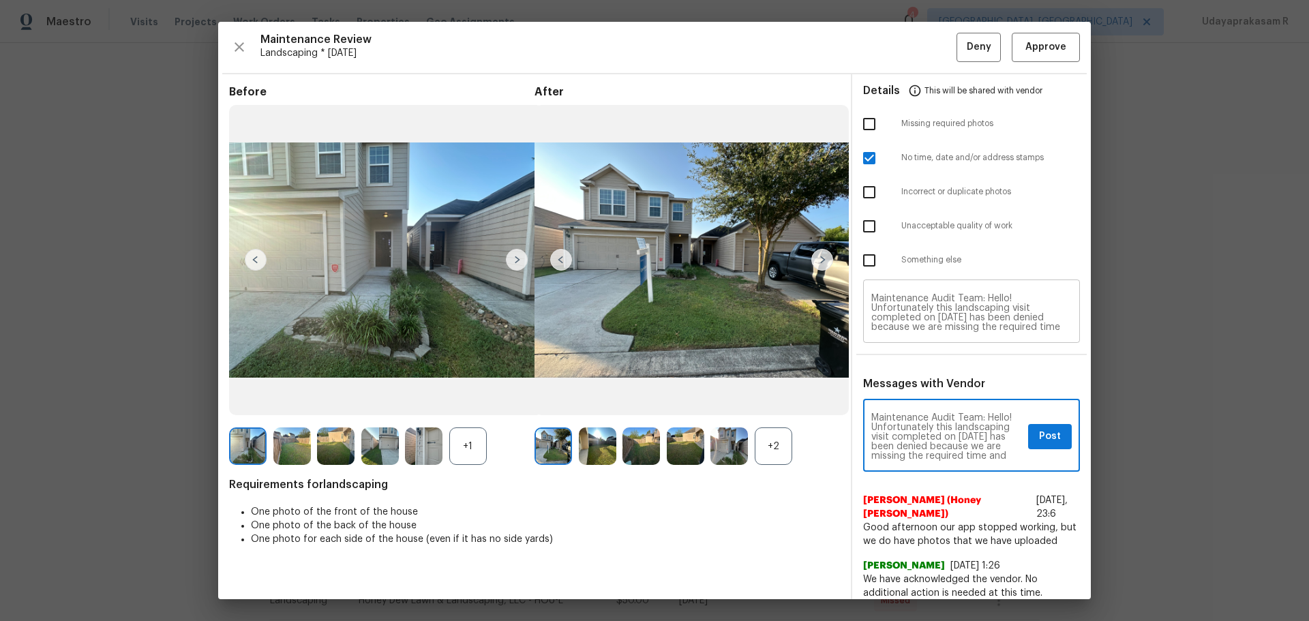
type textarea "Maintenance Audit Team: Hello! Unfortunately this landscaping visit completed o…"
click at [930, 408] on span "Post" at bounding box center [1050, 436] width 22 height 17
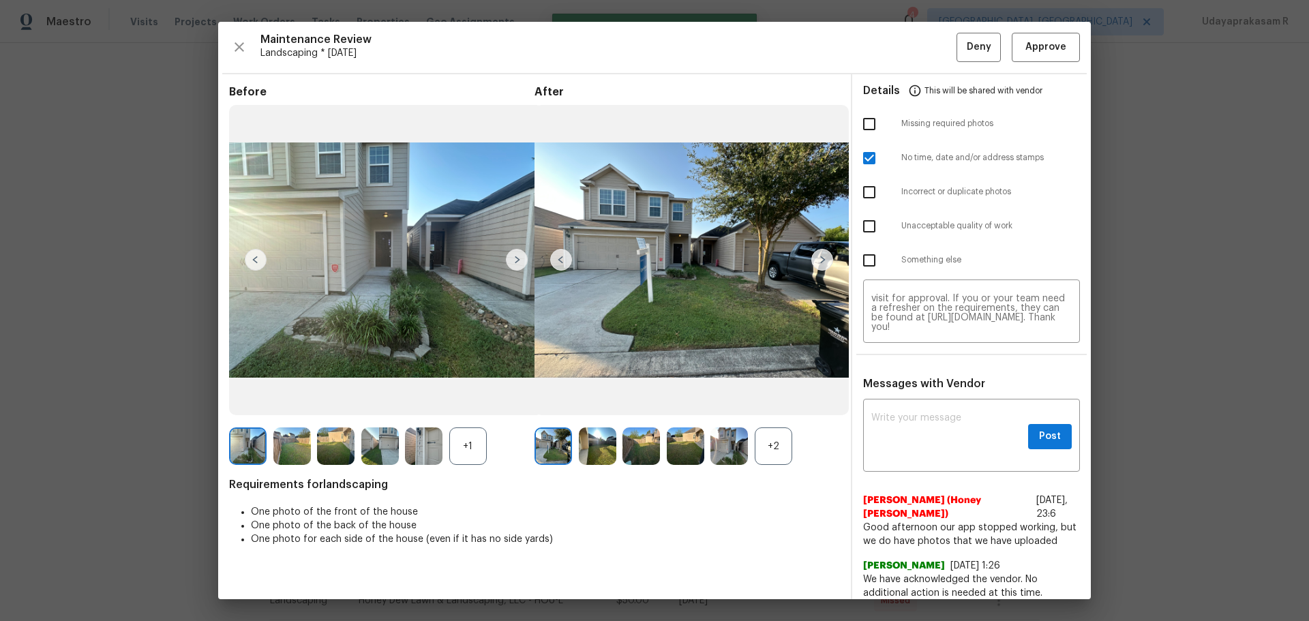
scroll to position [0, 0]
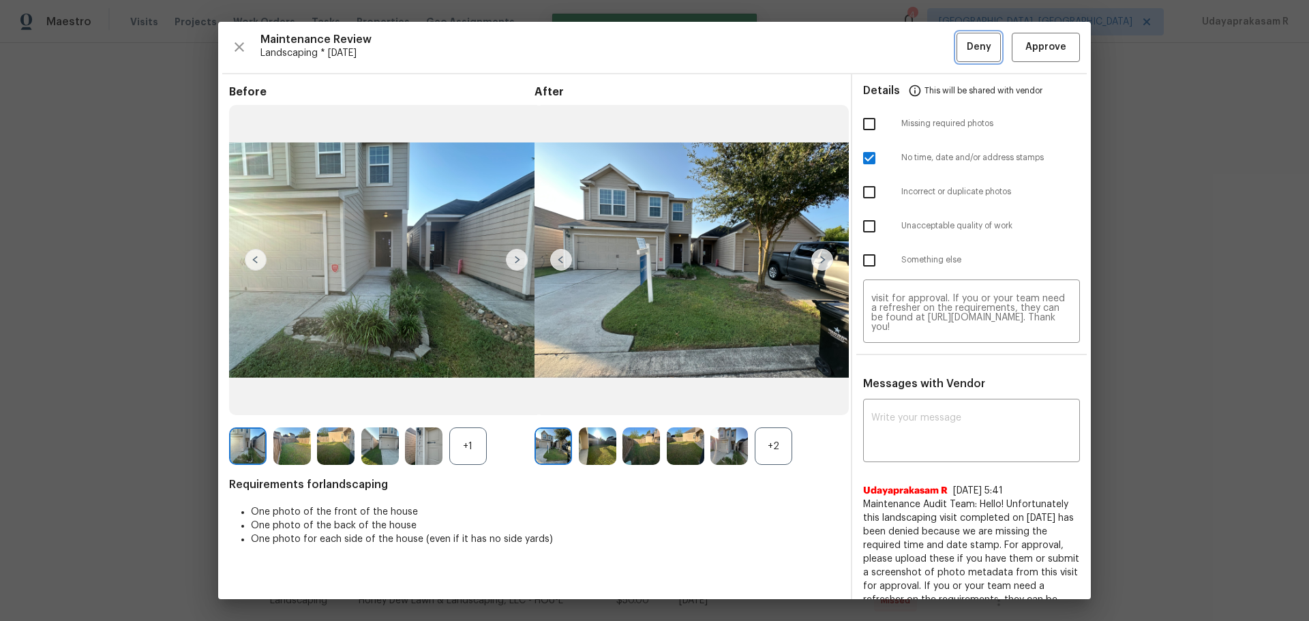
click at [930, 47] on span "Deny" at bounding box center [978, 47] width 25 height 17
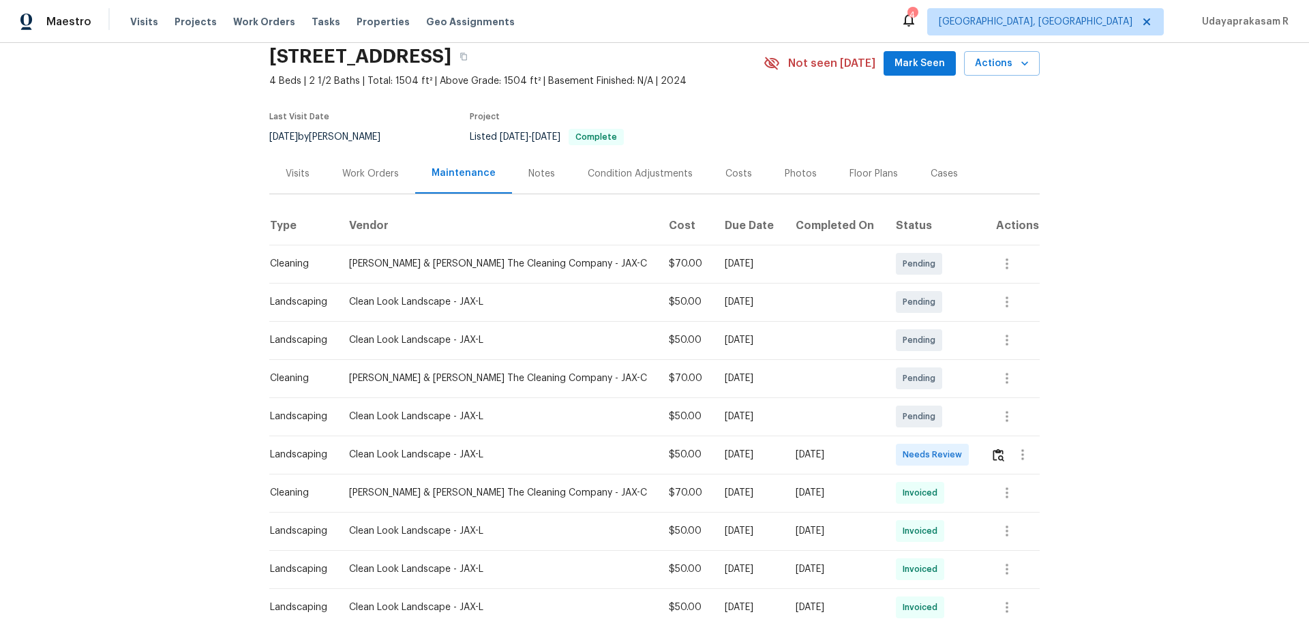
scroll to position [68, 0]
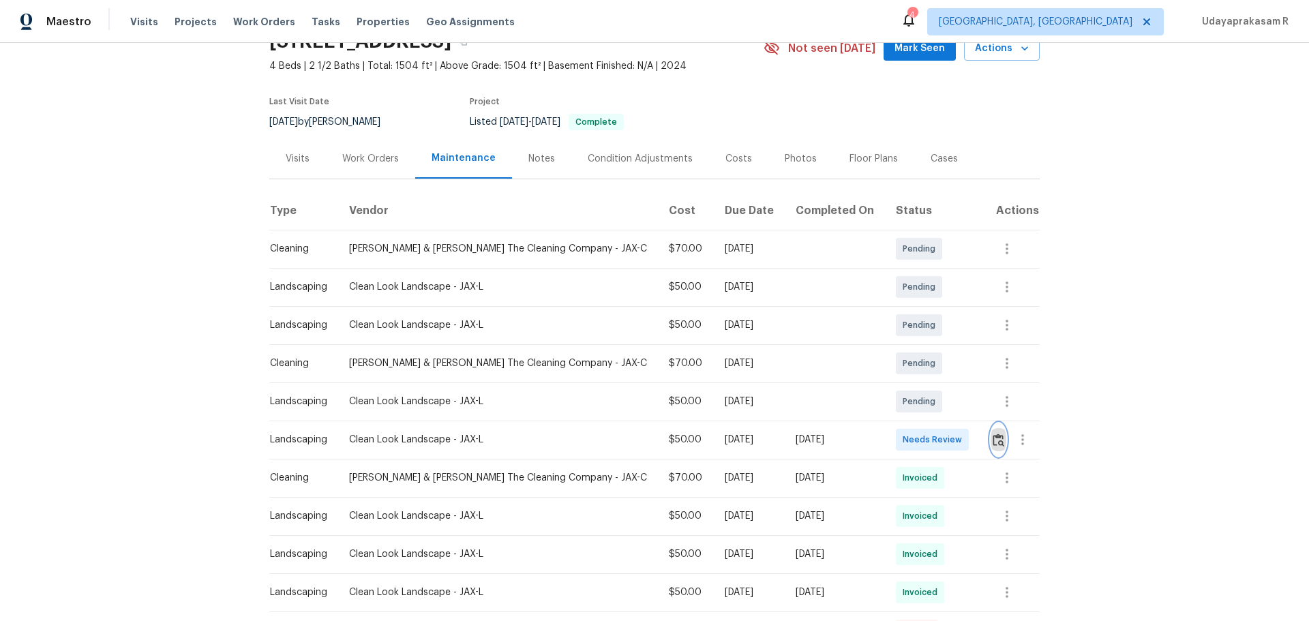
click at [930, 408] on img "button" at bounding box center [998, 439] width 12 height 13
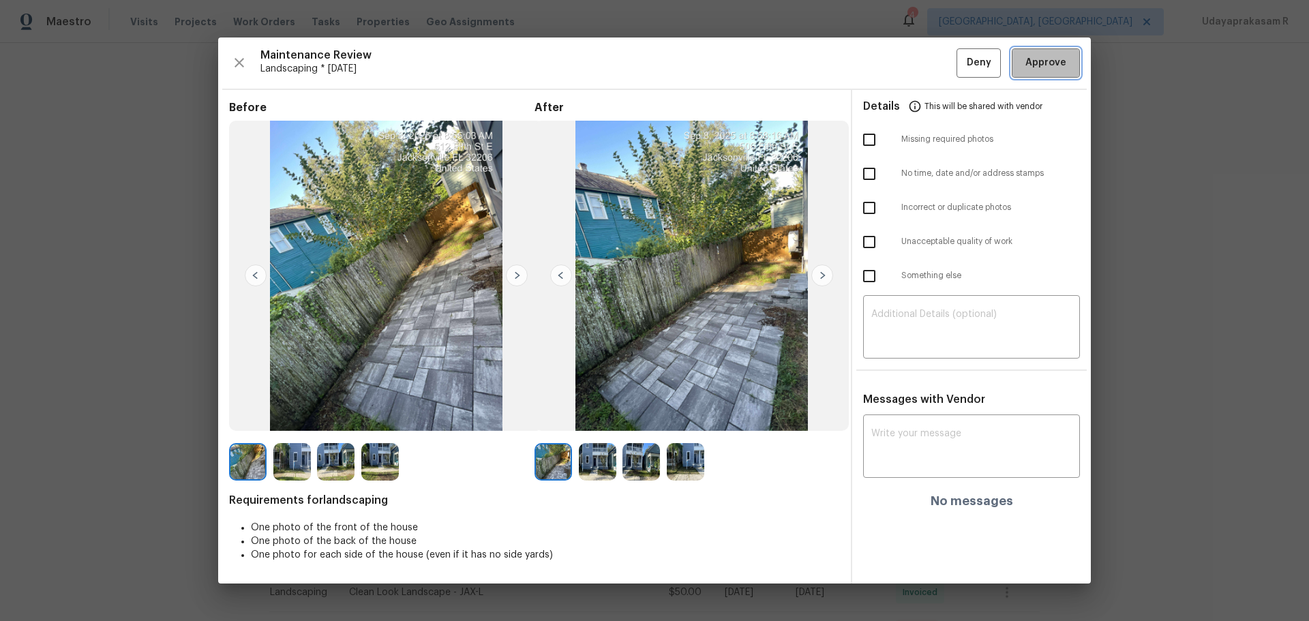
click at [930, 70] on span "Approve" at bounding box center [1045, 63] width 41 height 17
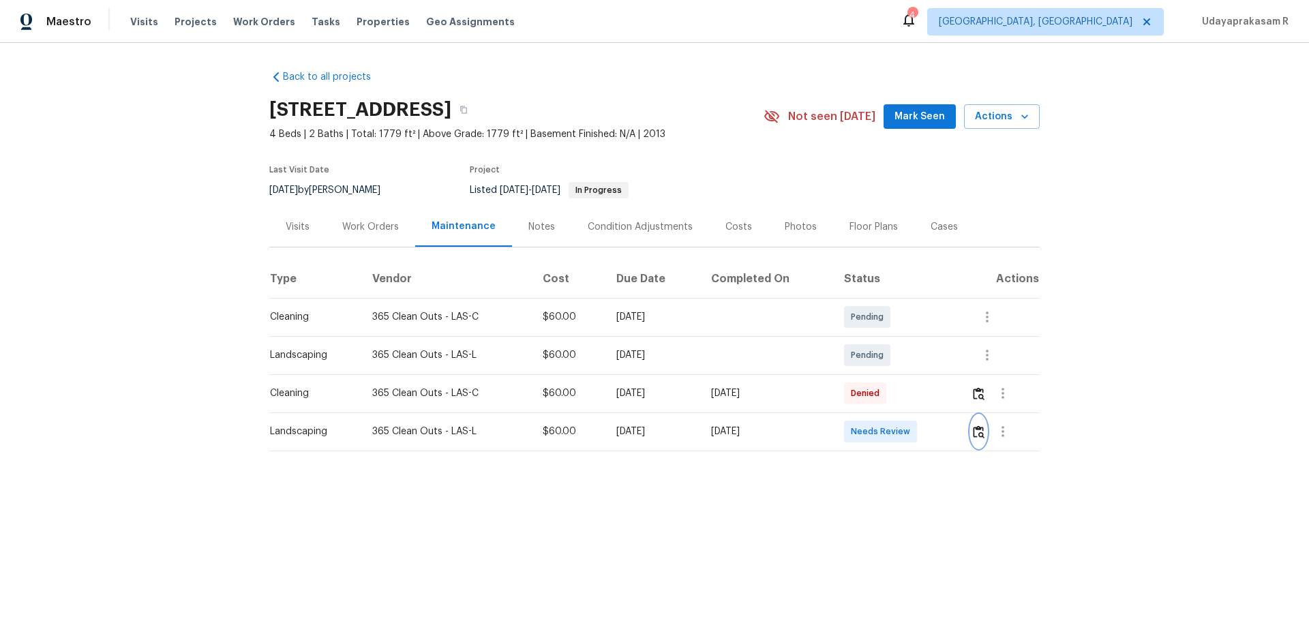
click at [930, 408] on button "button" at bounding box center [979, 431] width 16 height 33
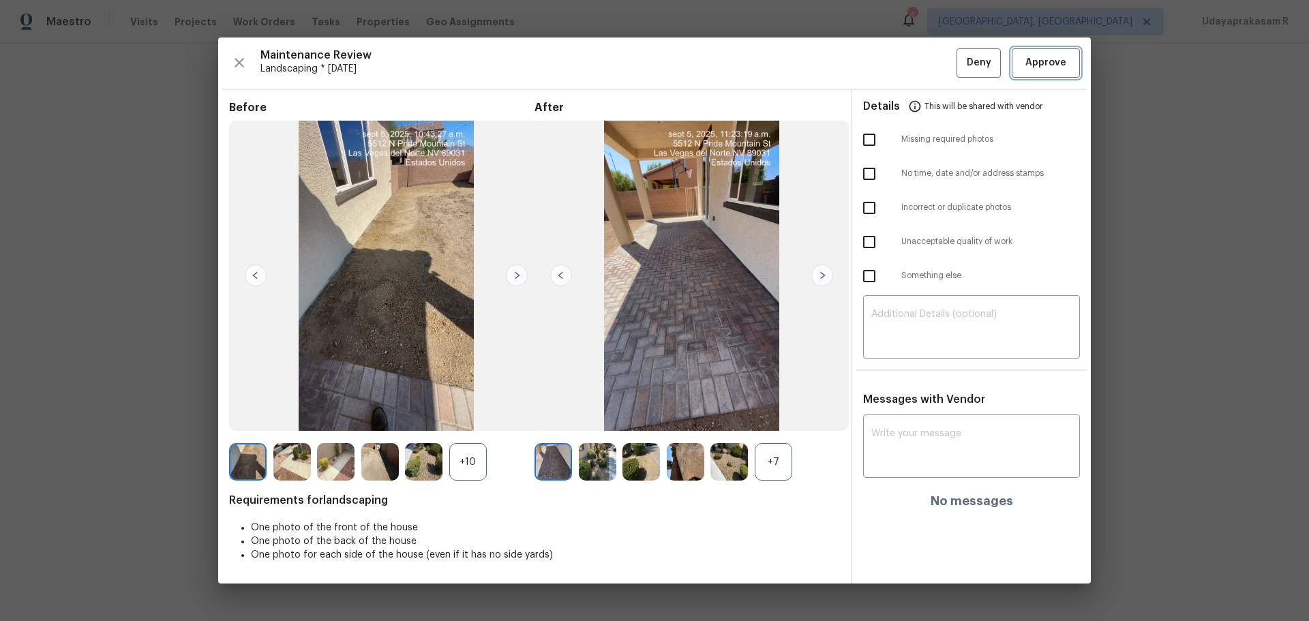
click at [930, 66] on span "Approve" at bounding box center [1045, 63] width 41 height 17
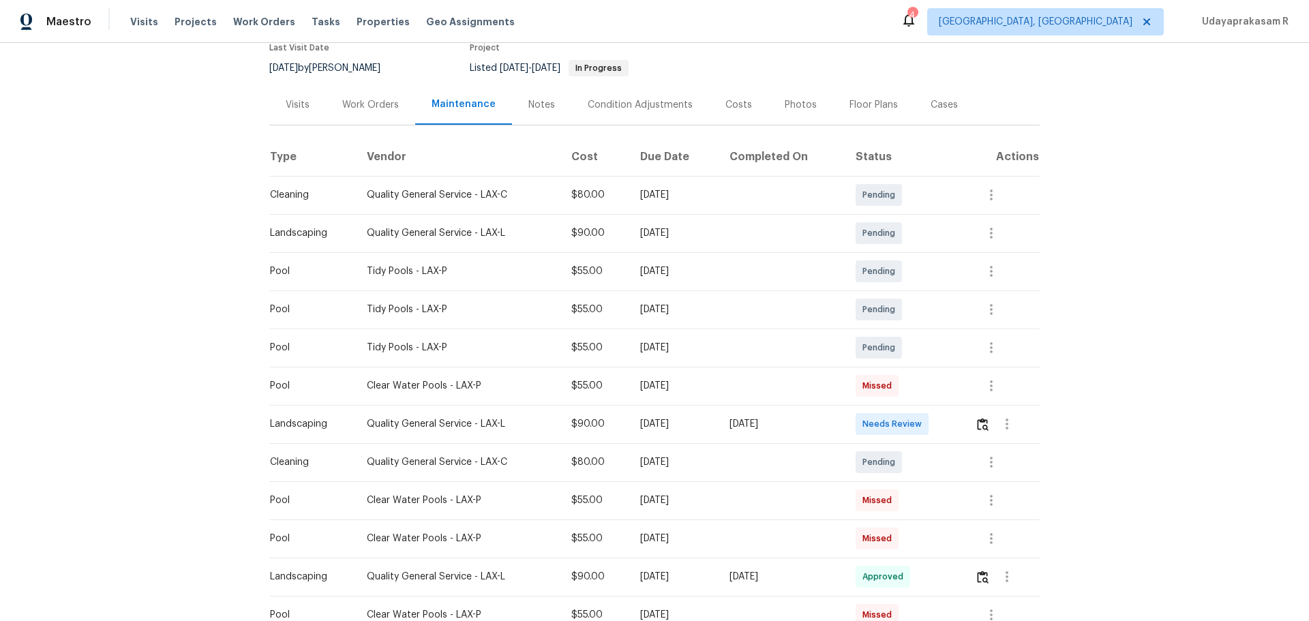
scroll to position [204, 0]
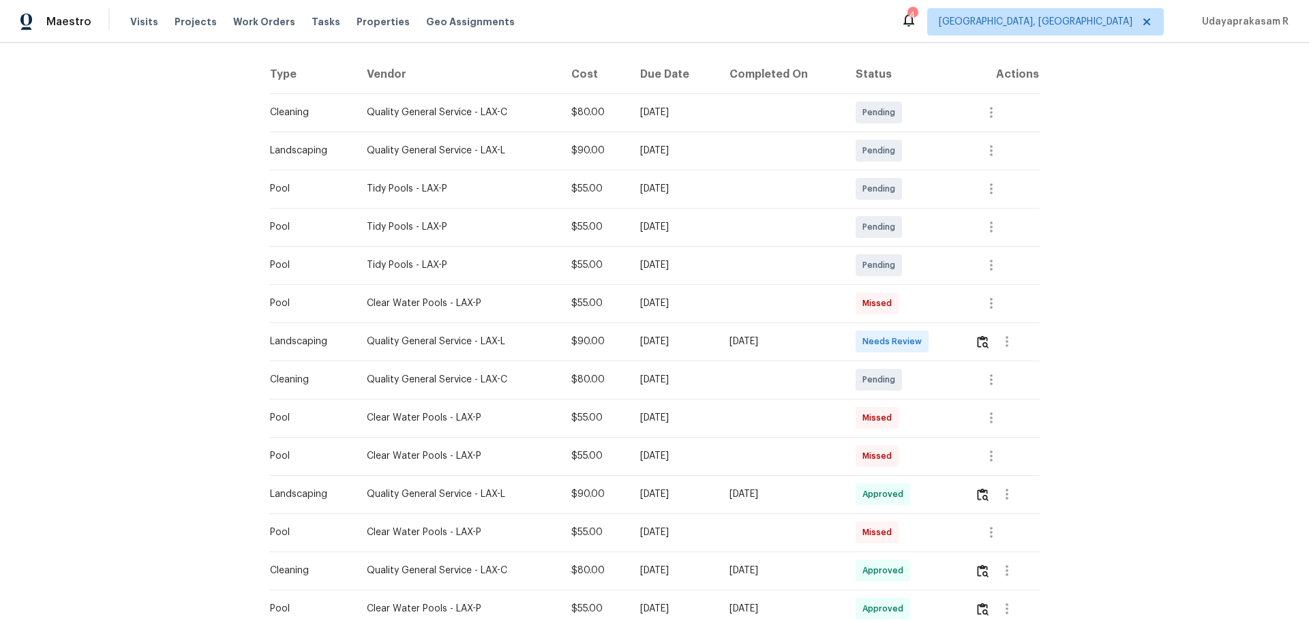
drag, startPoint x: 643, startPoint y: 339, endPoint x: 846, endPoint y: 337, distance: 203.1
click at [846, 337] on tr "Landscaping Quality General Service - LAX-L $90.00 Mon, Sep 08 2025 Mon, Sep 08…" at bounding box center [654, 341] width 770 height 38
click at [669, 510] on td "[DATE]" at bounding box center [673, 494] width 89 height 38
click at [982, 348] on img "button" at bounding box center [983, 341] width 12 height 13
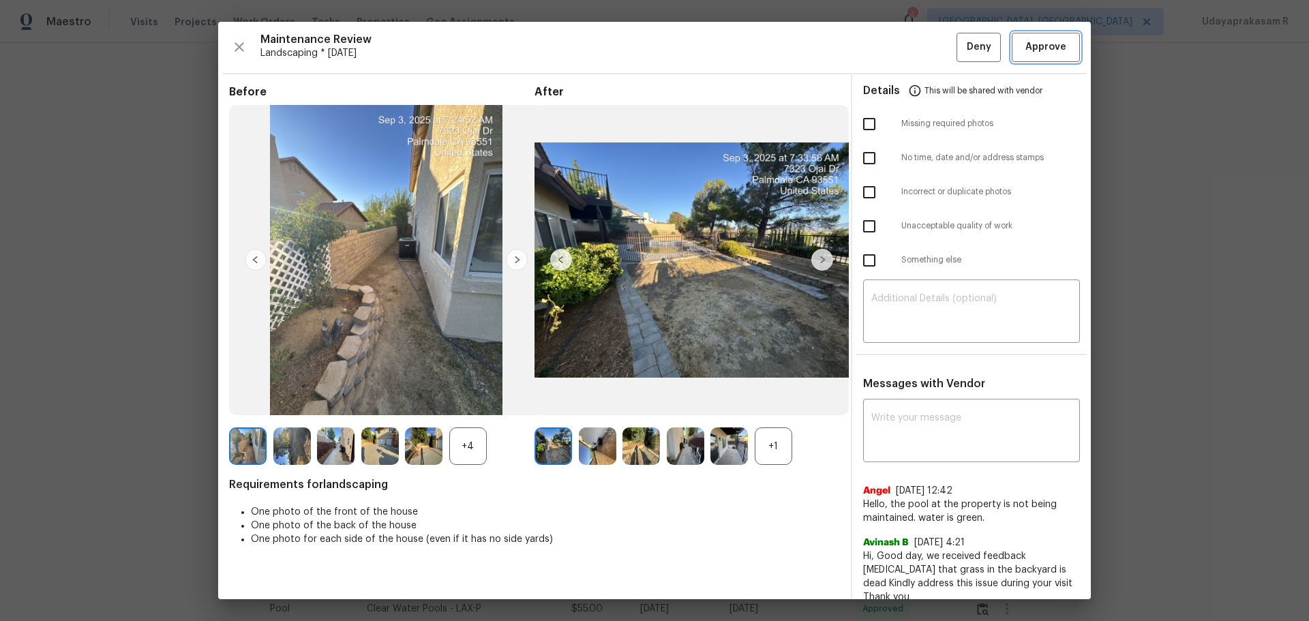
click at [1046, 56] on button "Approve" at bounding box center [1045, 47] width 68 height 29
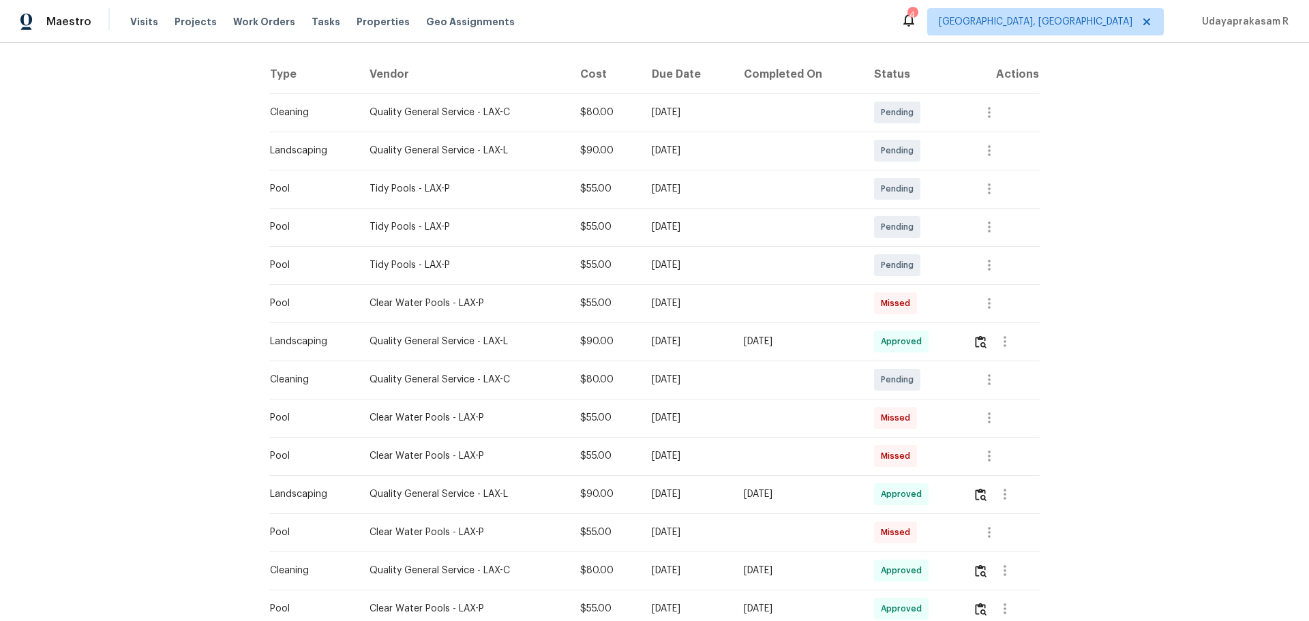
drag, startPoint x: 1197, startPoint y: 326, endPoint x: 1189, endPoint y: 323, distance: 8.2
click at [1197, 326] on div "Back to all projects 7323 Ojai Dr, Palmdale, CA 93551 5 Beds | 3 1/2 Baths | To…" at bounding box center [654, 332] width 1309 height 578
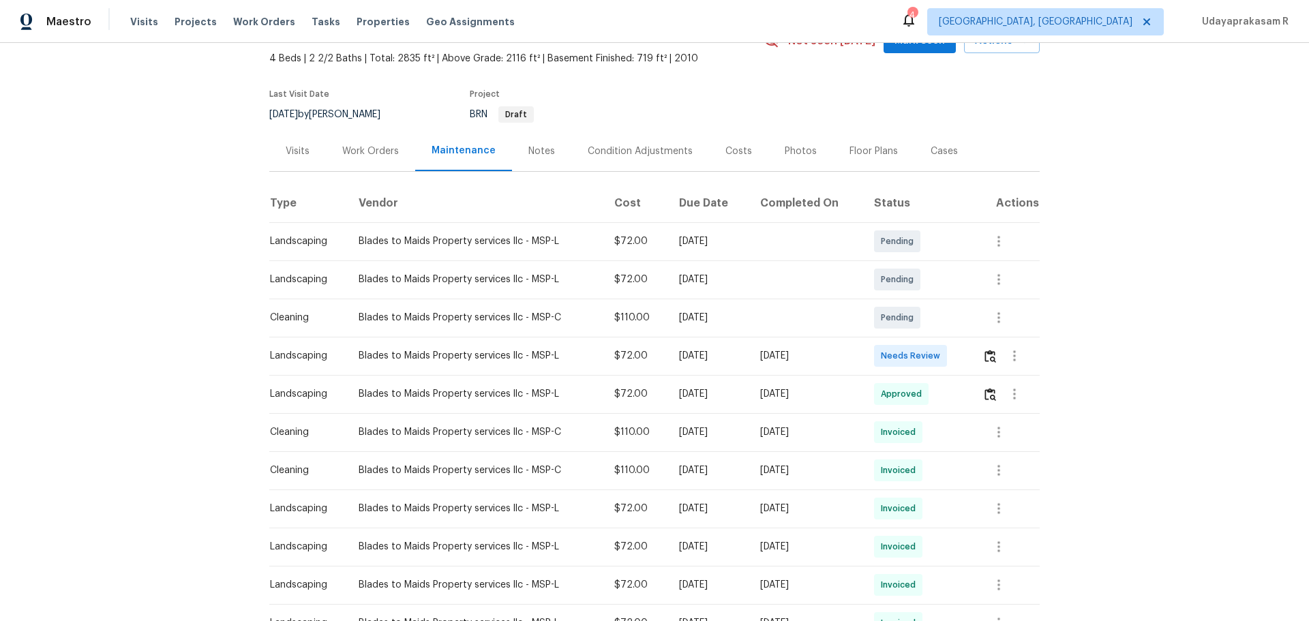
scroll to position [136, 0]
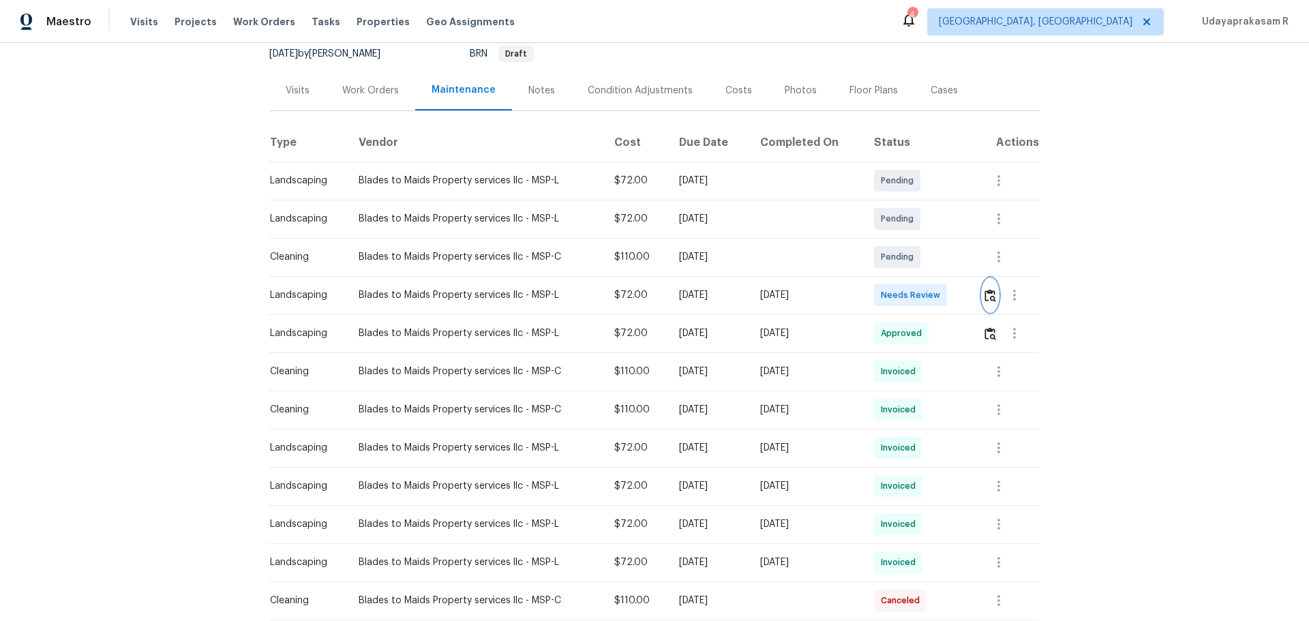
click at [990, 302] on button "button" at bounding box center [990, 295] width 16 height 33
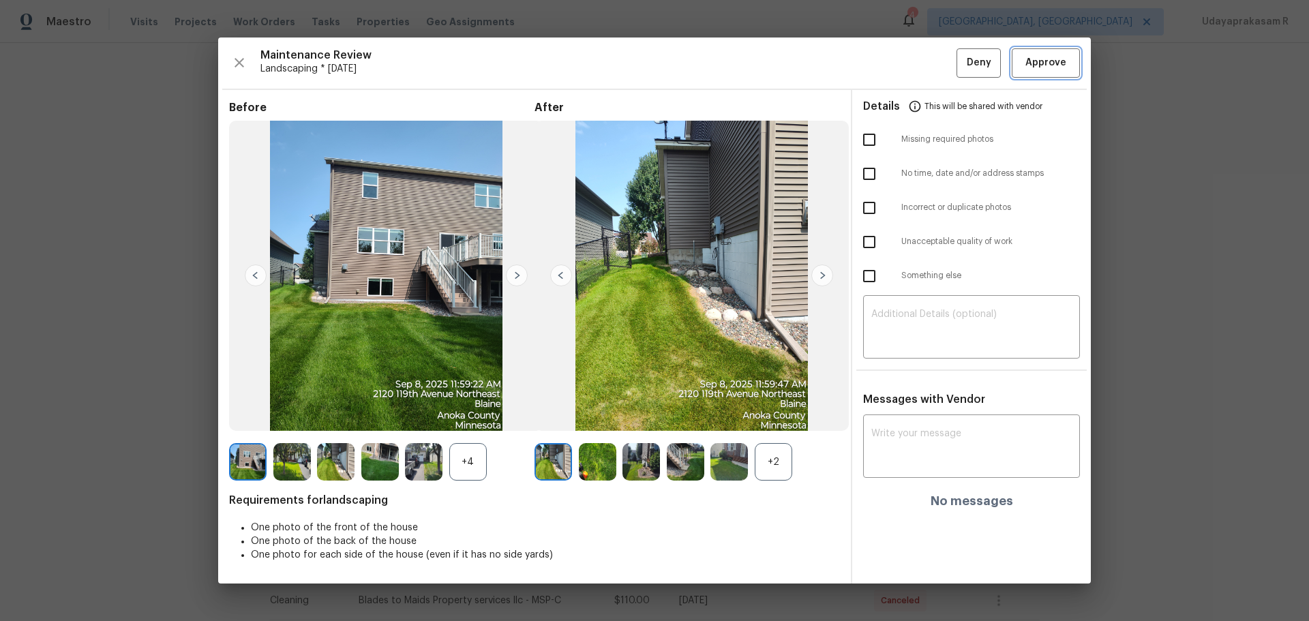
click at [1041, 66] on span "Approve" at bounding box center [1045, 63] width 41 height 17
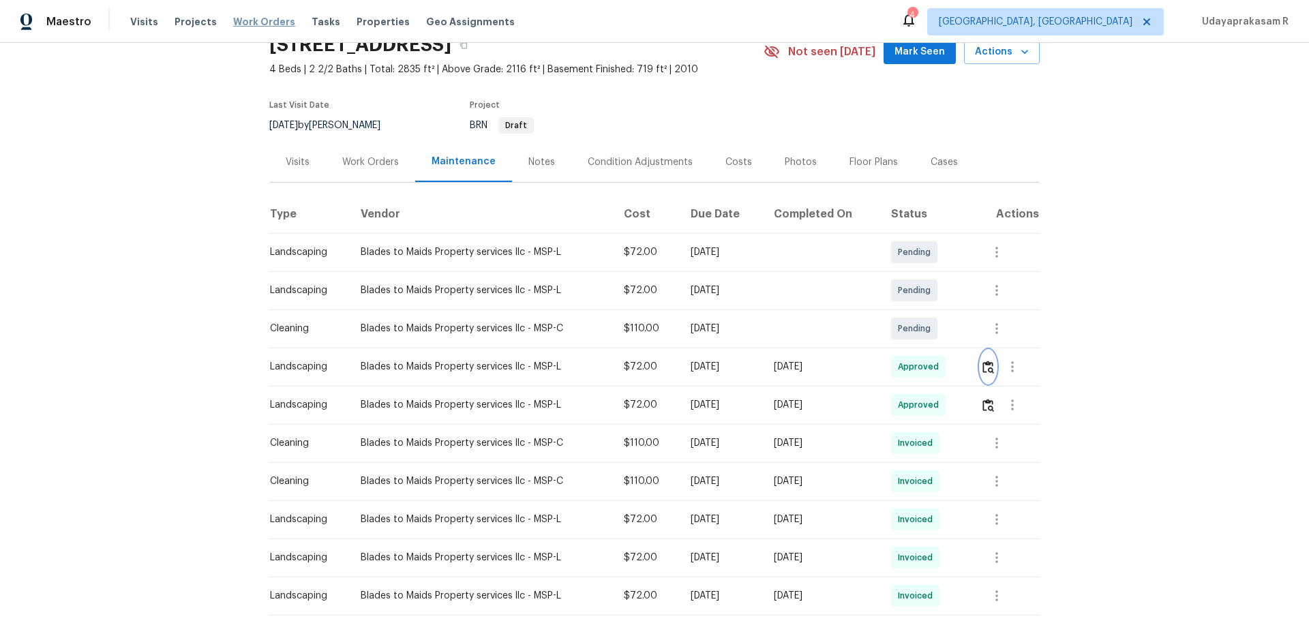
scroll to position [0, 0]
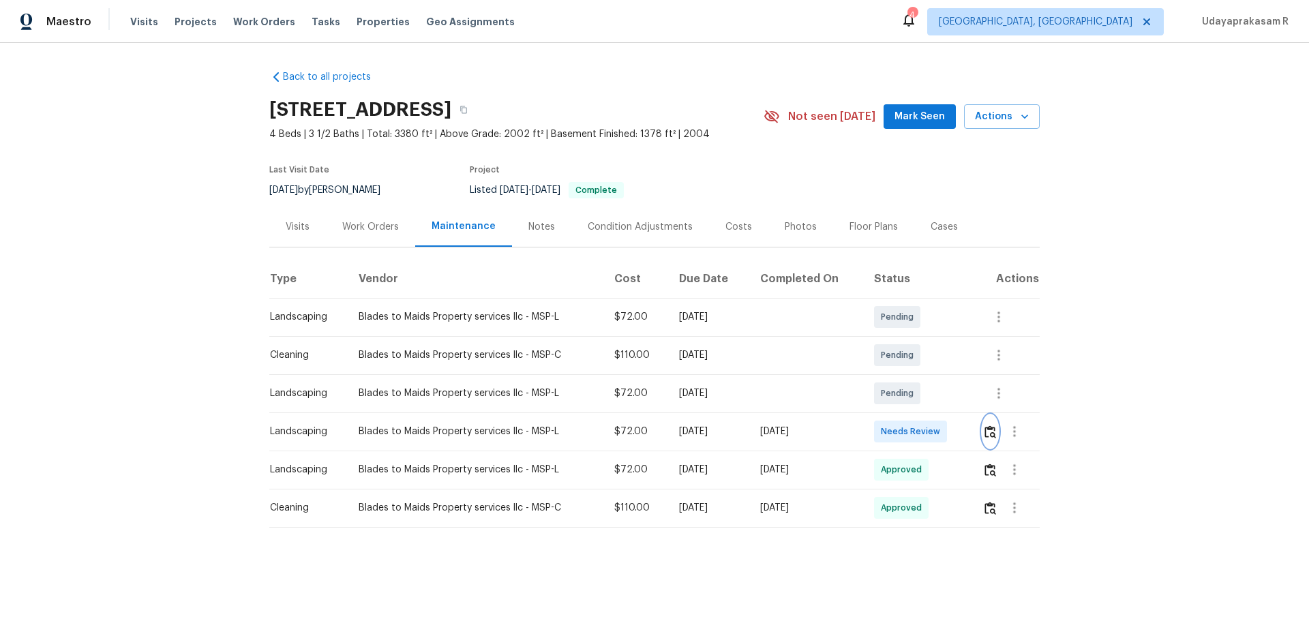
click at [930, 408] on button "button" at bounding box center [990, 431] width 16 height 33
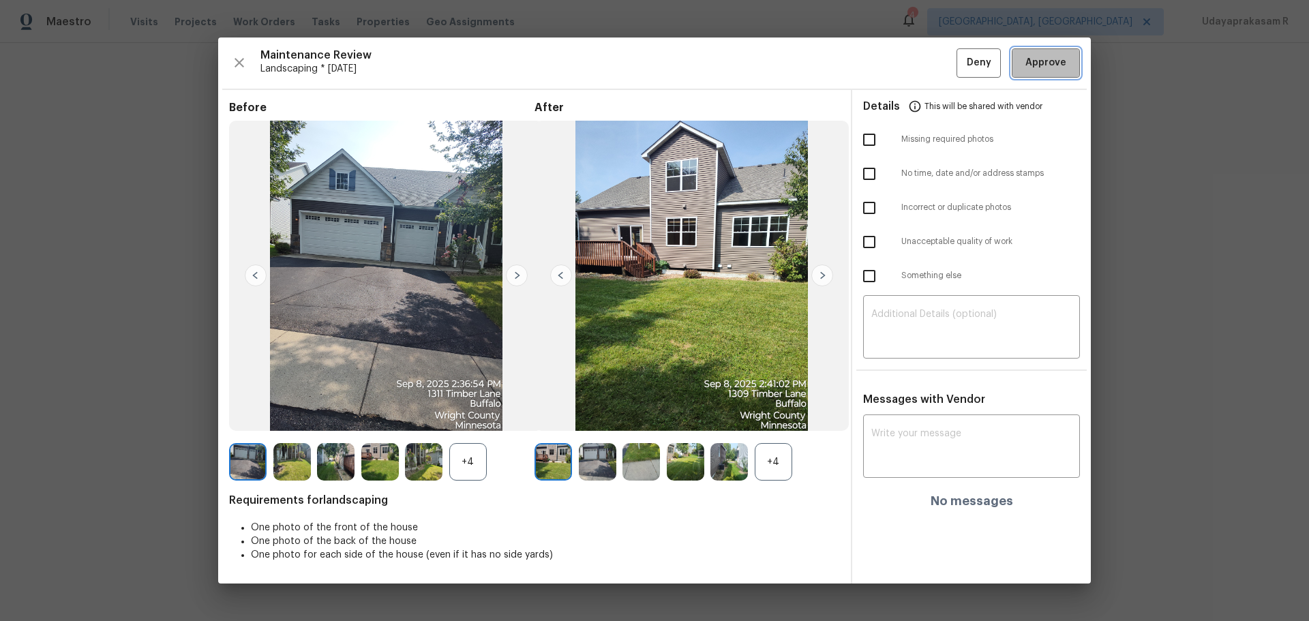
click at [930, 69] on span "Approve" at bounding box center [1045, 63] width 41 height 17
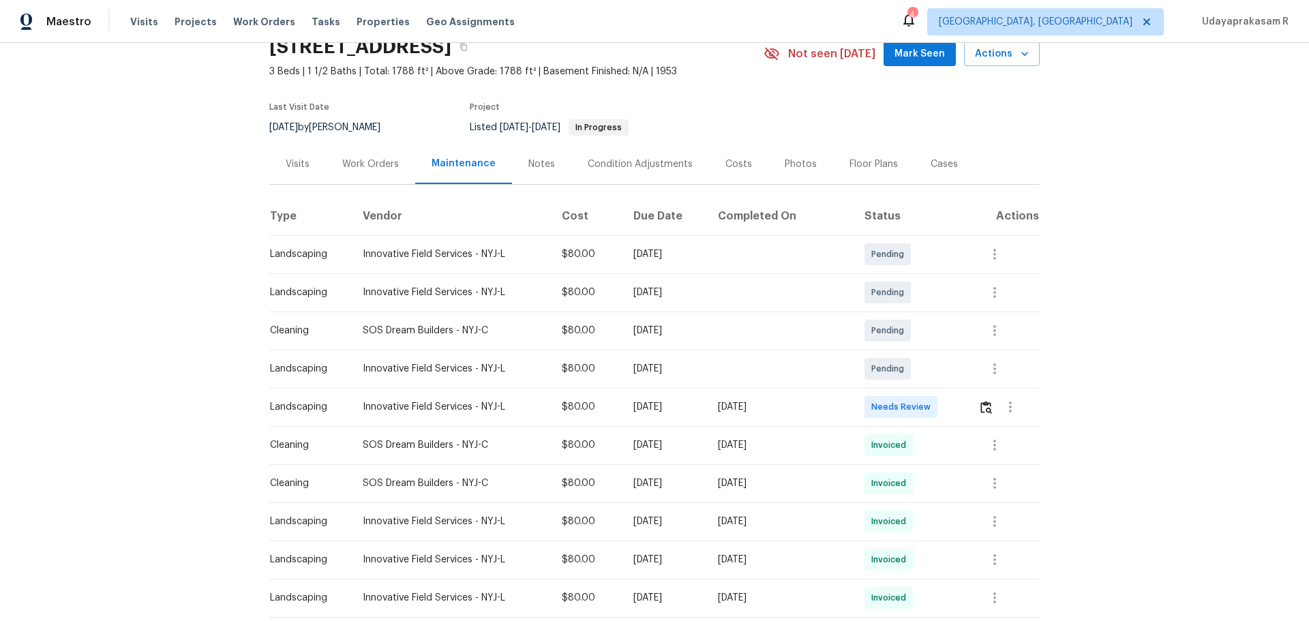
scroll to position [136, 0]
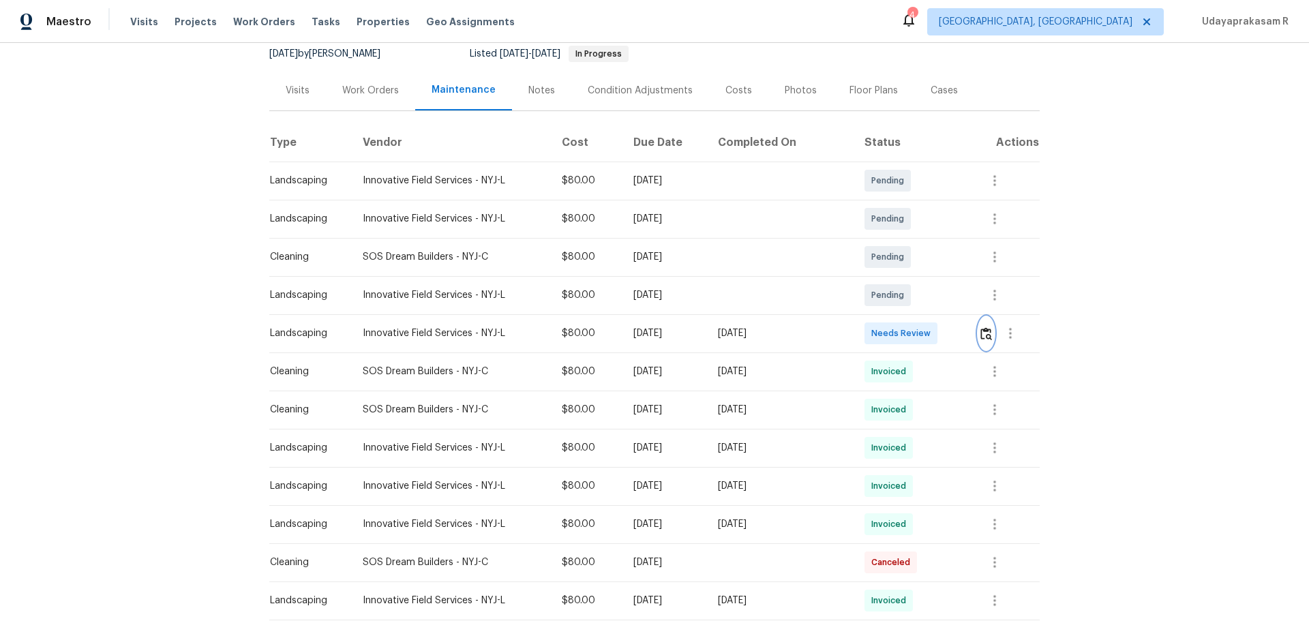
click at [930, 337] on button "button" at bounding box center [986, 333] width 16 height 33
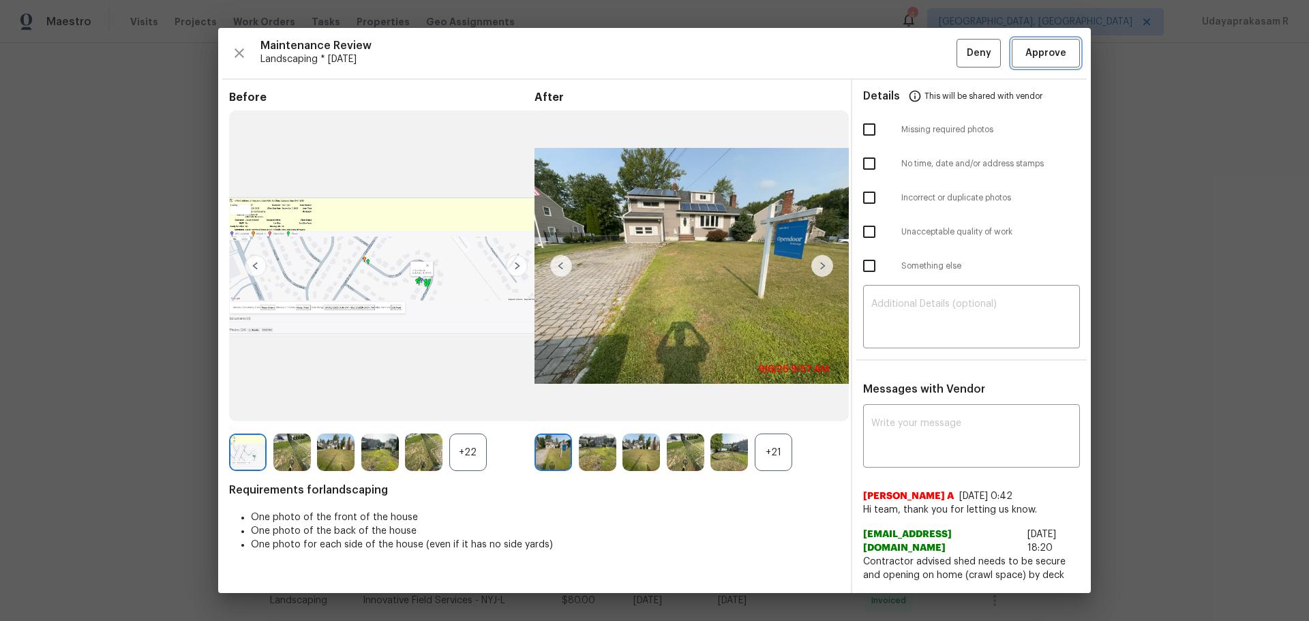
click at [930, 62] on span "Approve" at bounding box center [1045, 53] width 41 height 17
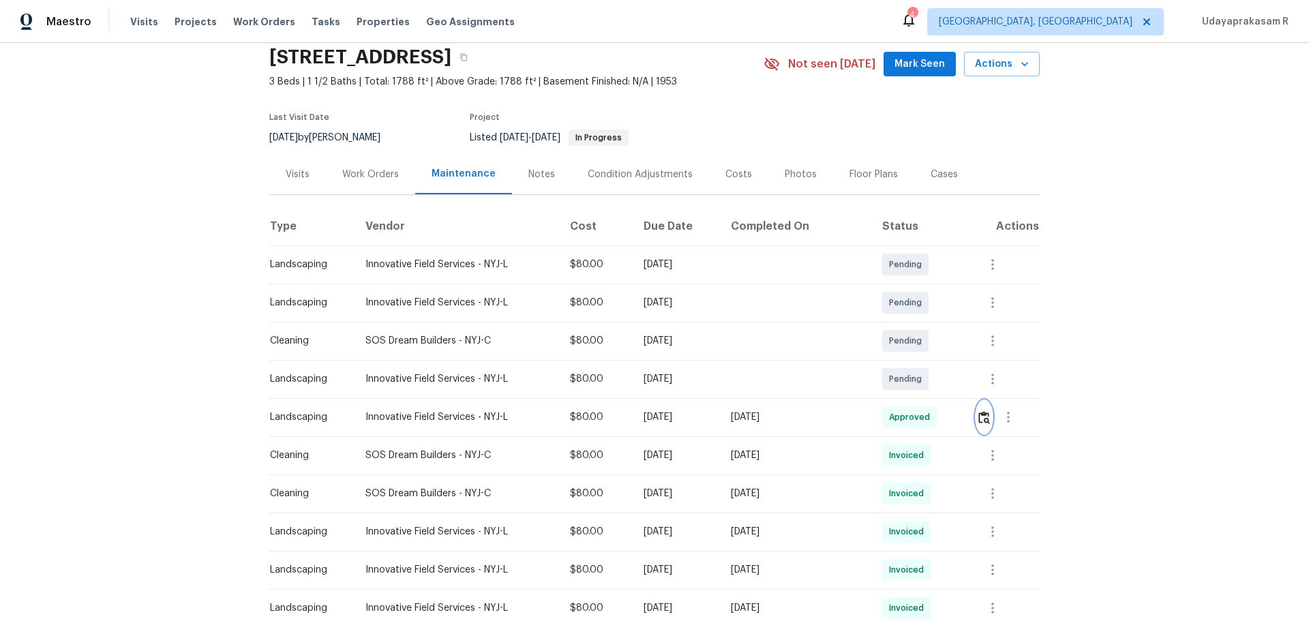
scroll to position [0, 0]
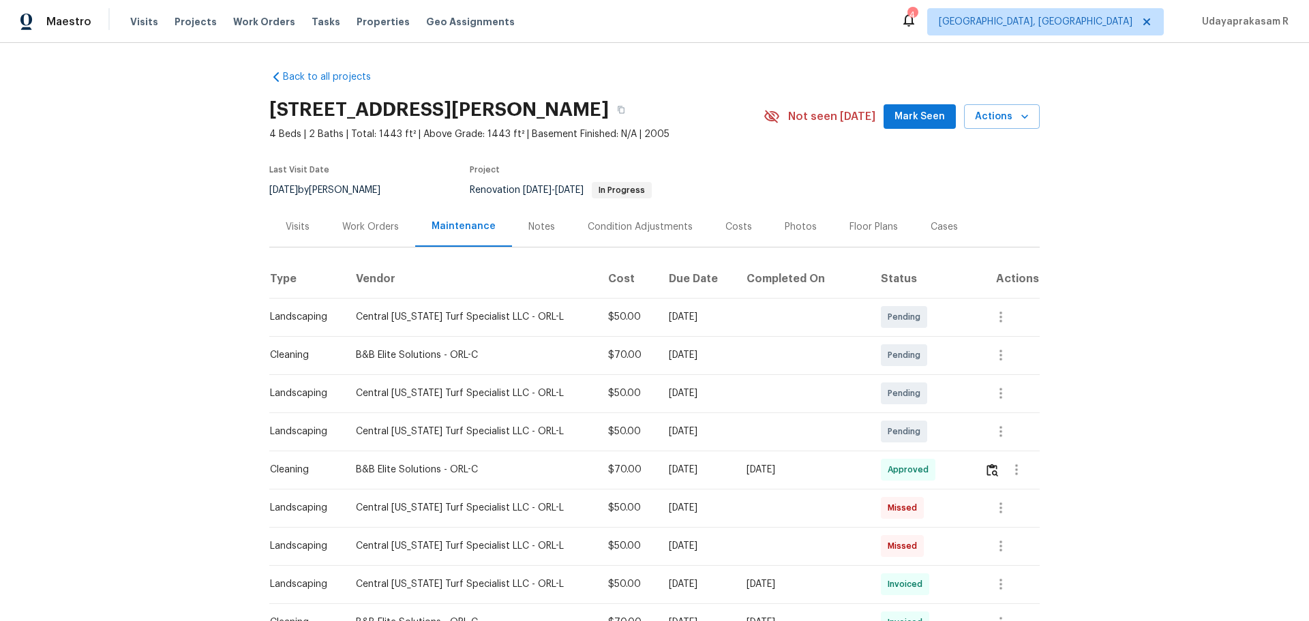
scroll to position [204, 0]
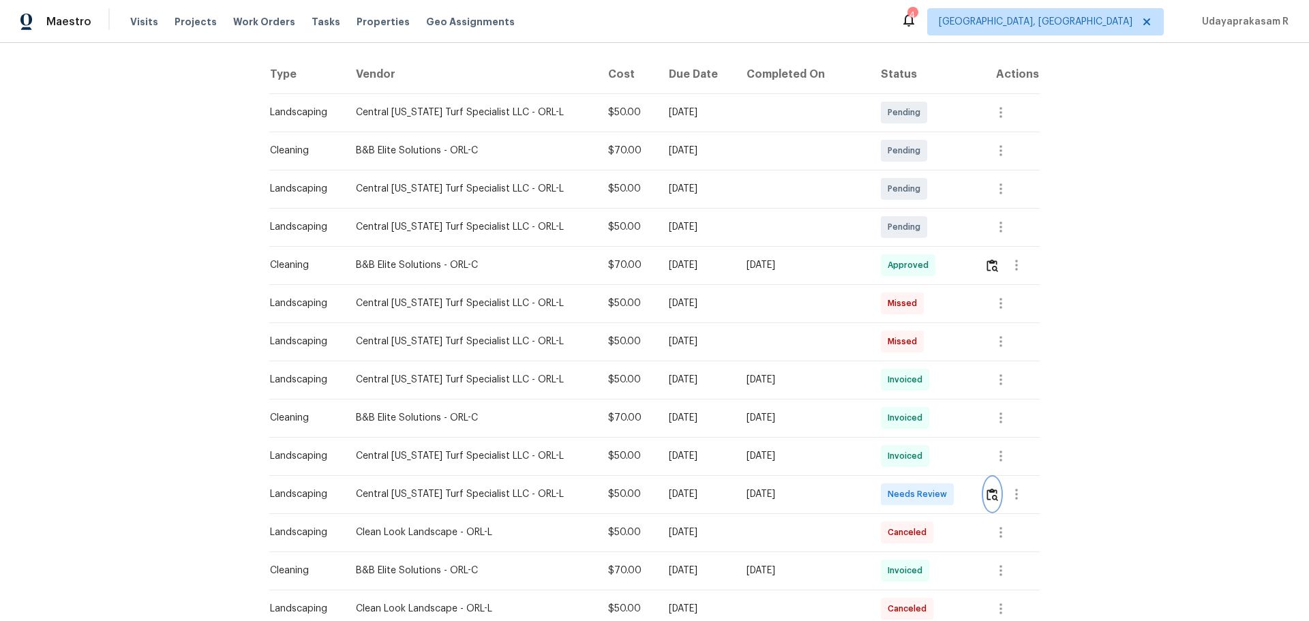
click at [930, 408] on img "button" at bounding box center [992, 494] width 12 height 13
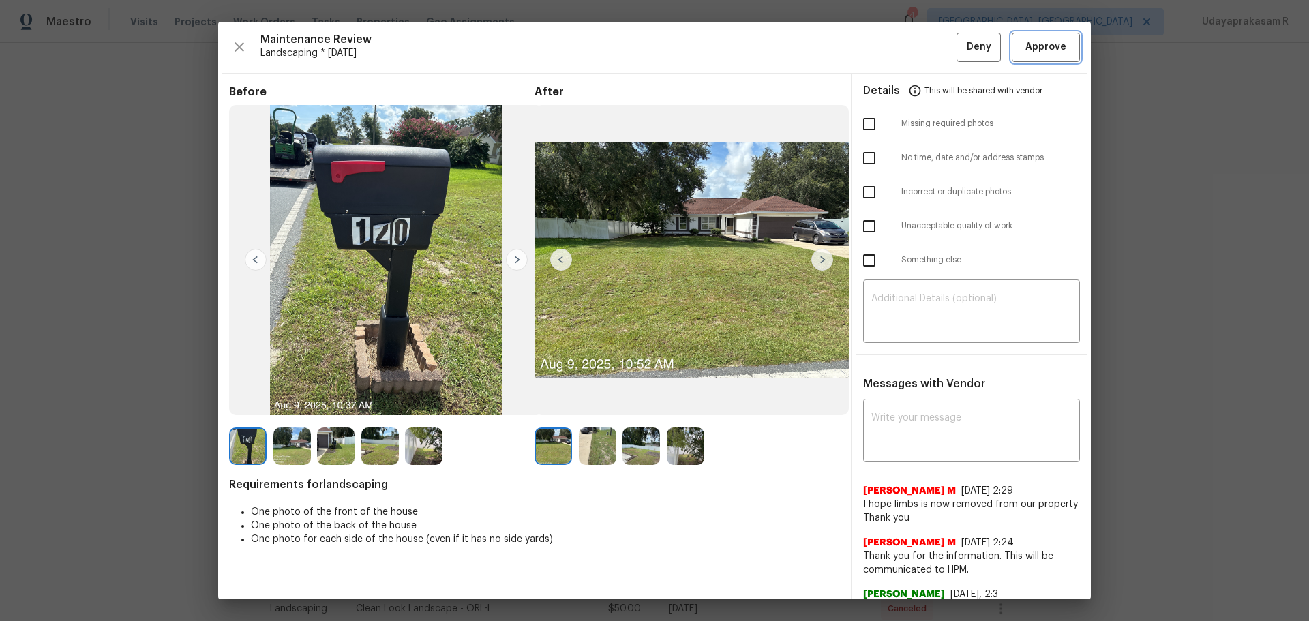
click at [930, 50] on span "Approve" at bounding box center [1045, 47] width 41 height 17
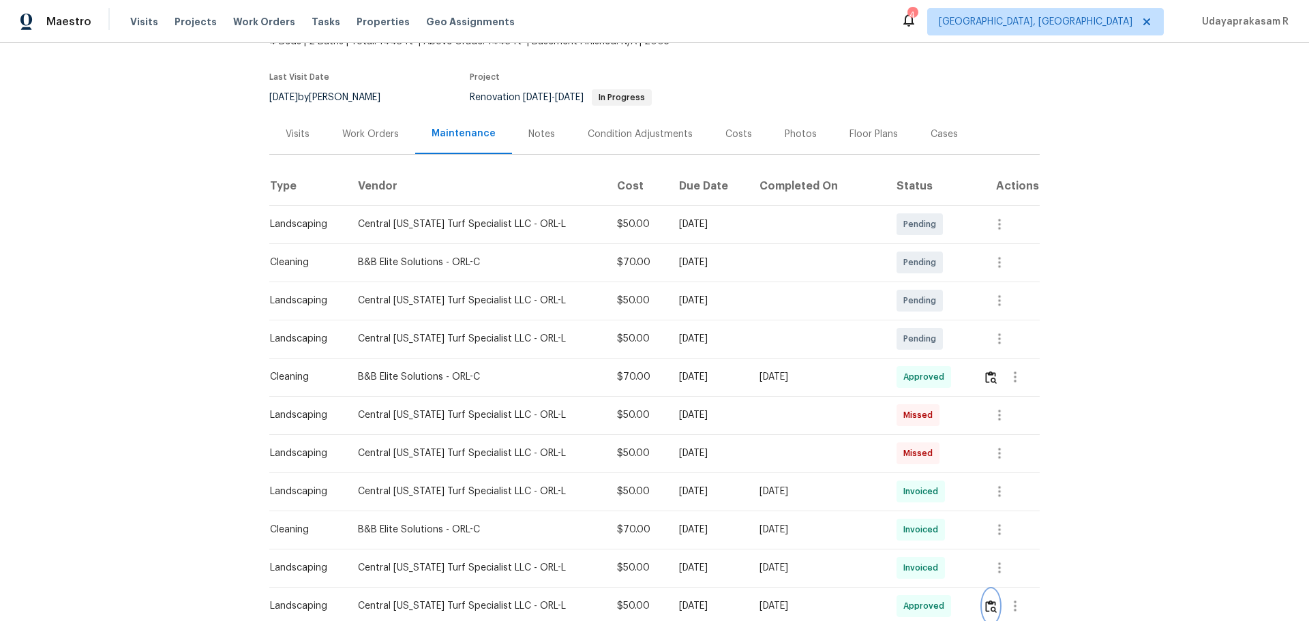
scroll to position [0, 0]
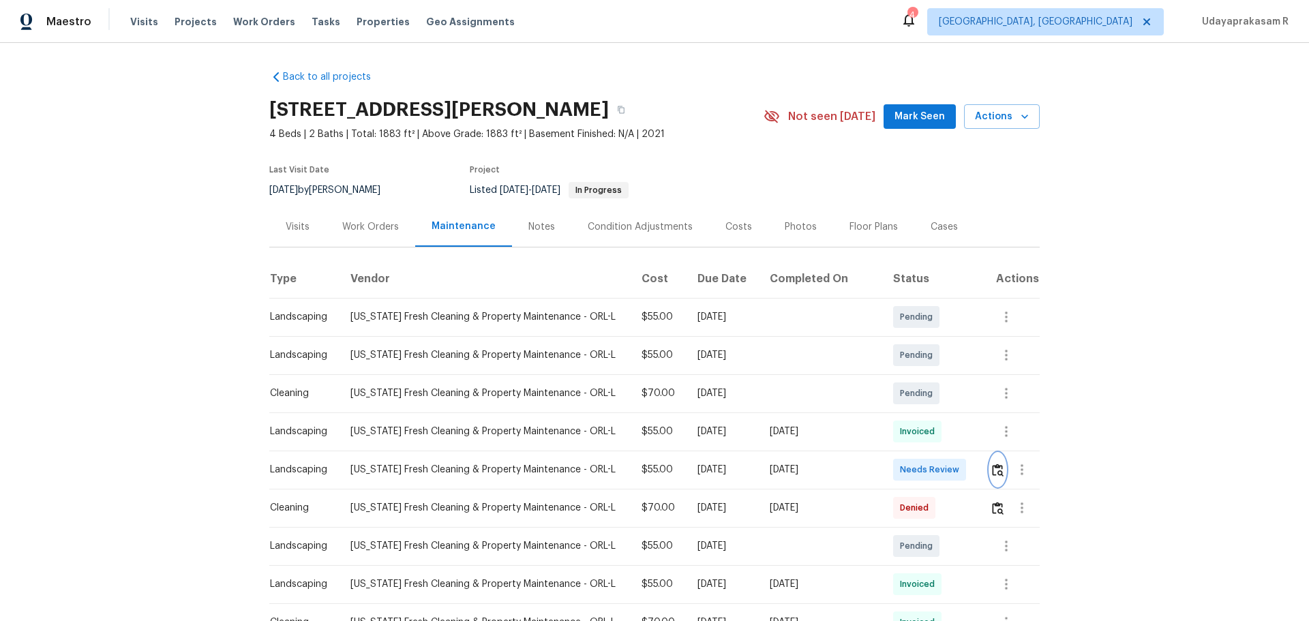
click at [930, 408] on img "button" at bounding box center [998, 469] width 12 height 13
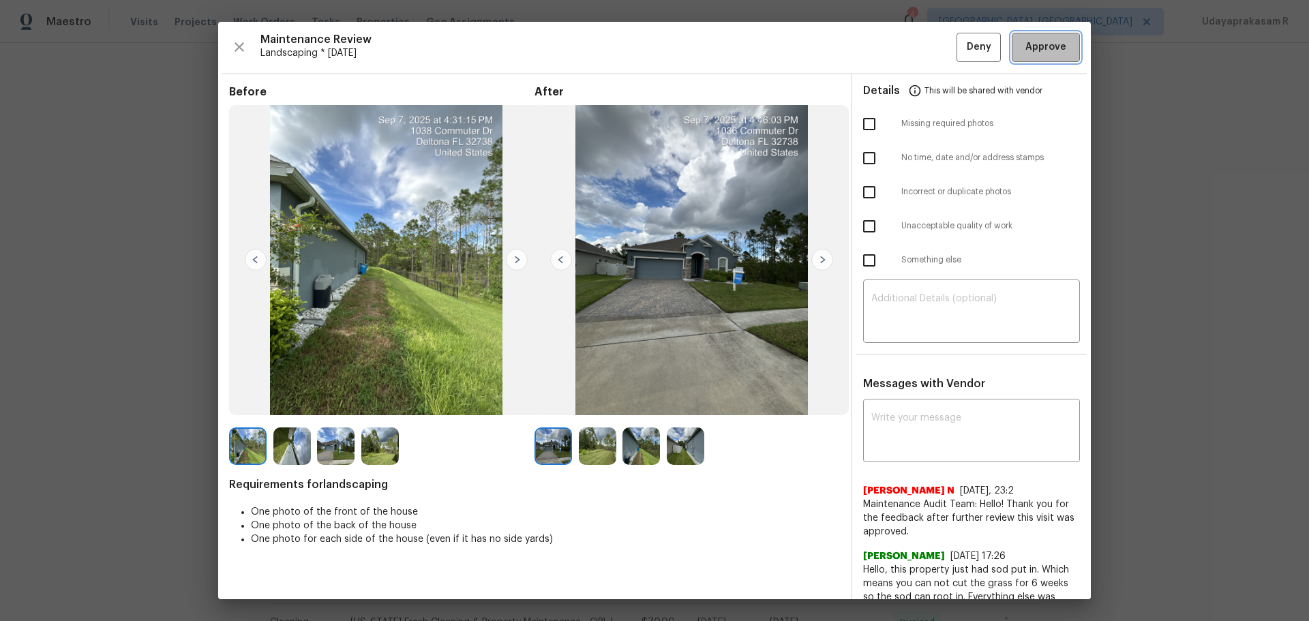
click at [930, 55] on span "Approve" at bounding box center [1045, 47] width 41 height 17
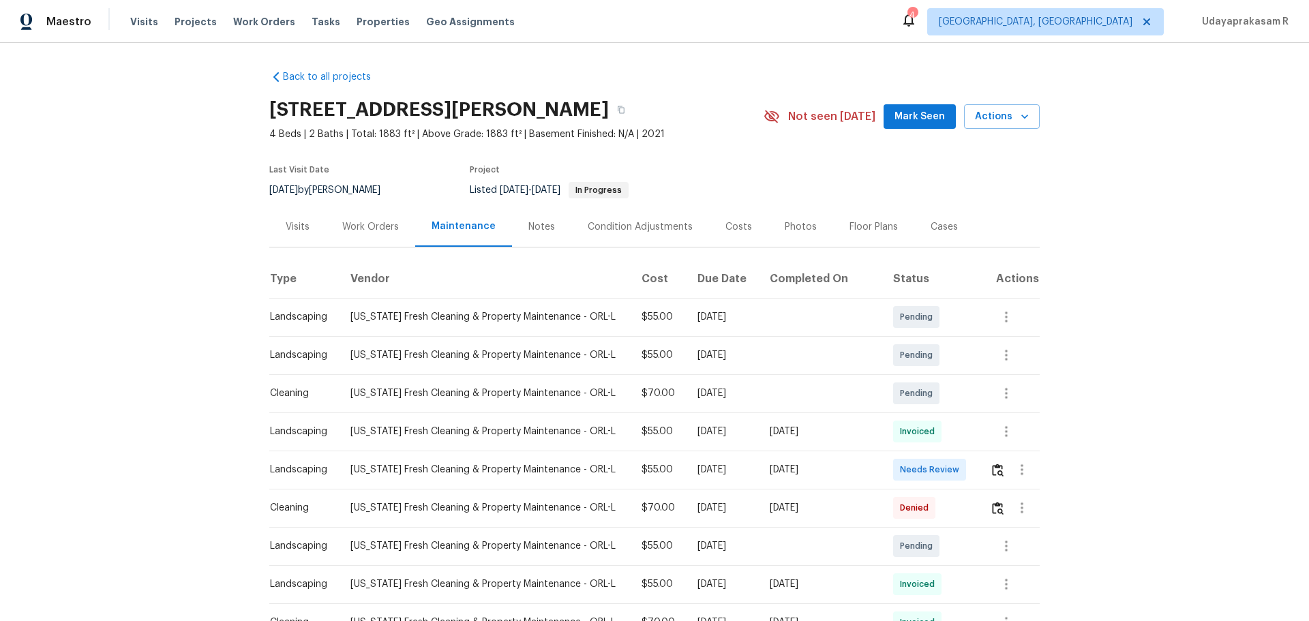
click at [930, 335] on div "Back to all projects [STREET_ADDRESS] 4 Beds | 2 Baths | Total: 1883 ft² | Abov…" at bounding box center [654, 332] width 1309 height 578
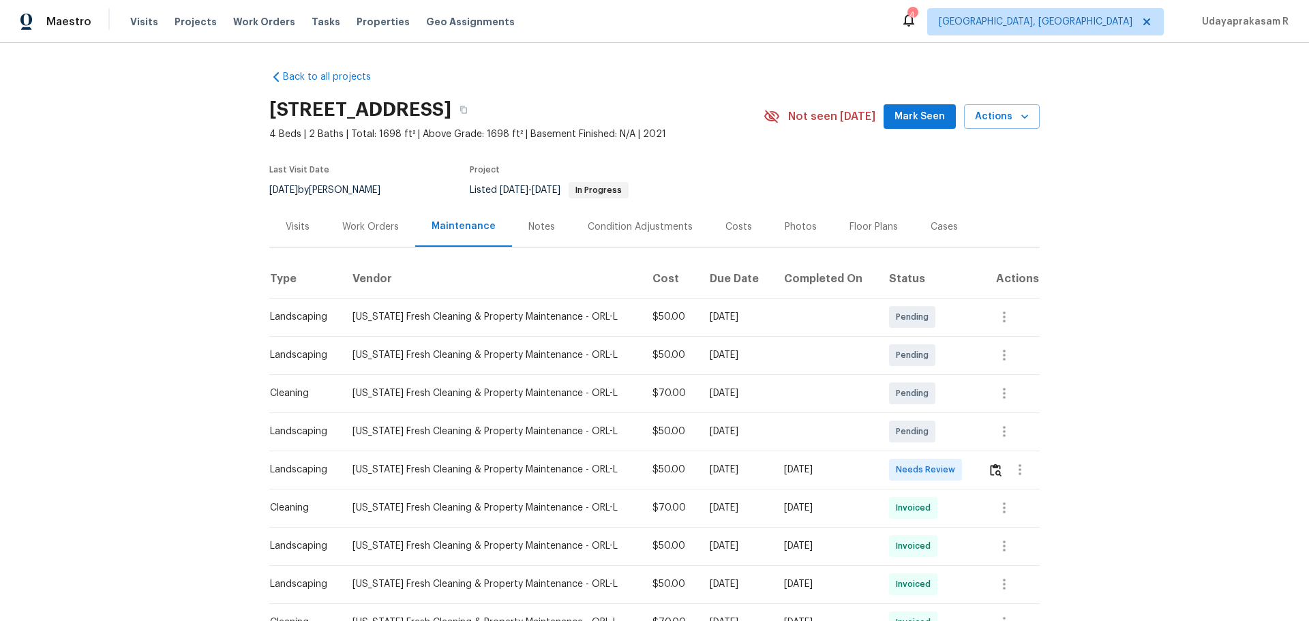
scroll to position [68, 0]
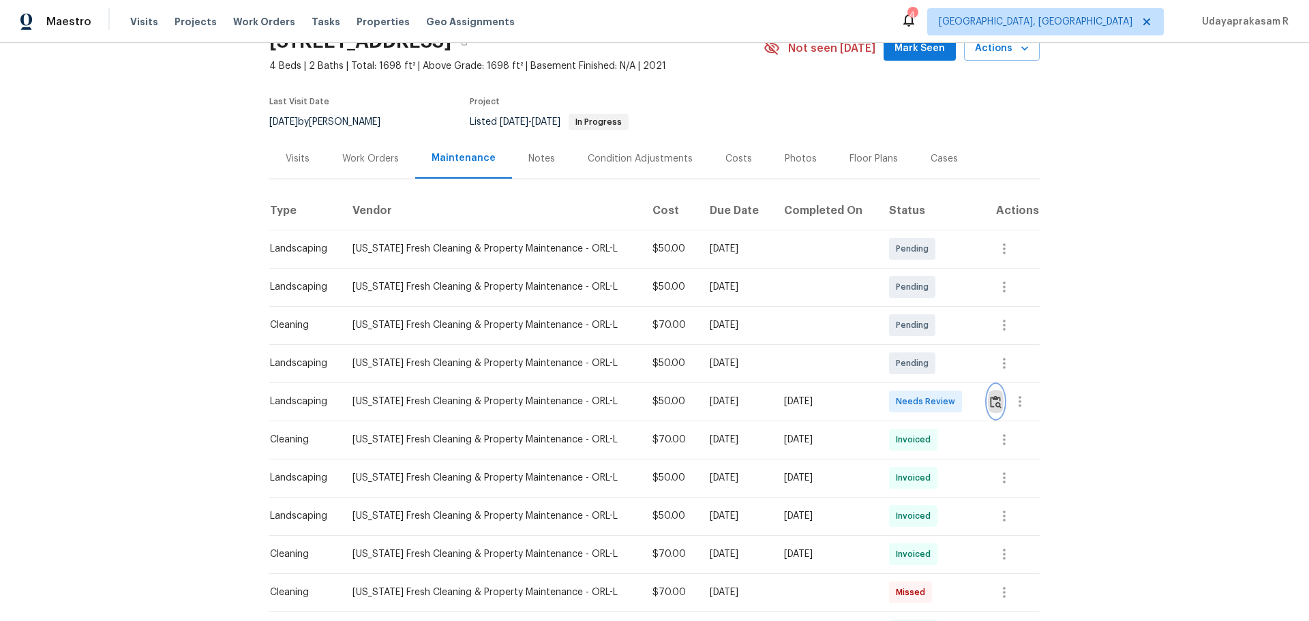
click at [930, 408] on img "button" at bounding box center [996, 401] width 12 height 13
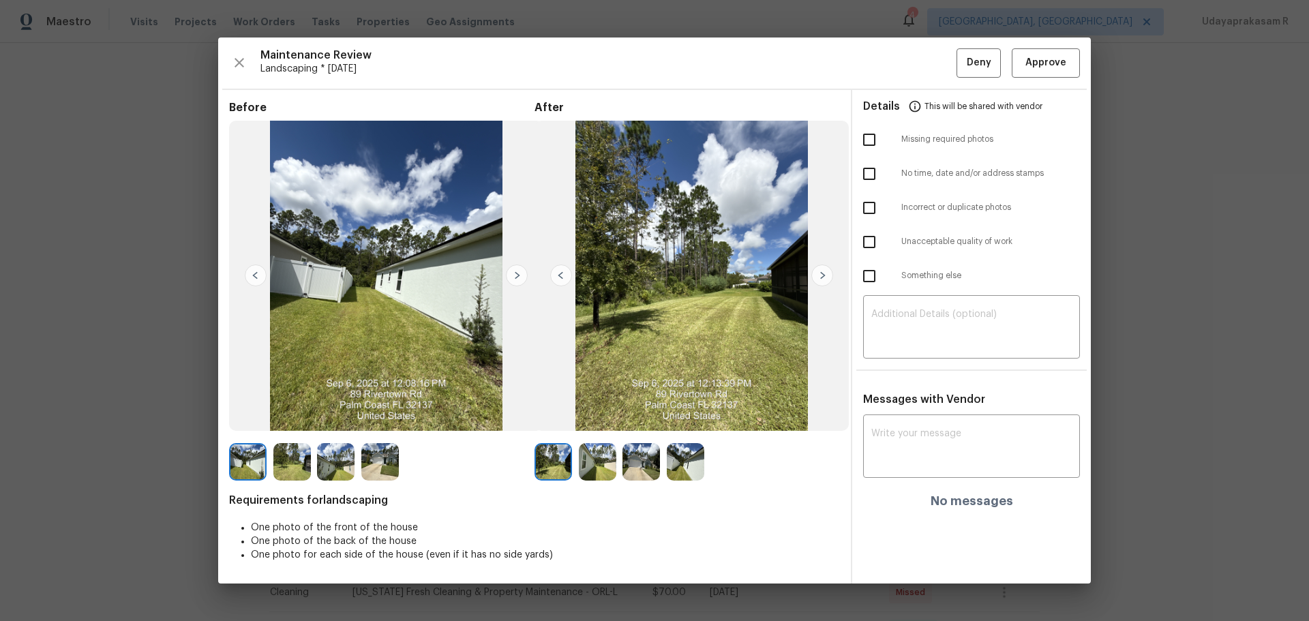
click at [819, 277] on img at bounding box center [822, 275] width 22 height 22
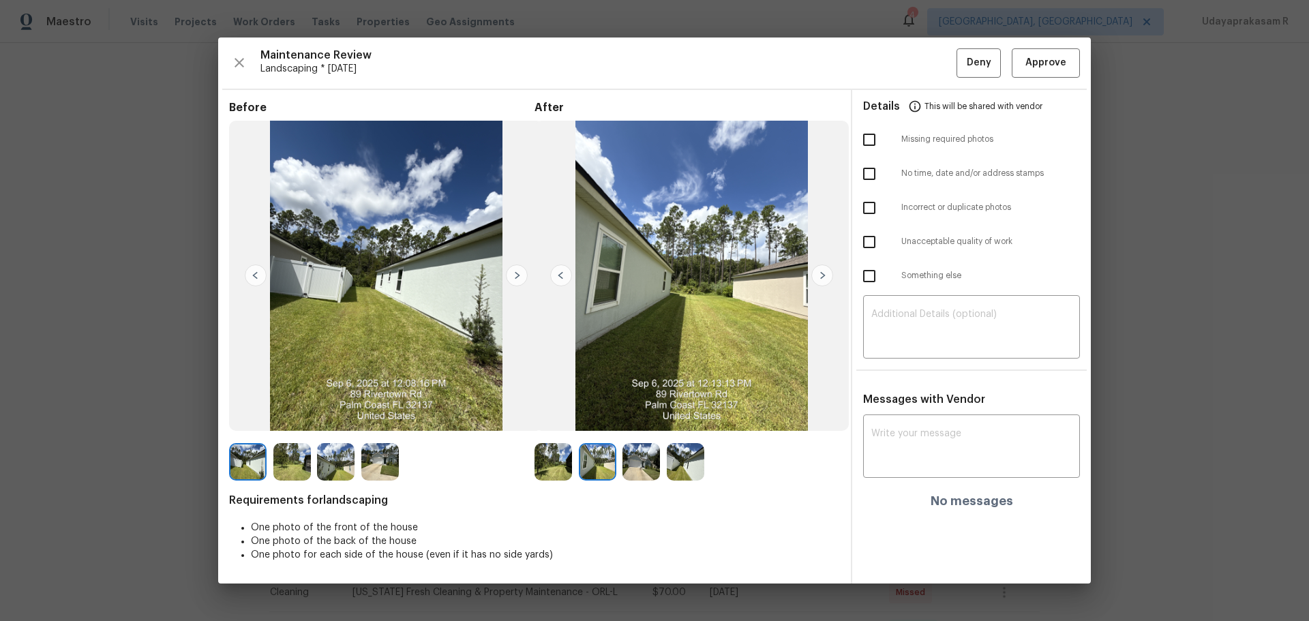
click at [819, 277] on img at bounding box center [822, 275] width 22 height 22
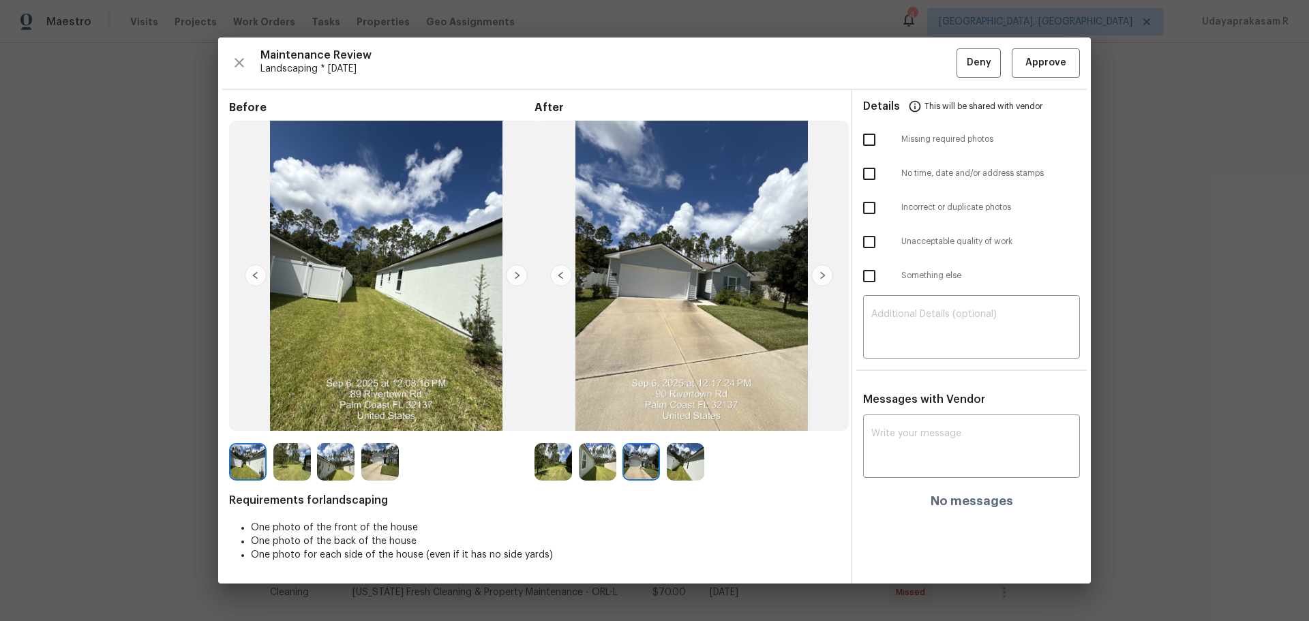
click at [819, 277] on img at bounding box center [822, 275] width 22 height 22
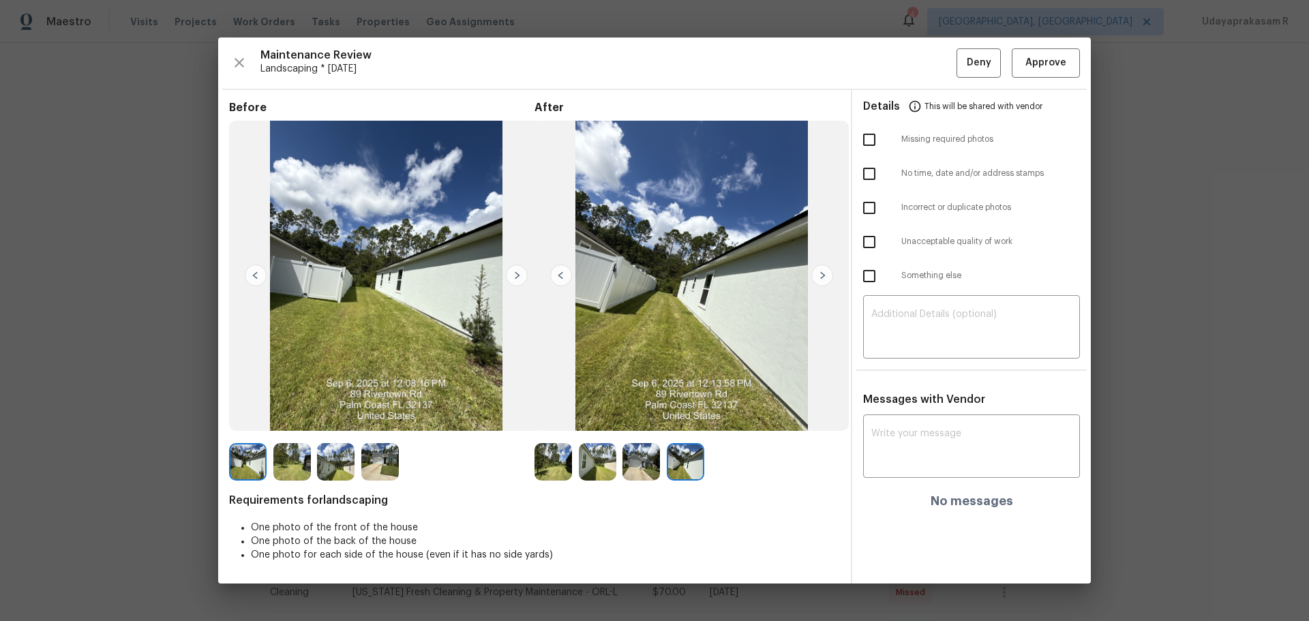
click at [519, 271] on img at bounding box center [517, 275] width 22 height 22
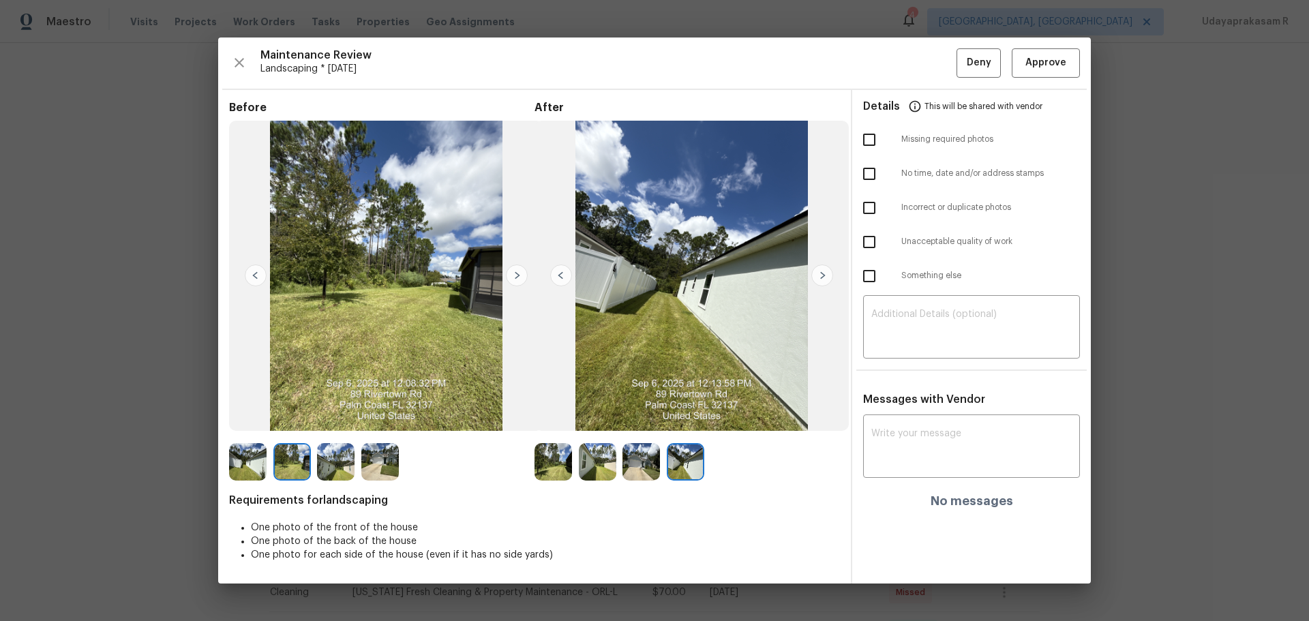
click at [519, 271] on img at bounding box center [517, 275] width 22 height 22
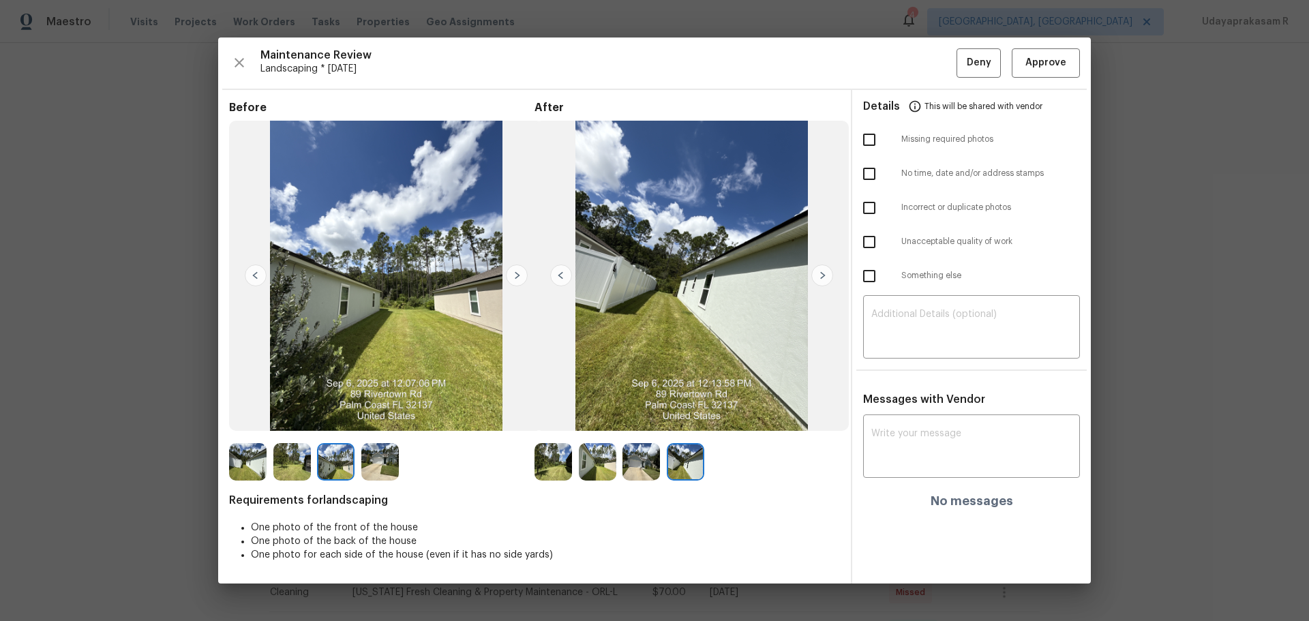
click at [519, 271] on img at bounding box center [517, 275] width 22 height 22
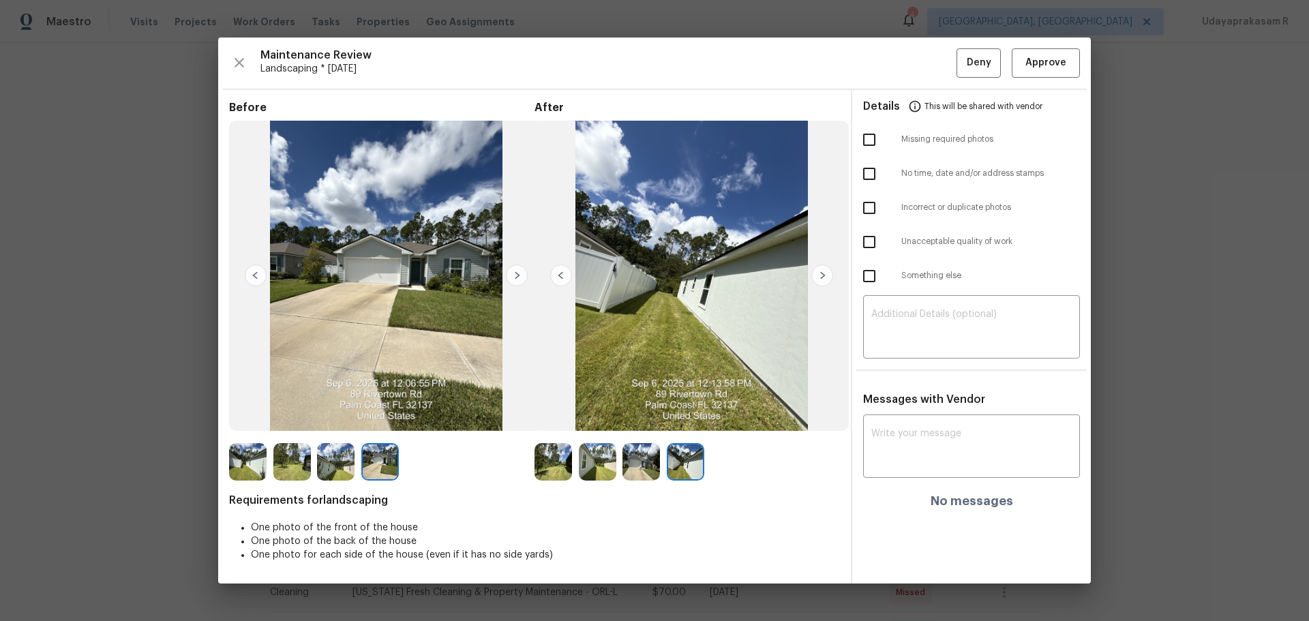
click at [519, 271] on img at bounding box center [517, 275] width 22 height 22
click at [930, 67] on span "Approve" at bounding box center [1045, 63] width 46 height 17
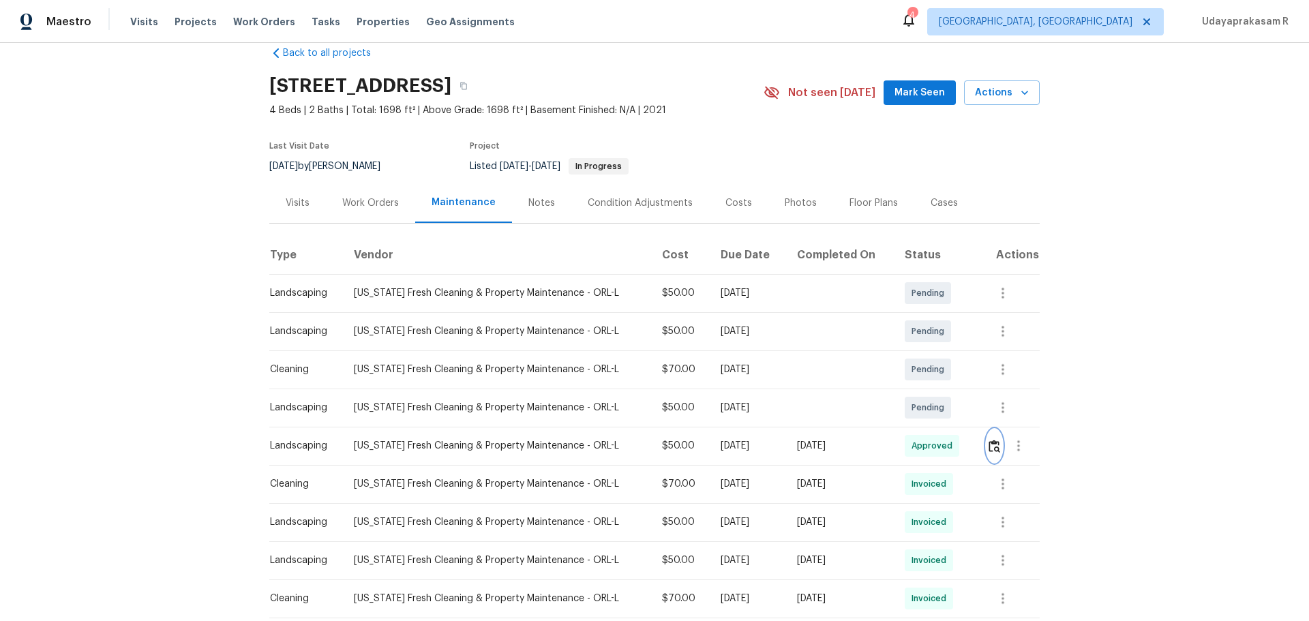
scroll to position [0, 0]
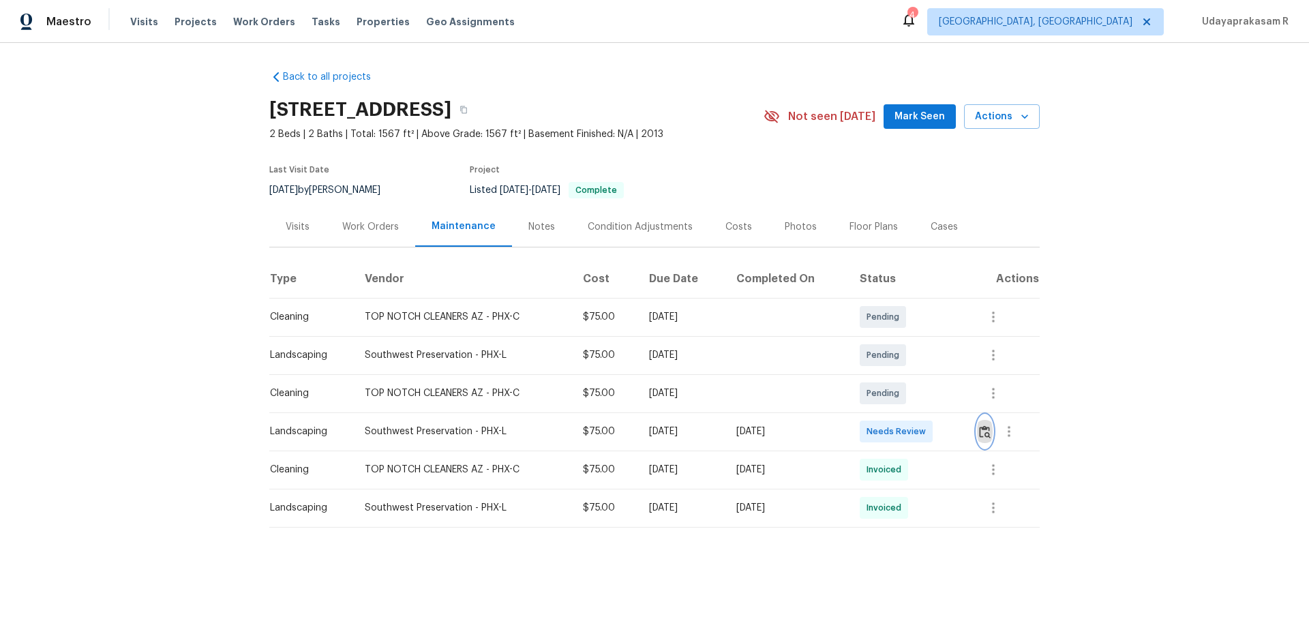
click at [981, 434] on img "button" at bounding box center [985, 431] width 12 height 13
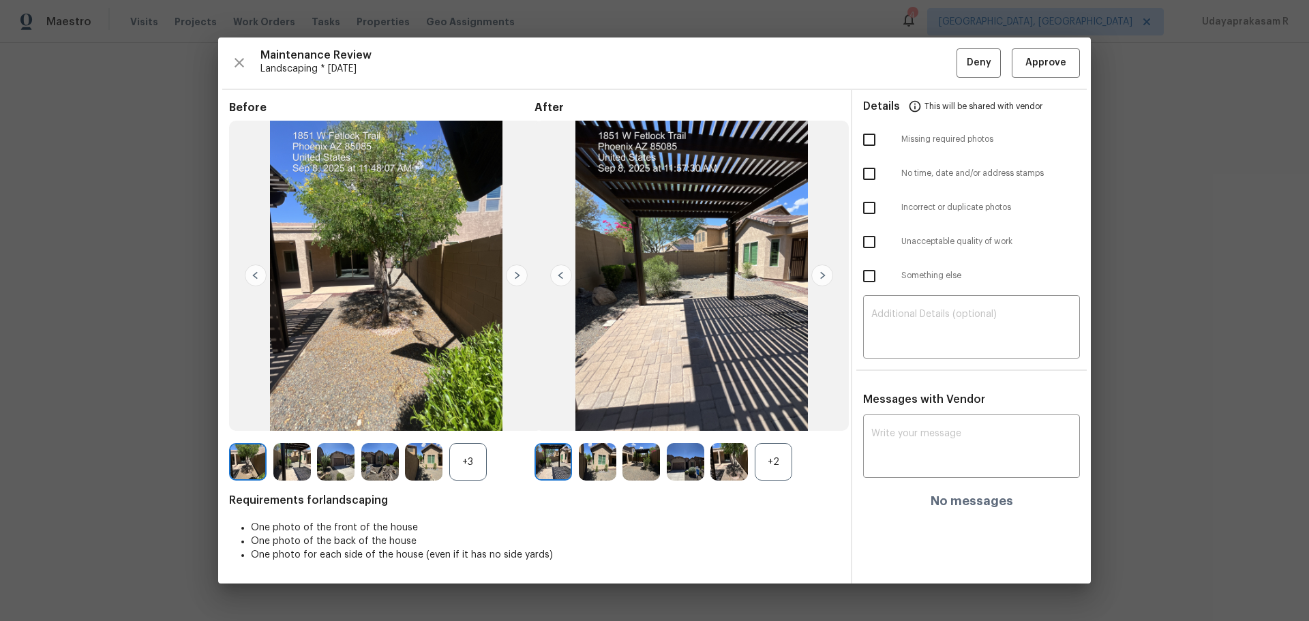
click at [822, 274] on img at bounding box center [822, 275] width 22 height 22
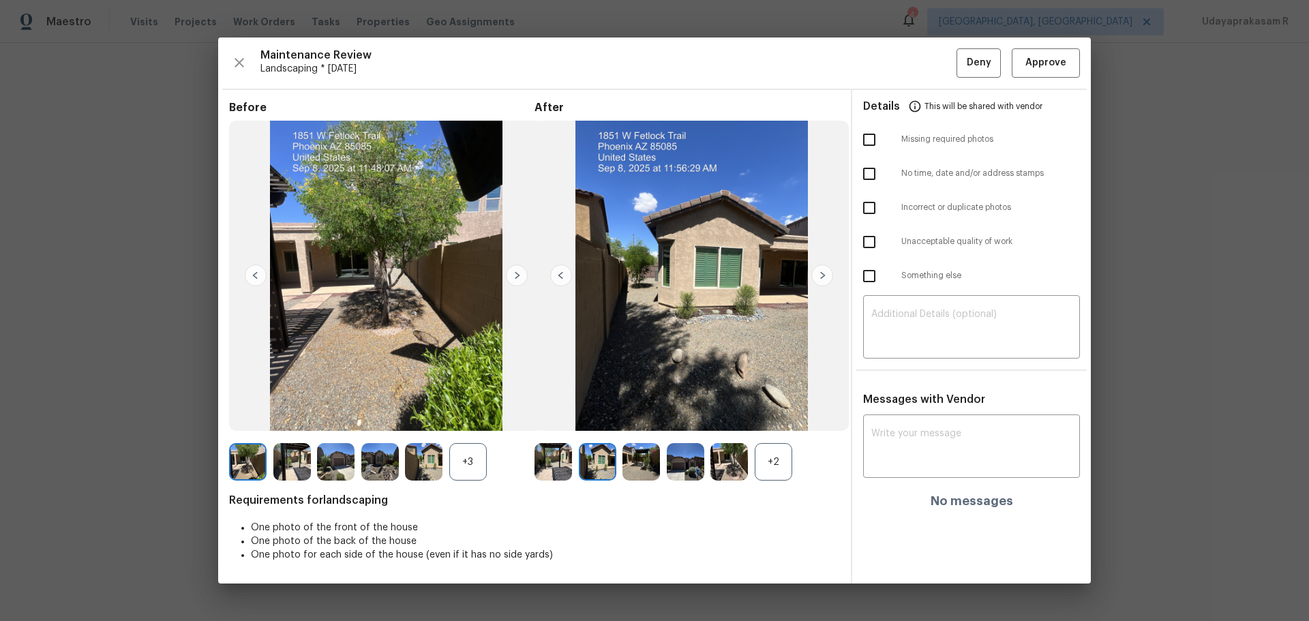
click at [822, 274] on img at bounding box center [822, 275] width 22 height 22
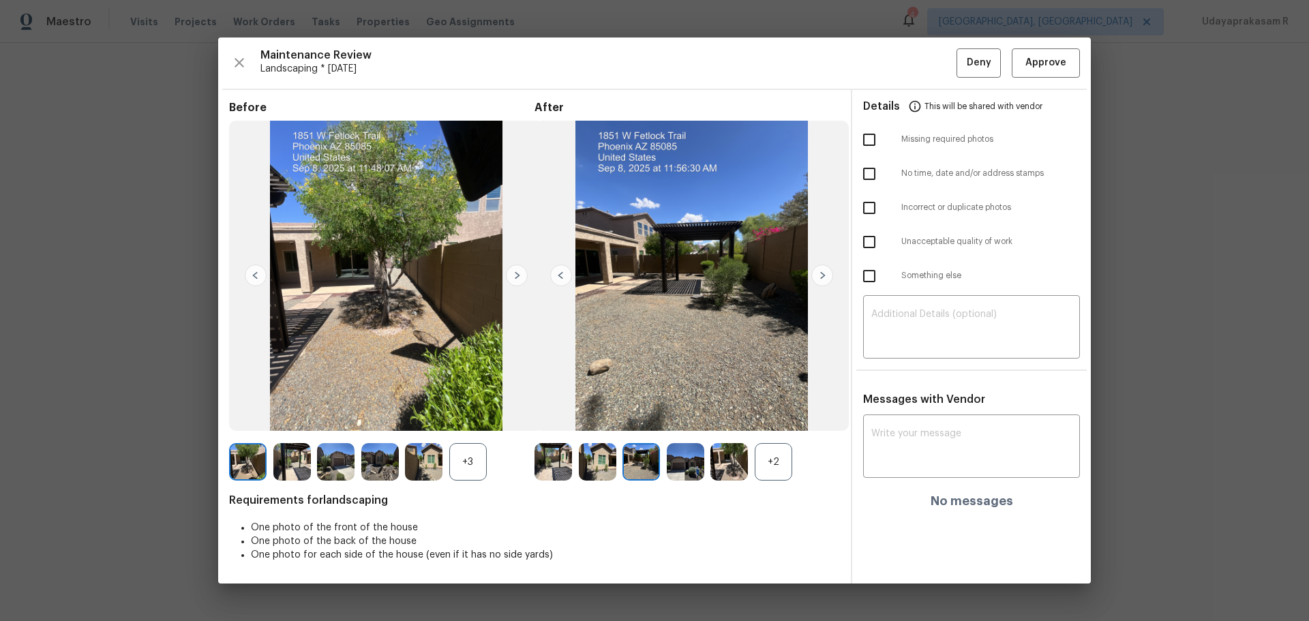
click at [822, 274] on img at bounding box center [822, 275] width 22 height 22
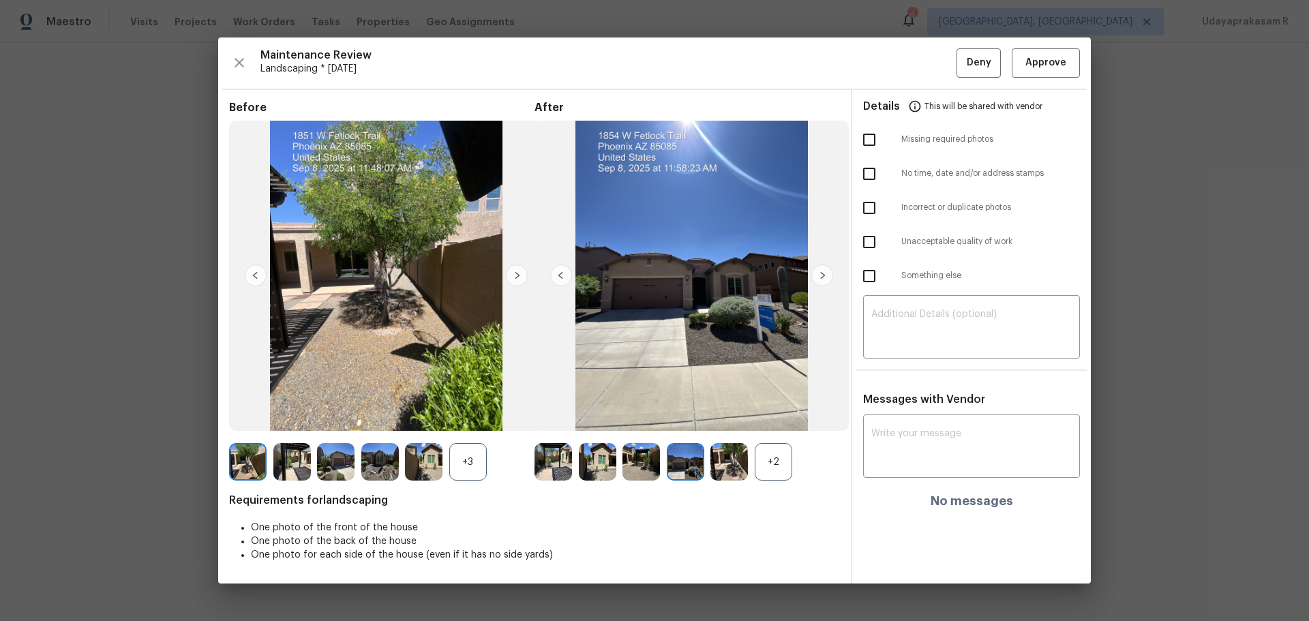
click at [822, 274] on img at bounding box center [822, 275] width 22 height 22
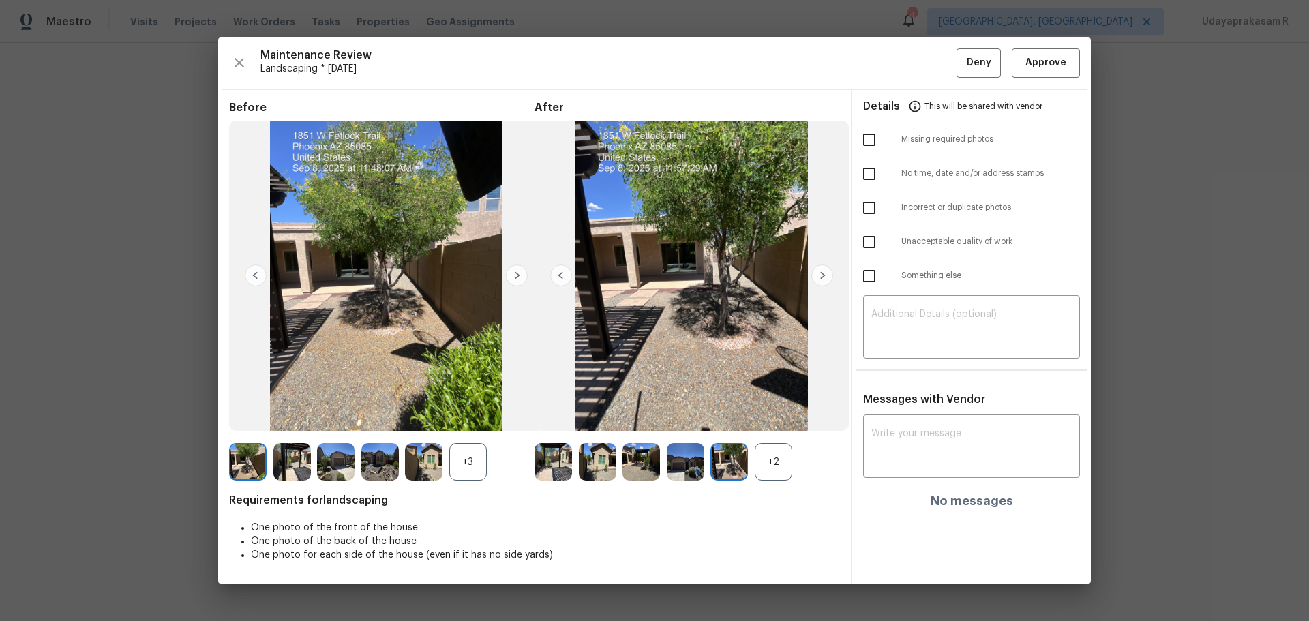
click at [822, 274] on img at bounding box center [822, 275] width 22 height 22
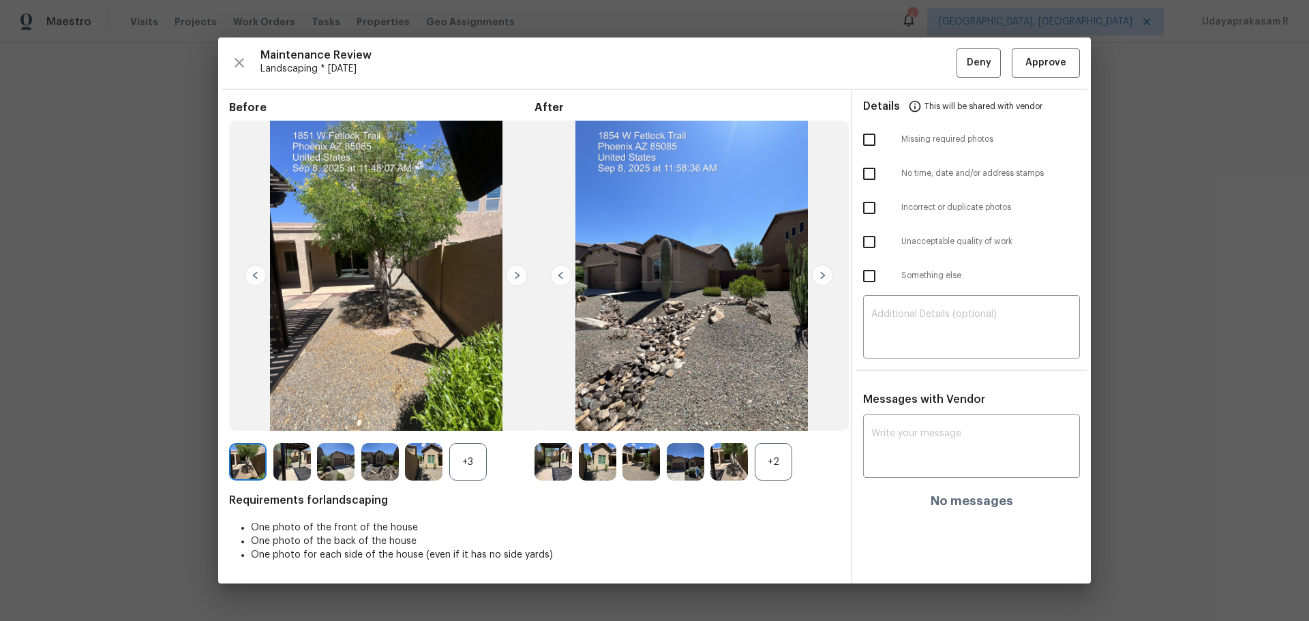
click at [822, 274] on img at bounding box center [822, 275] width 22 height 22
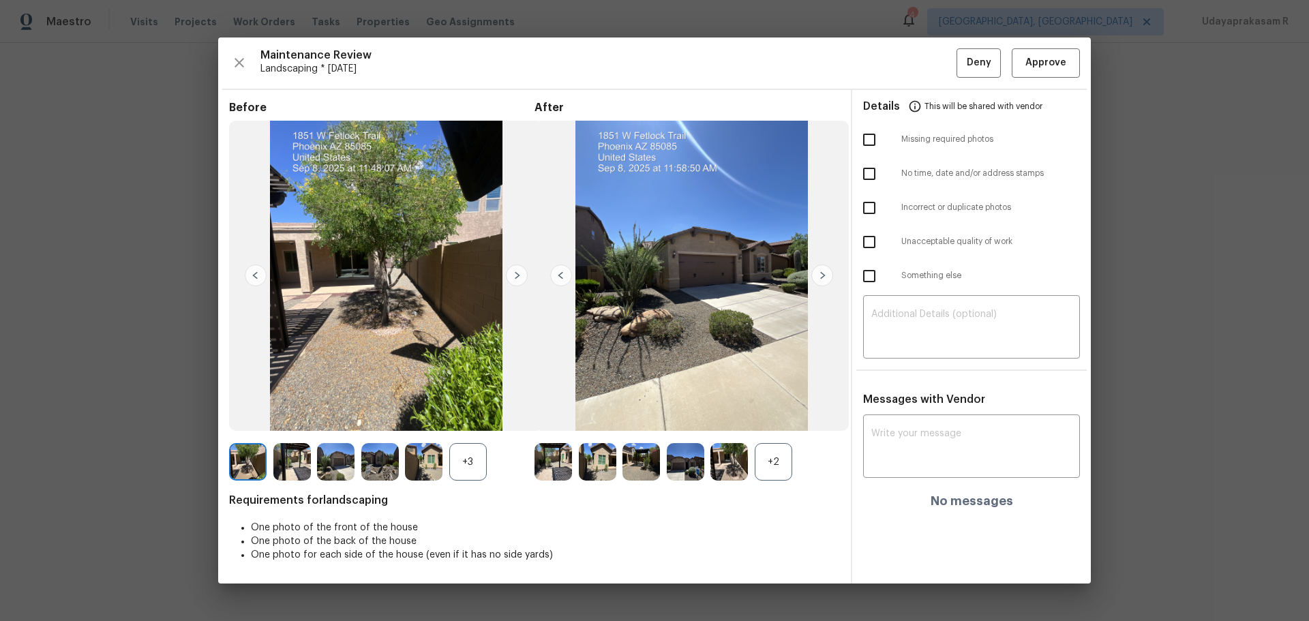
click at [822, 274] on img at bounding box center [822, 275] width 22 height 22
click at [1051, 59] on span "Approve" at bounding box center [1045, 63] width 41 height 17
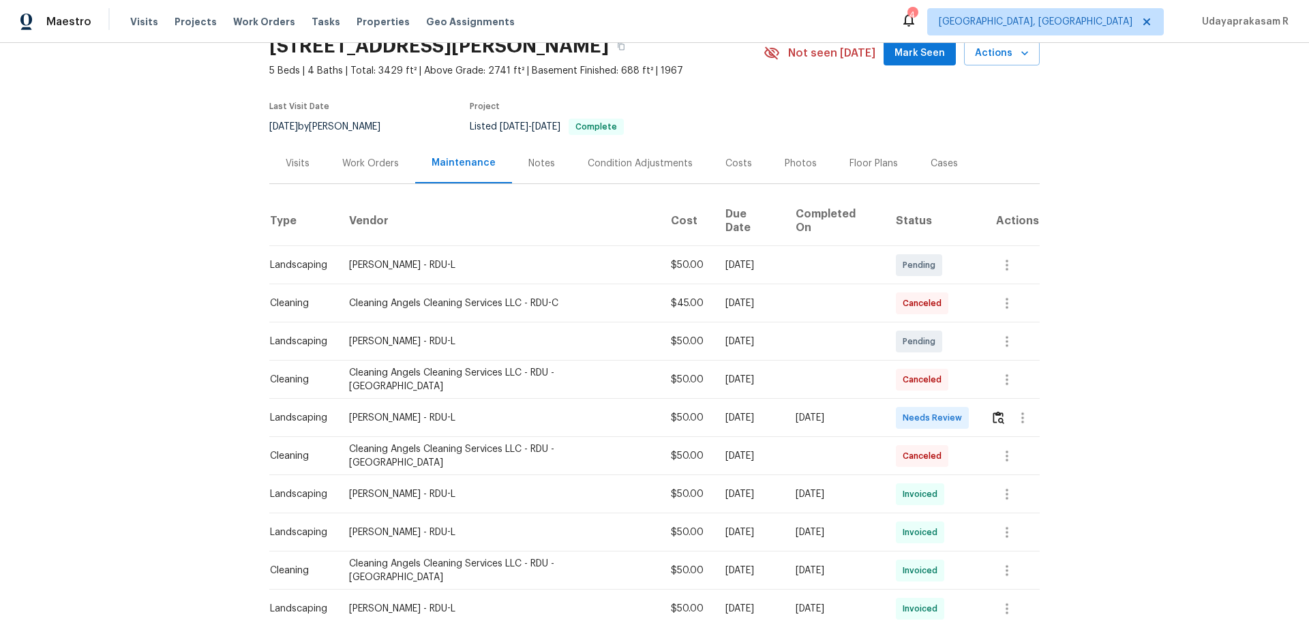
scroll to position [136, 0]
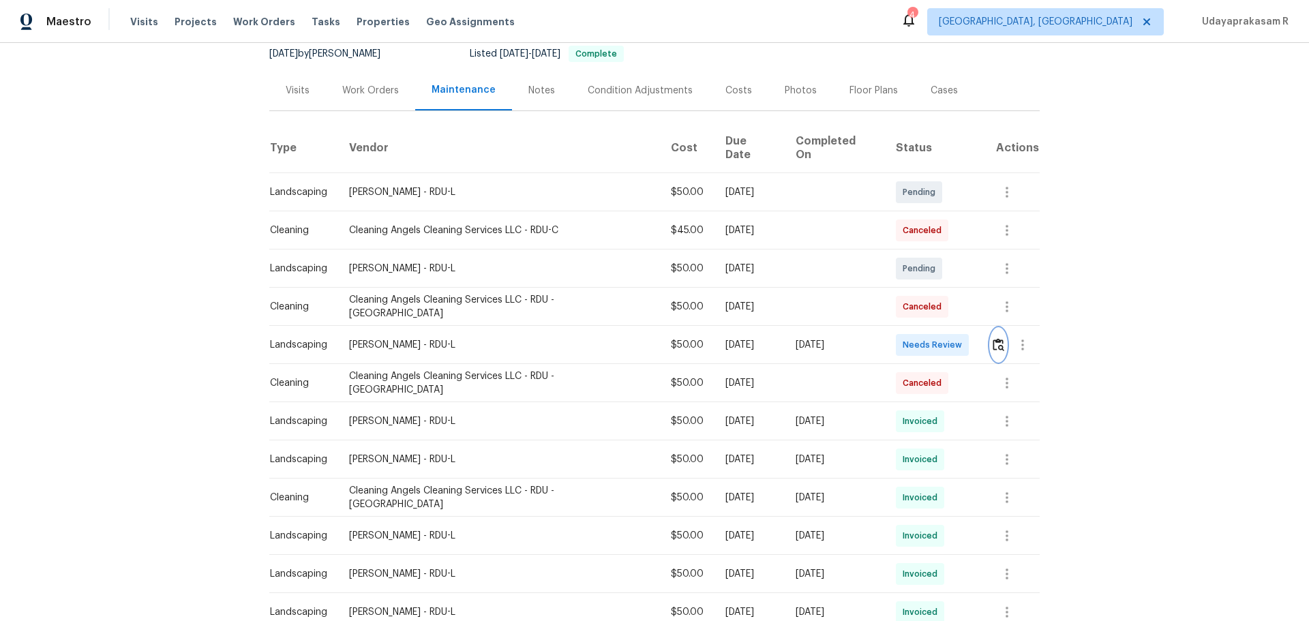
click at [930, 338] on img "button" at bounding box center [998, 344] width 12 height 13
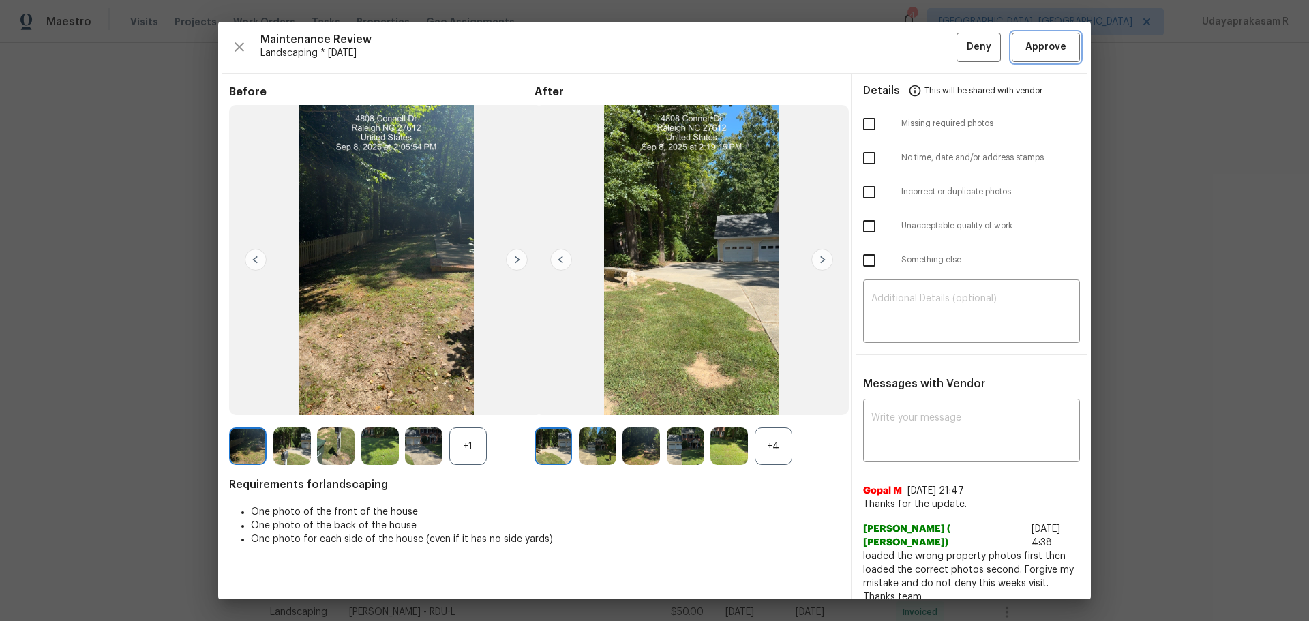
click at [930, 53] on span "Approve" at bounding box center [1045, 47] width 41 height 17
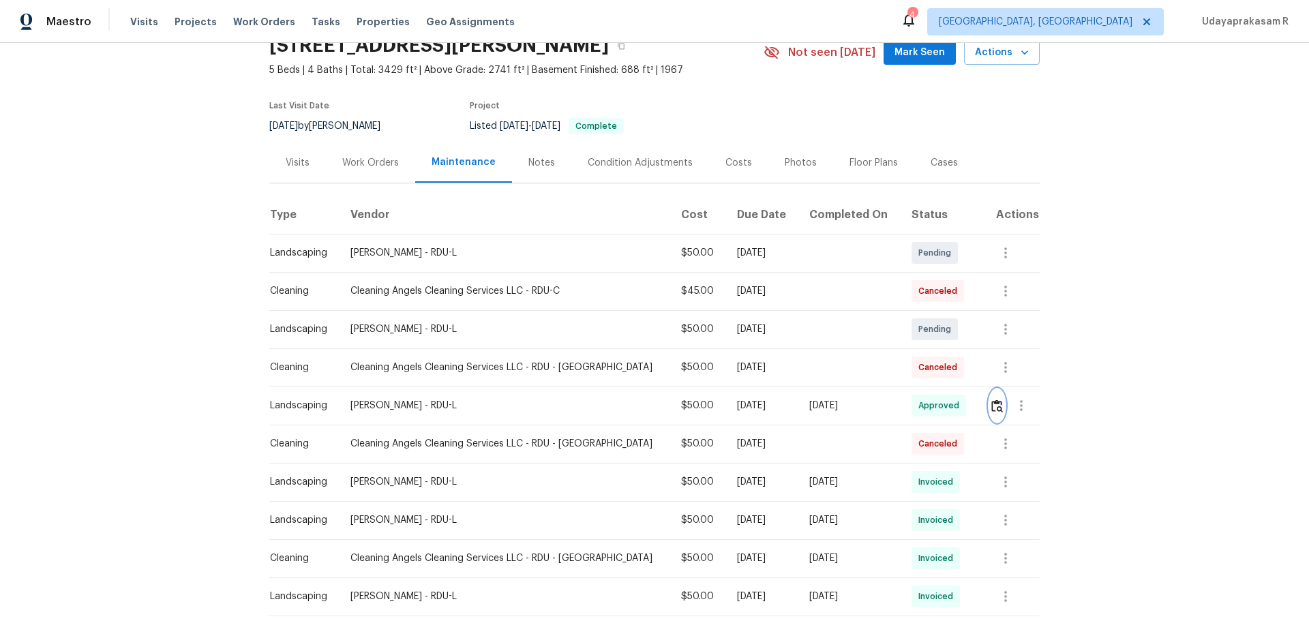
scroll to position [0, 0]
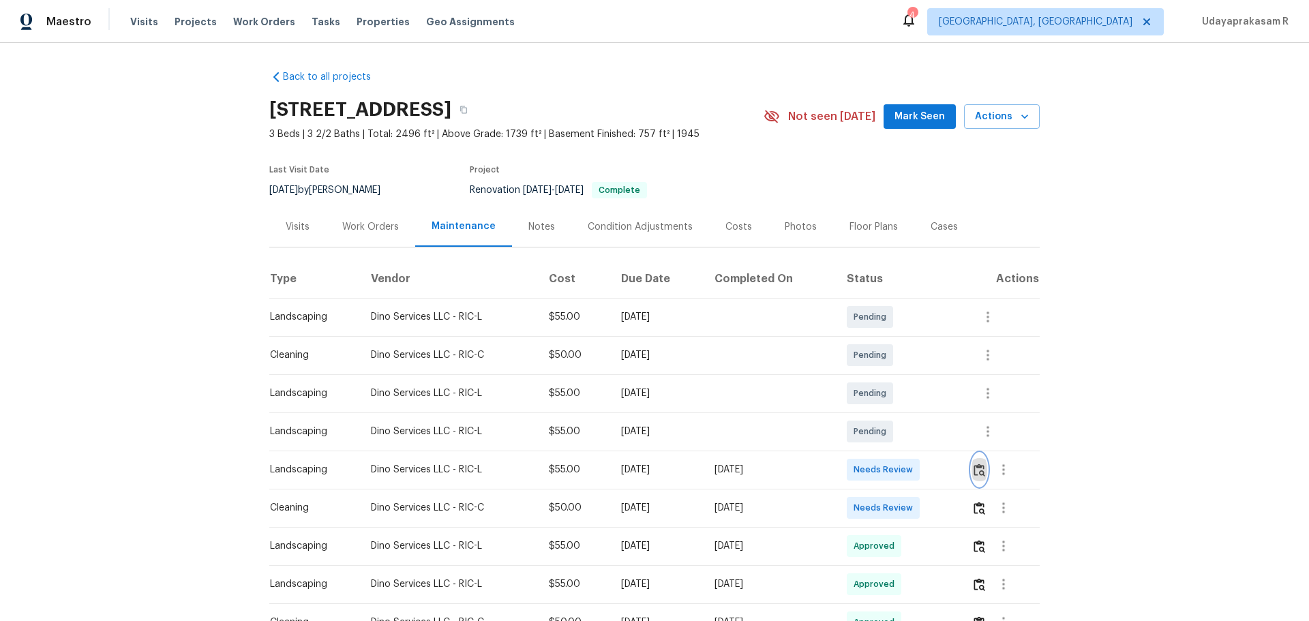
click at [930, 408] on img "button" at bounding box center [979, 469] width 12 height 13
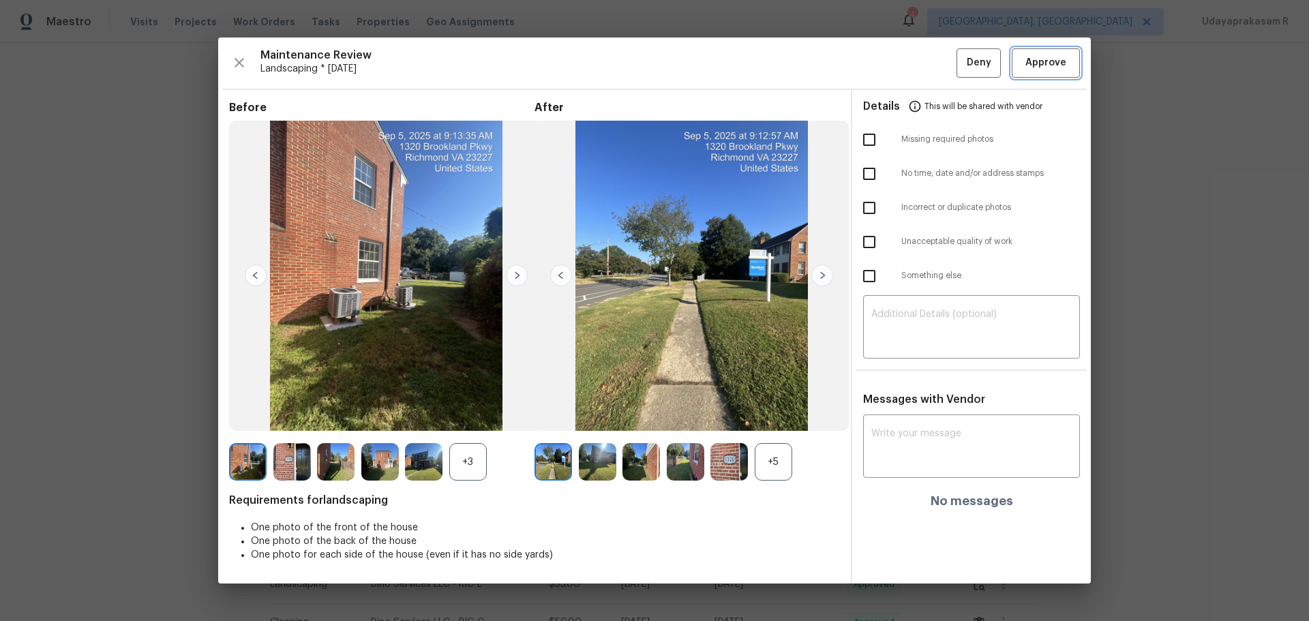
click at [930, 65] on span "Approve" at bounding box center [1045, 63] width 41 height 17
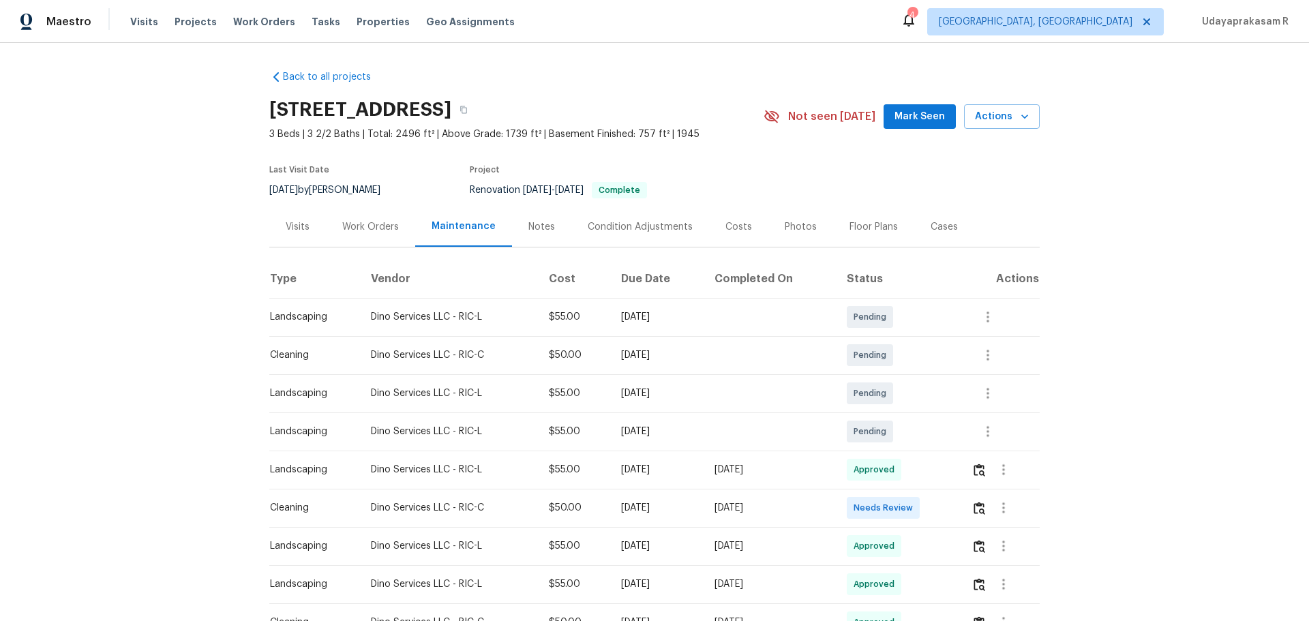
click at [930, 324] on div "Back to all projects 1320 Brookland Pkwy, Richmond, VA 23227 3 Beds | 3 2/2 Bat…" at bounding box center [654, 332] width 1309 height 578
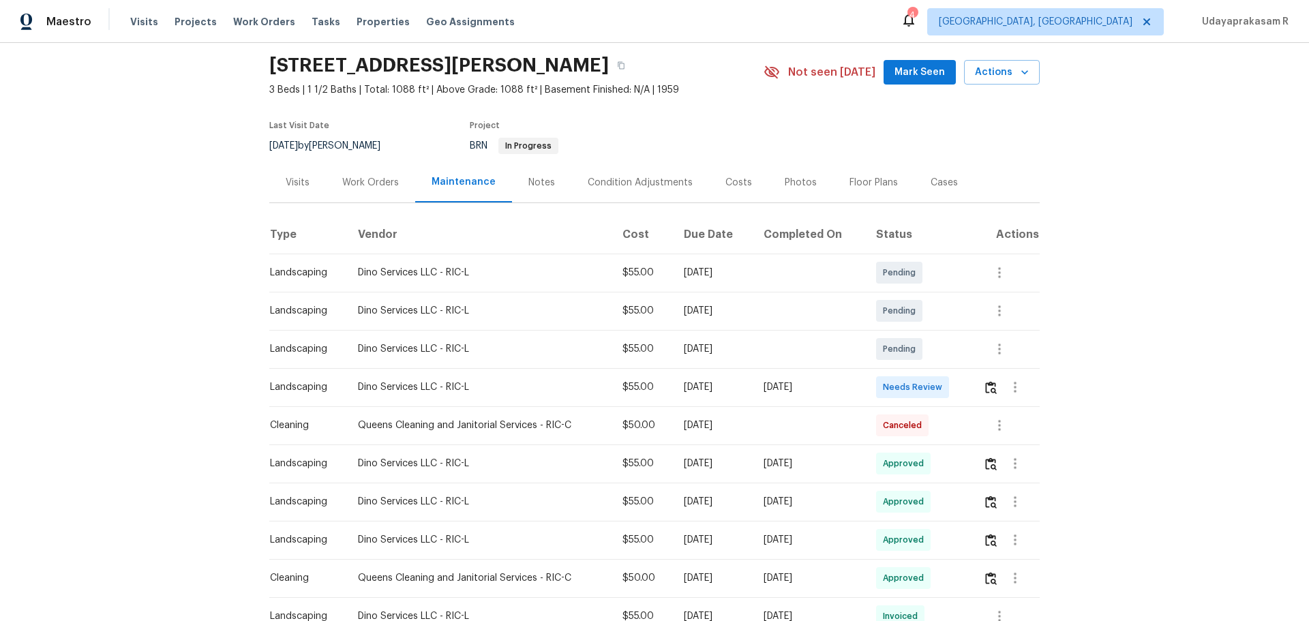
scroll to position [68, 0]
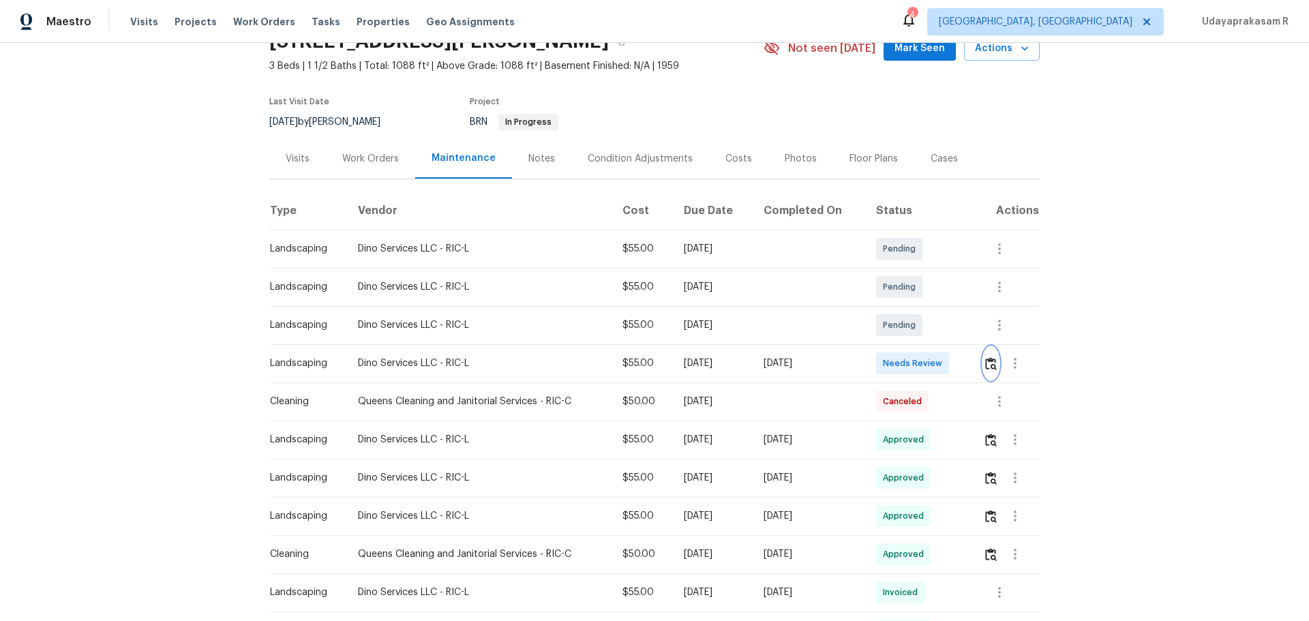
click at [930, 363] on img "button" at bounding box center [991, 363] width 12 height 13
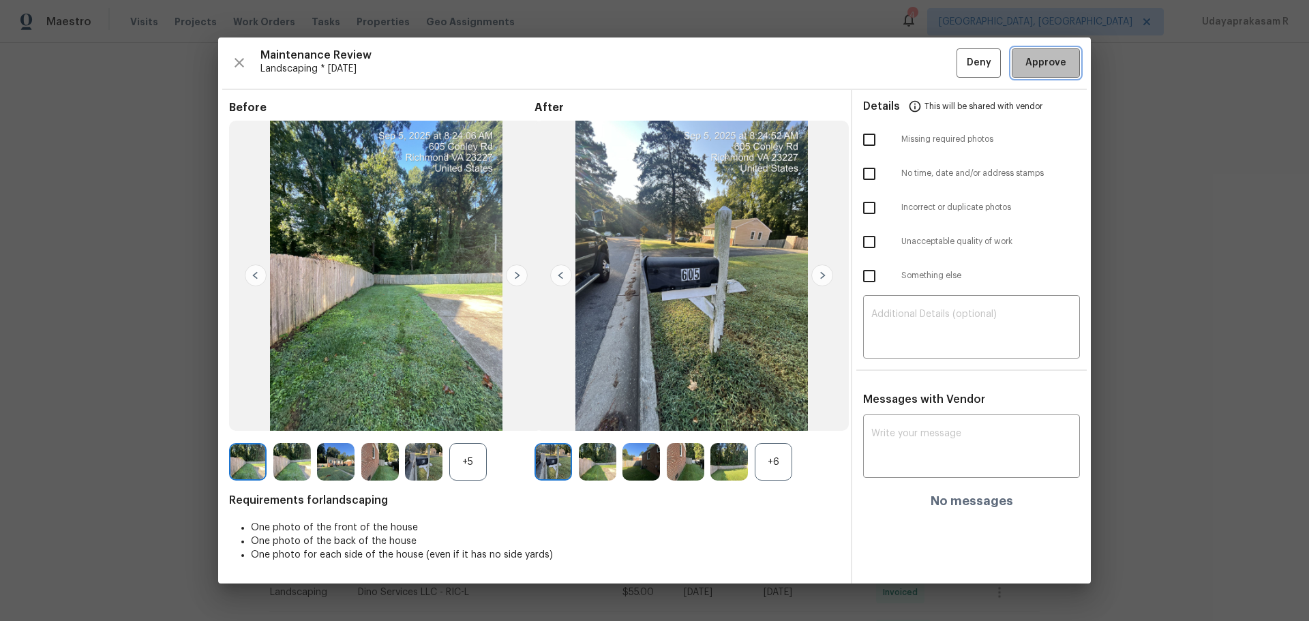
click at [930, 74] on button "Approve" at bounding box center [1045, 62] width 68 height 29
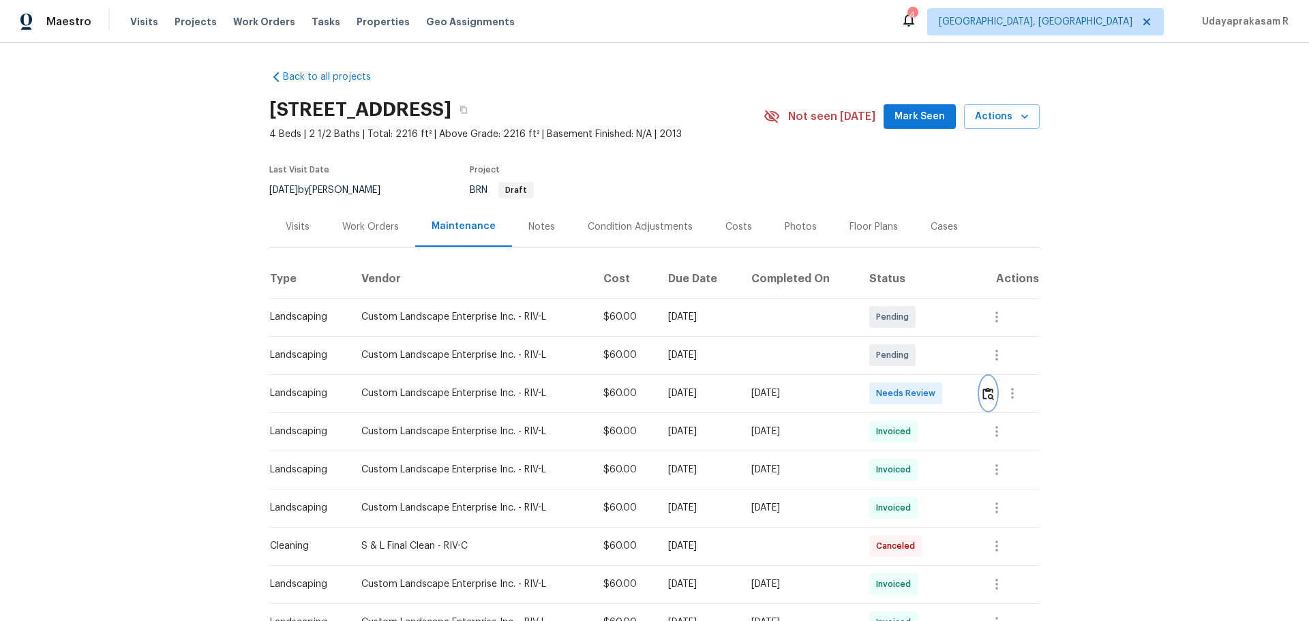
click at [930, 395] on img "button" at bounding box center [988, 393] width 12 height 13
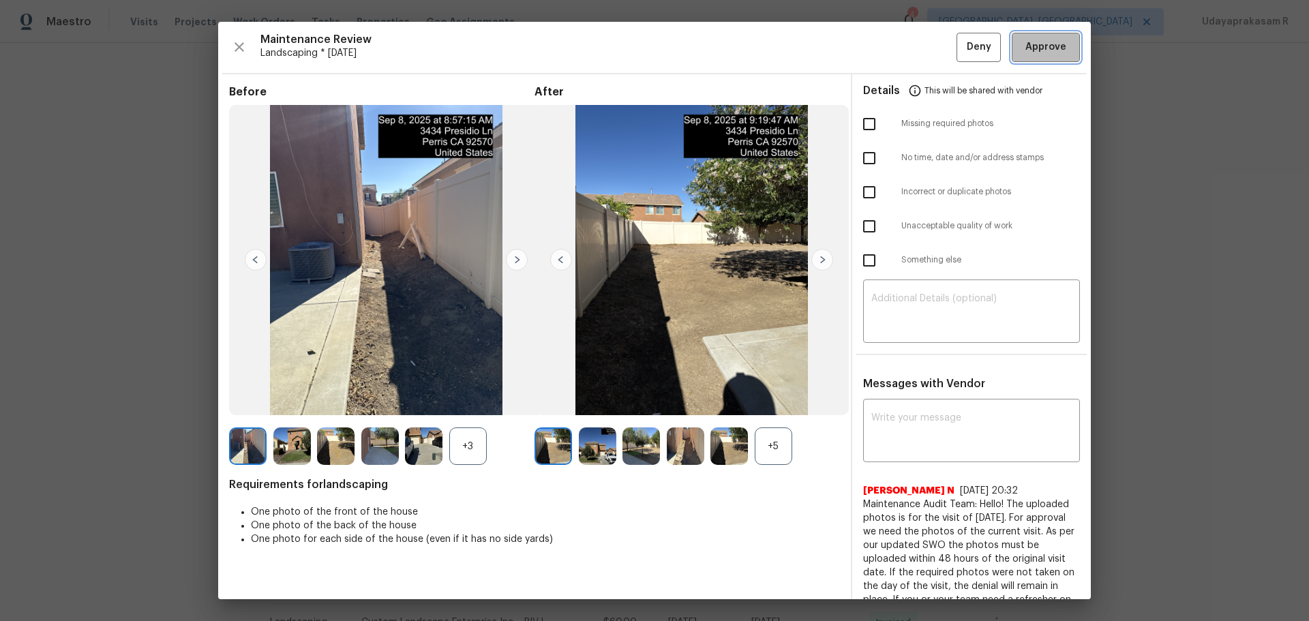
click at [930, 48] on span "Approve" at bounding box center [1045, 47] width 41 height 17
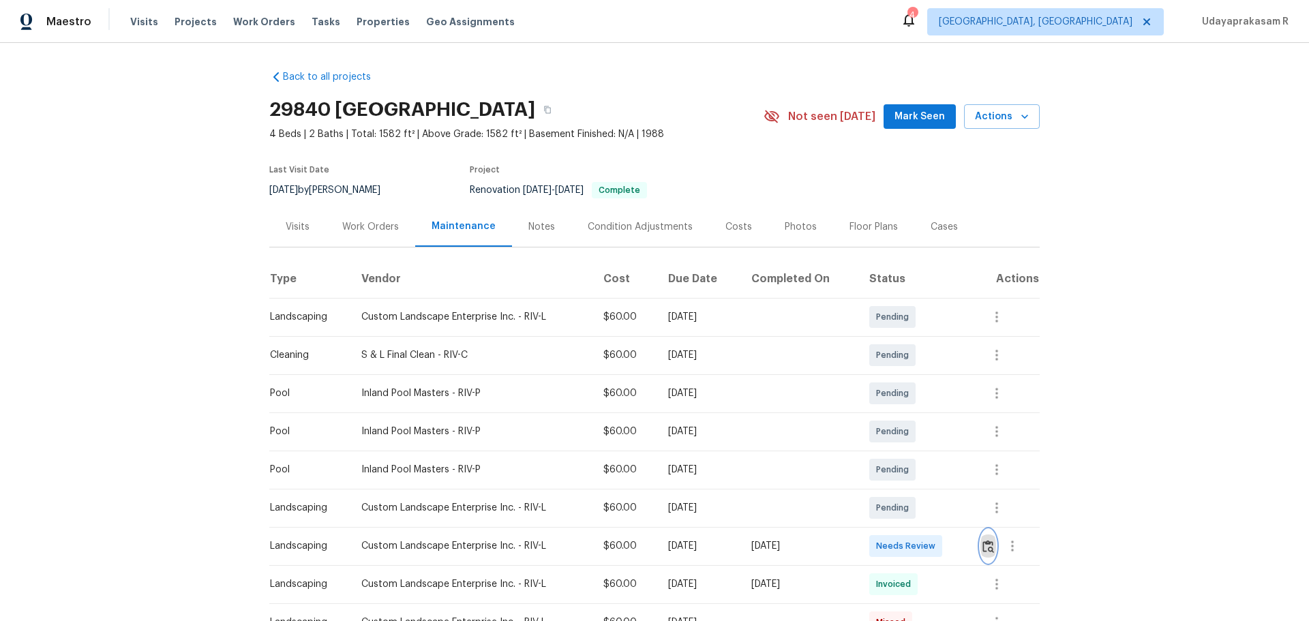
click at [930, 408] on button "button" at bounding box center [988, 546] width 16 height 33
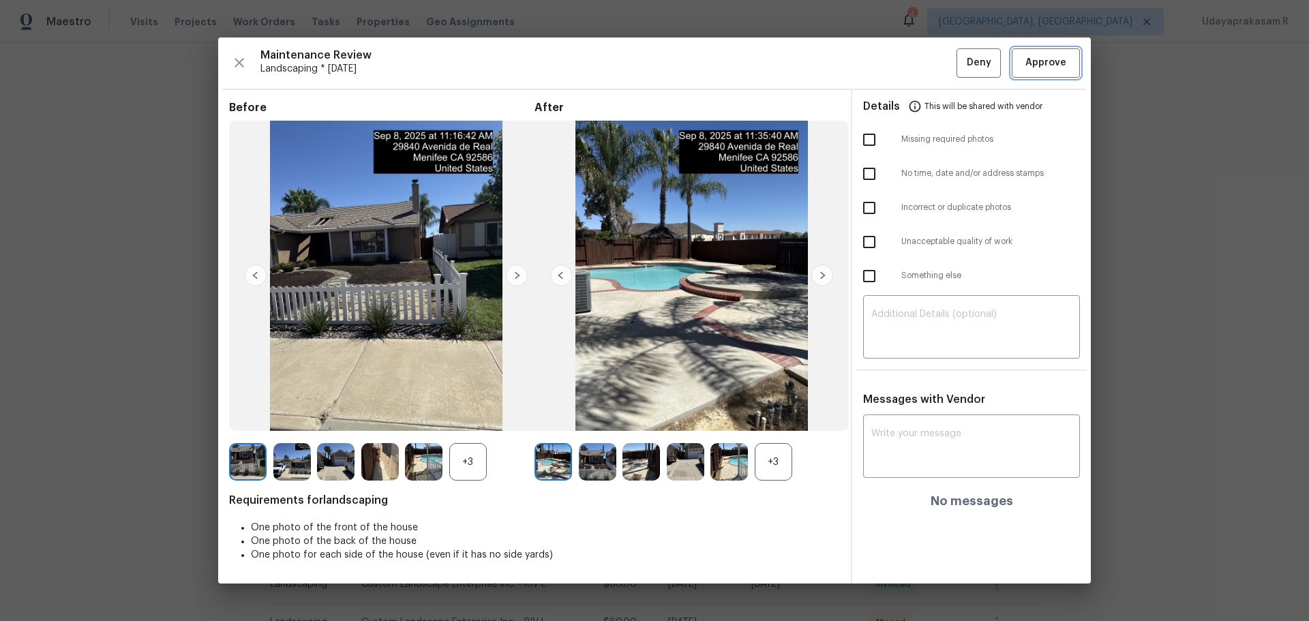
click at [930, 59] on span "Approve" at bounding box center [1045, 63] width 41 height 17
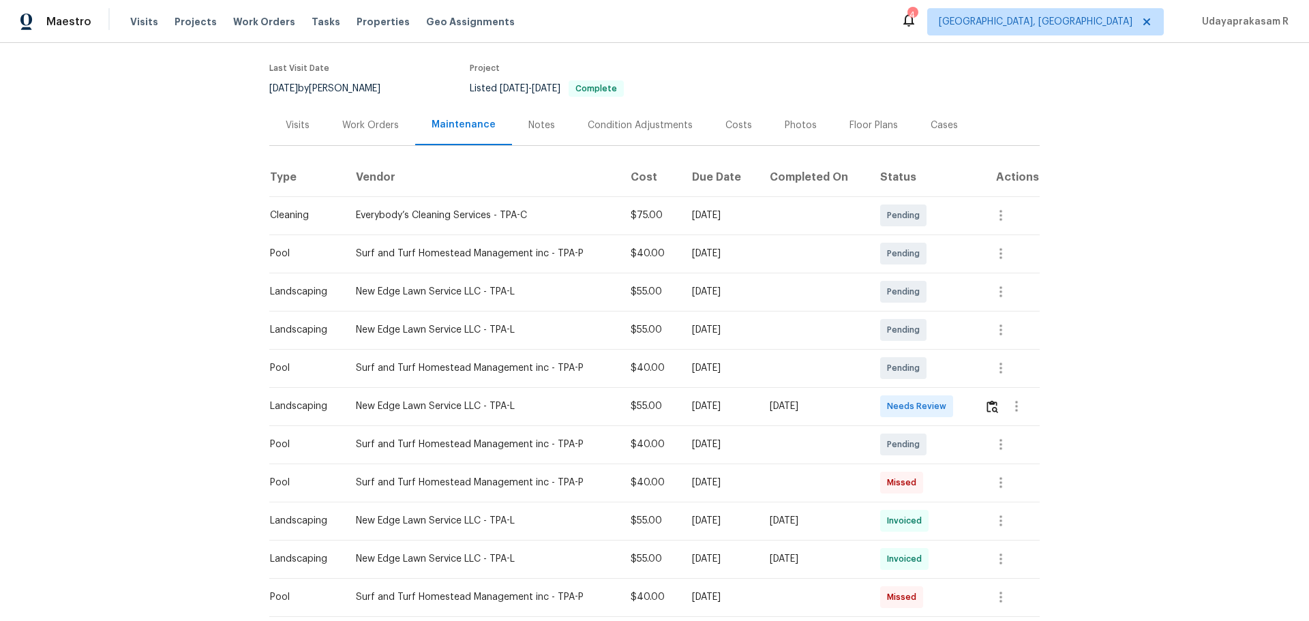
scroll to position [204, 0]
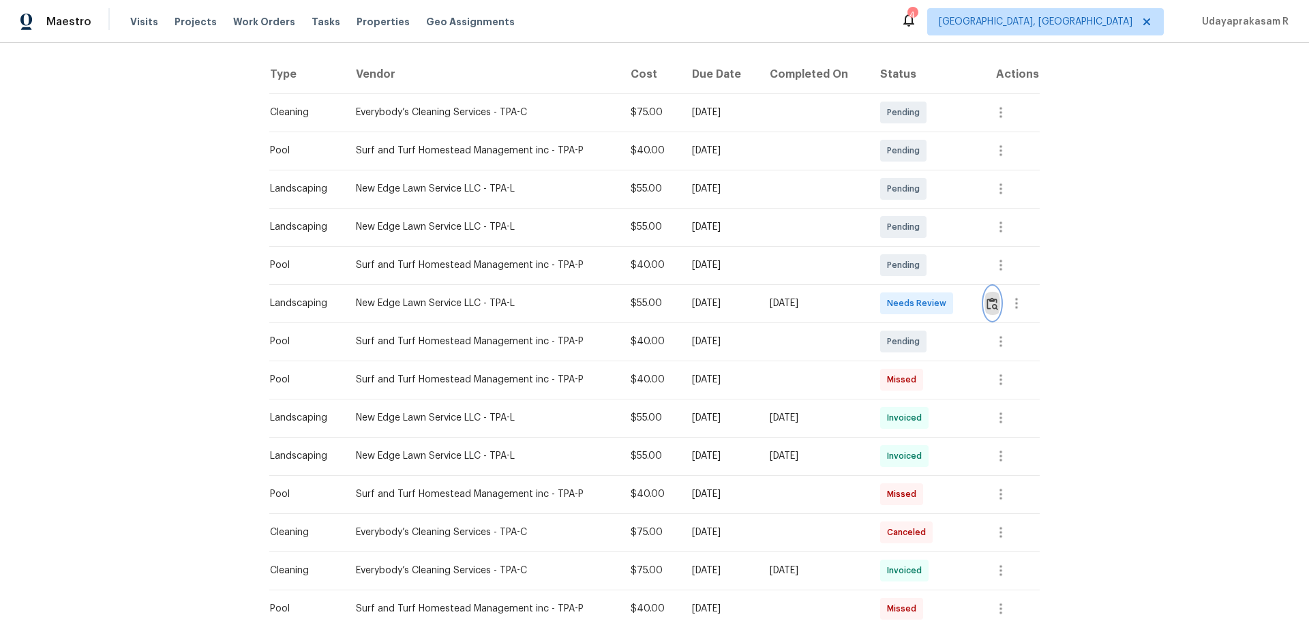
click at [930, 307] on img "button" at bounding box center [992, 303] width 12 height 13
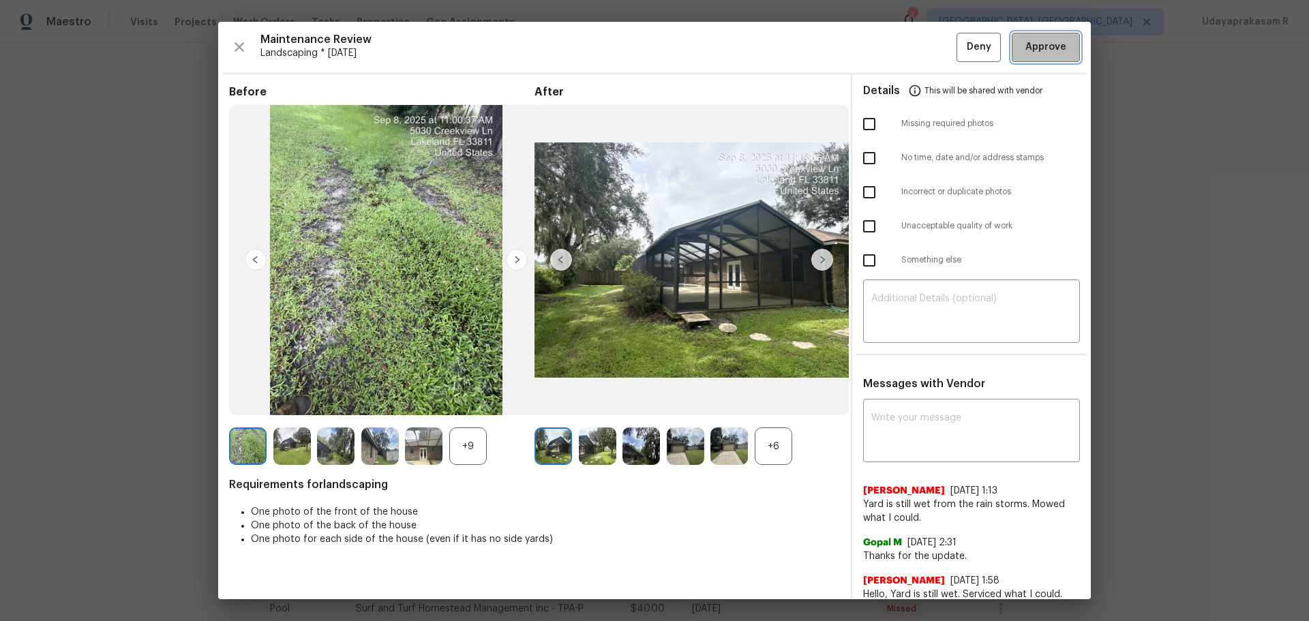
click at [930, 49] on span "Approve" at bounding box center [1045, 47] width 41 height 17
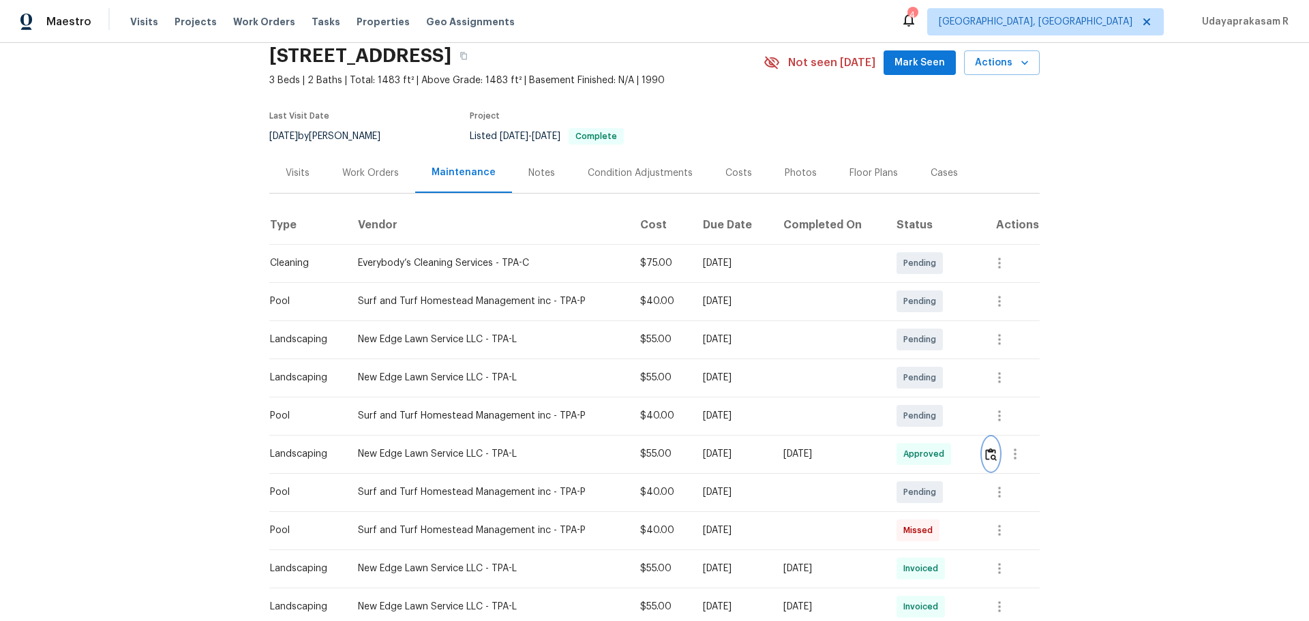
scroll to position [0, 0]
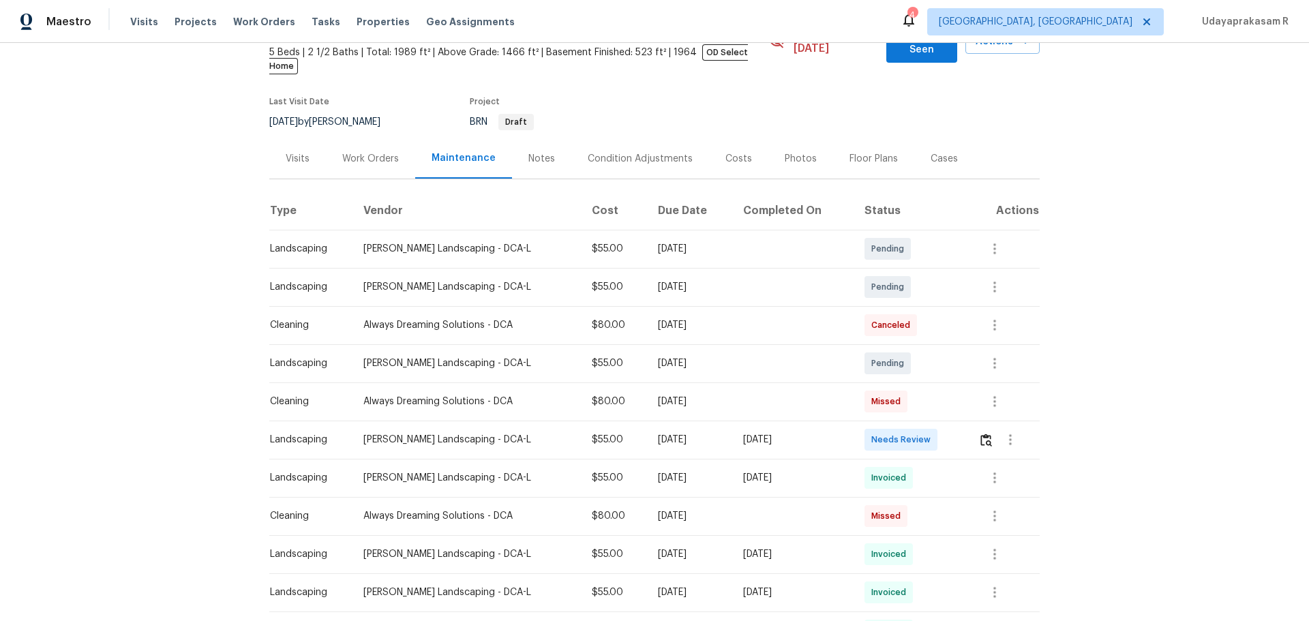
scroll to position [136, 0]
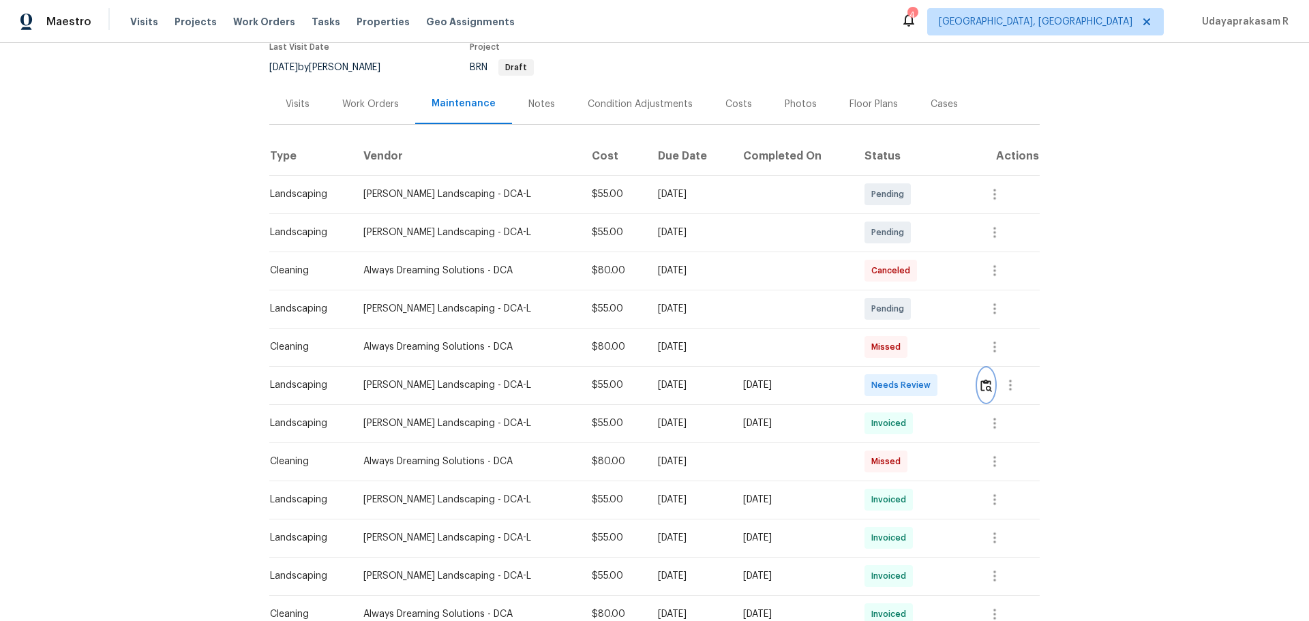
click at [930, 383] on button "button" at bounding box center [986, 385] width 16 height 33
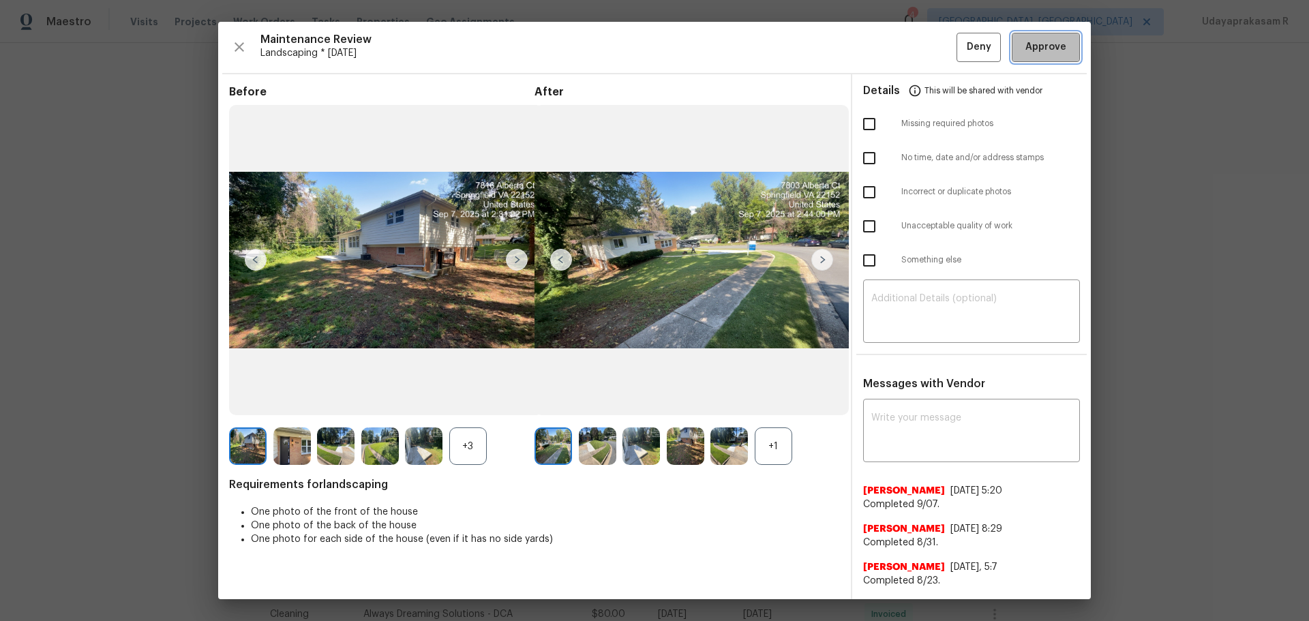
click at [930, 42] on span "Approve" at bounding box center [1045, 47] width 46 height 17
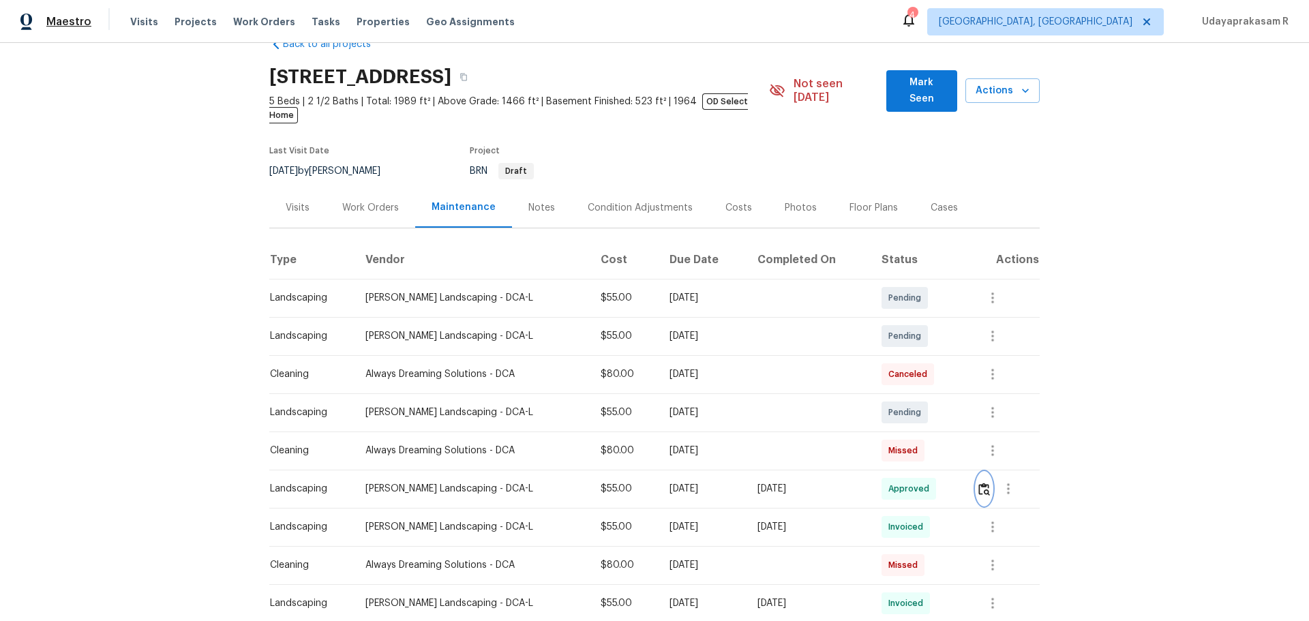
scroll to position [0, 0]
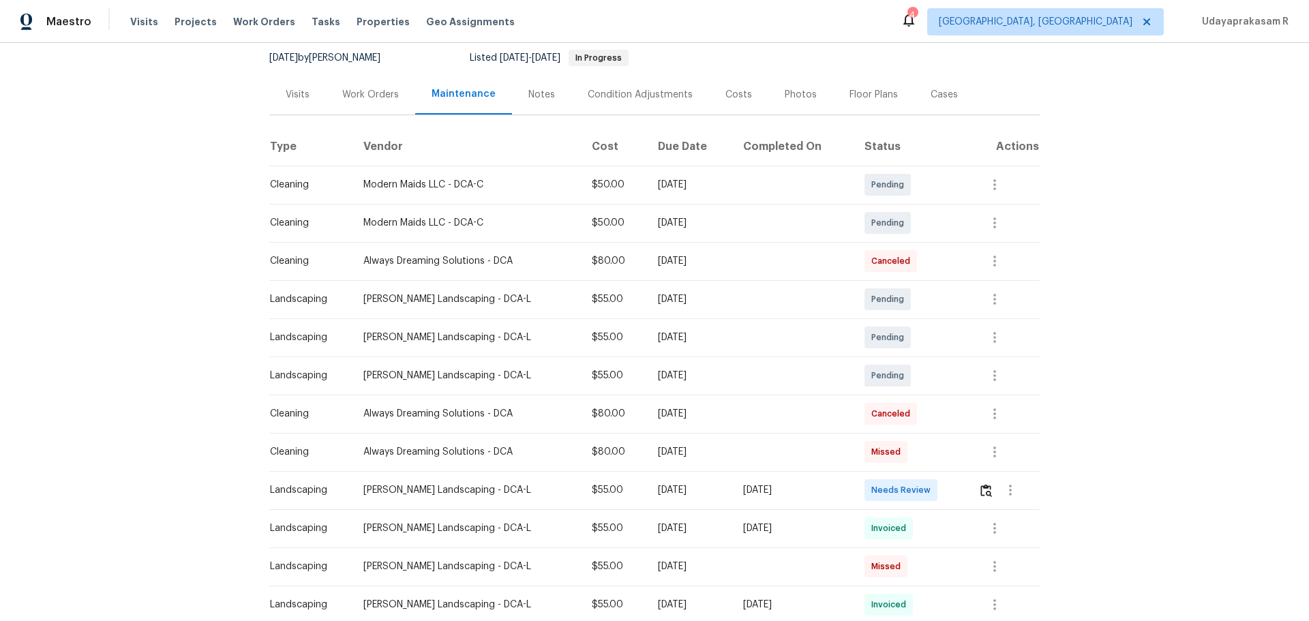
scroll to position [273, 0]
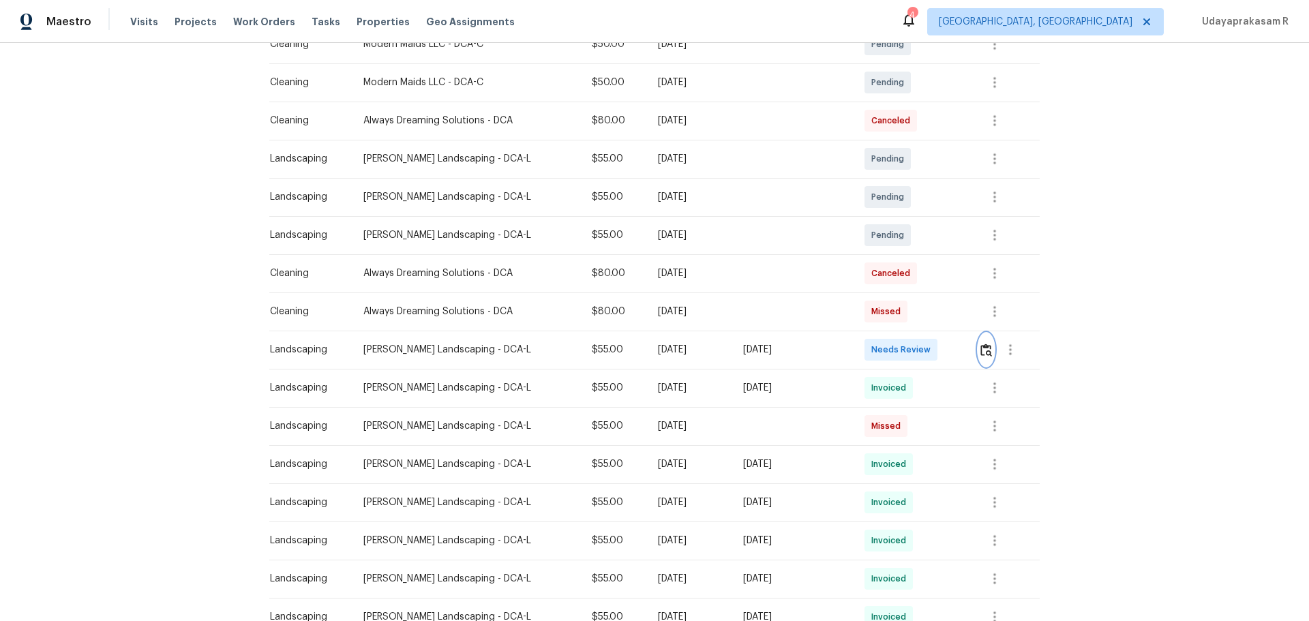
click at [930, 348] on img "button" at bounding box center [986, 350] width 12 height 13
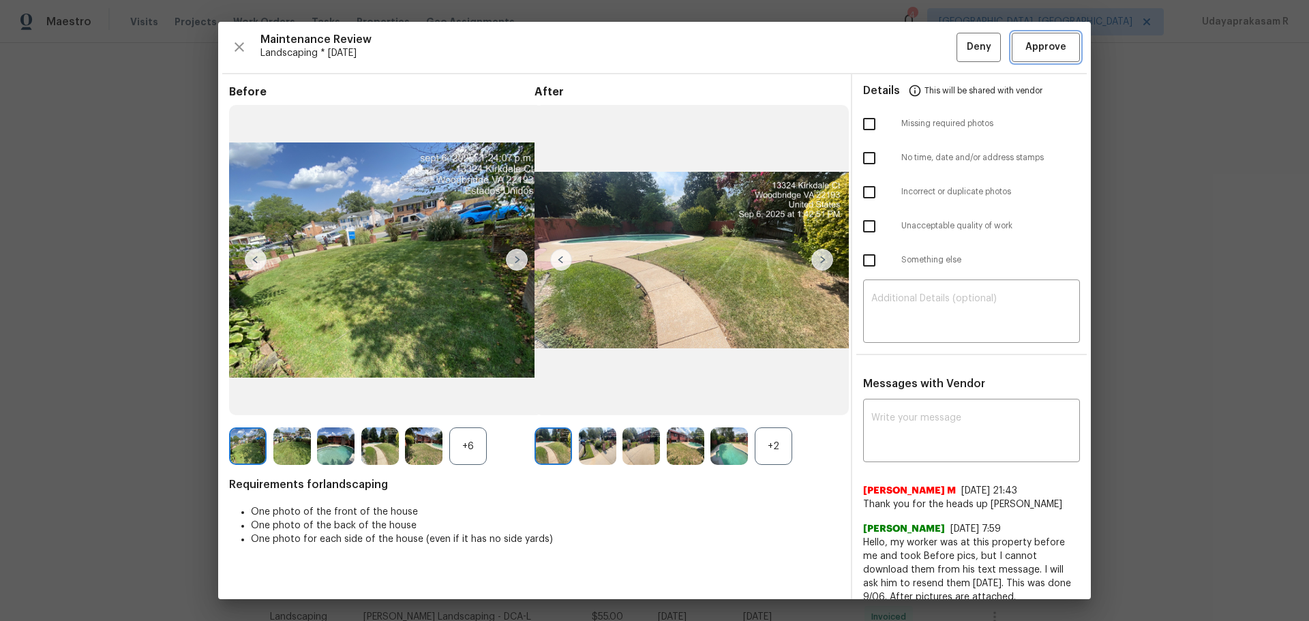
click at [930, 55] on span "Approve" at bounding box center [1045, 47] width 41 height 17
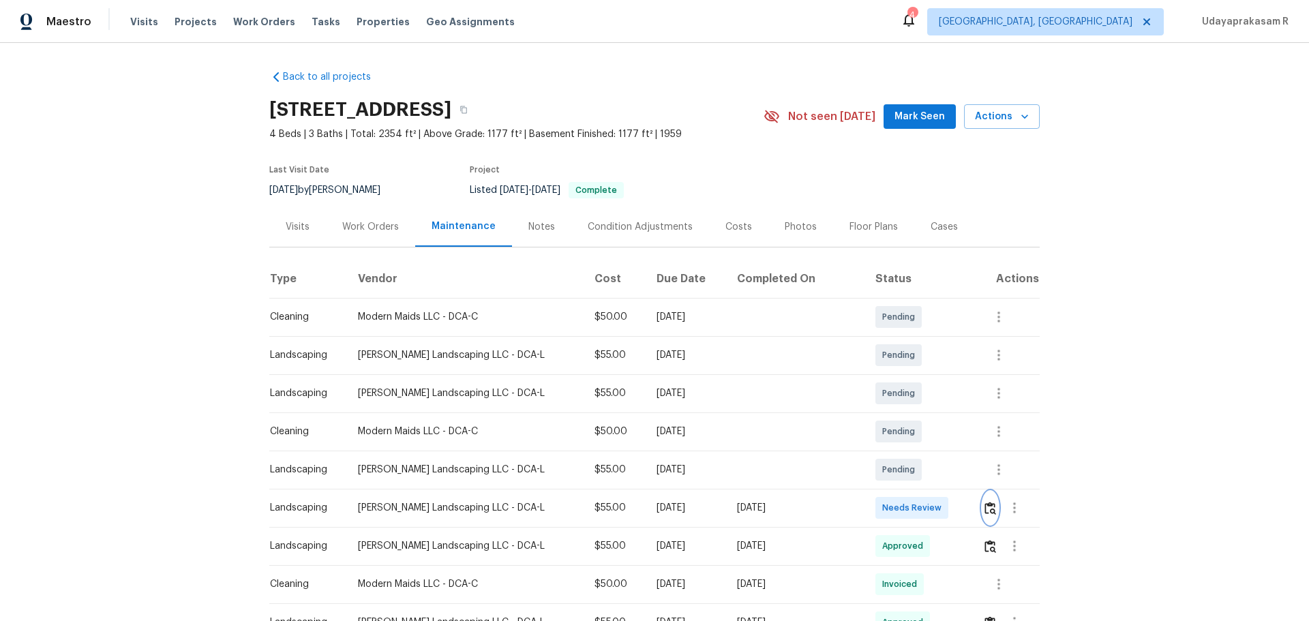
click at [984, 510] on img "button" at bounding box center [990, 508] width 12 height 13
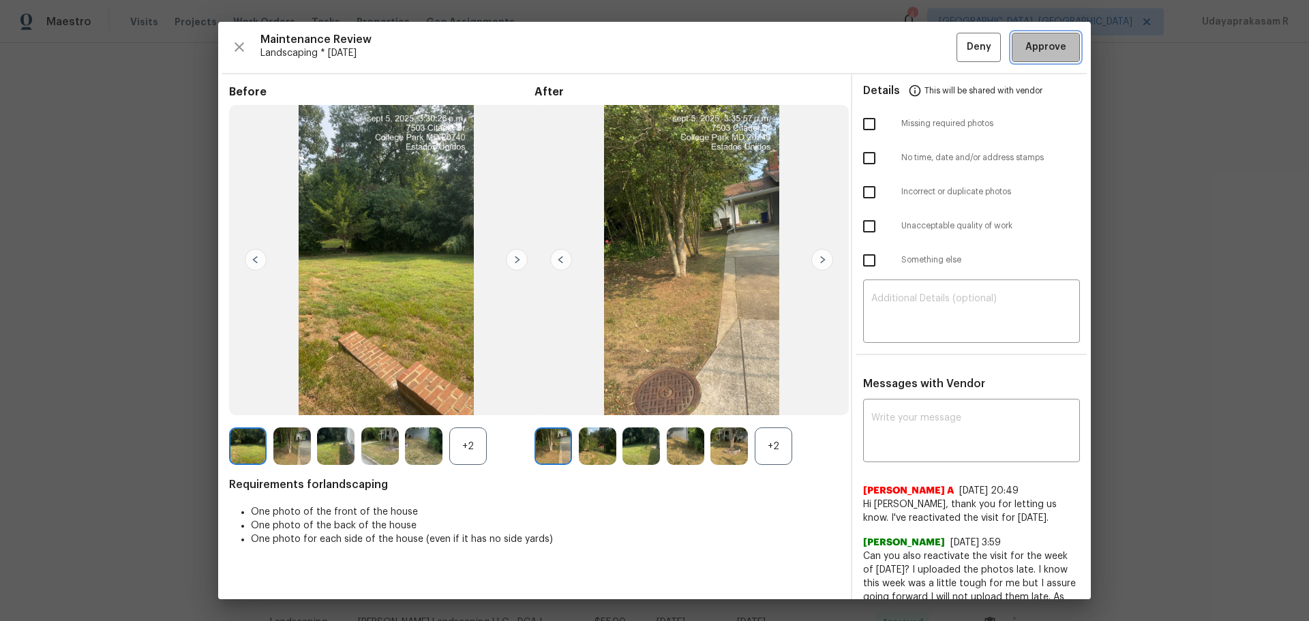
click at [1035, 48] on span "Approve" at bounding box center [1045, 47] width 41 height 17
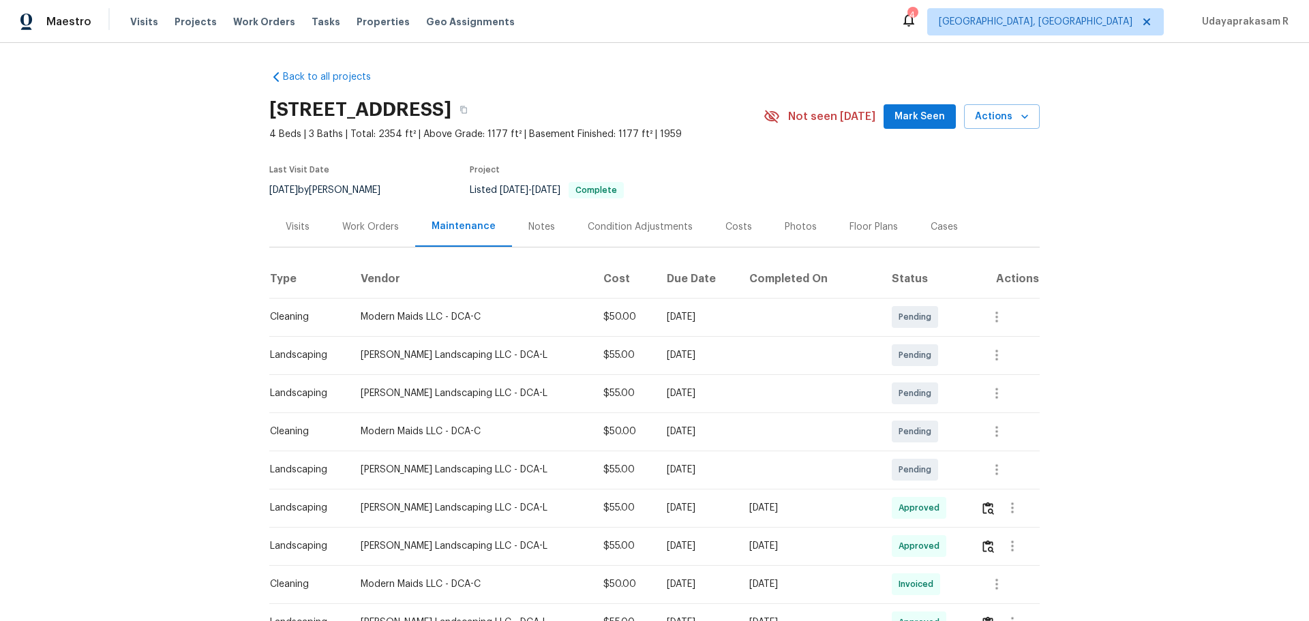
click at [1241, 346] on div "Back to all projects 7503 Citadel Dr, College Park, MD 20740 4 Beds | 3 Baths |…" at bounding box center [654, 332] width 1309 height 578
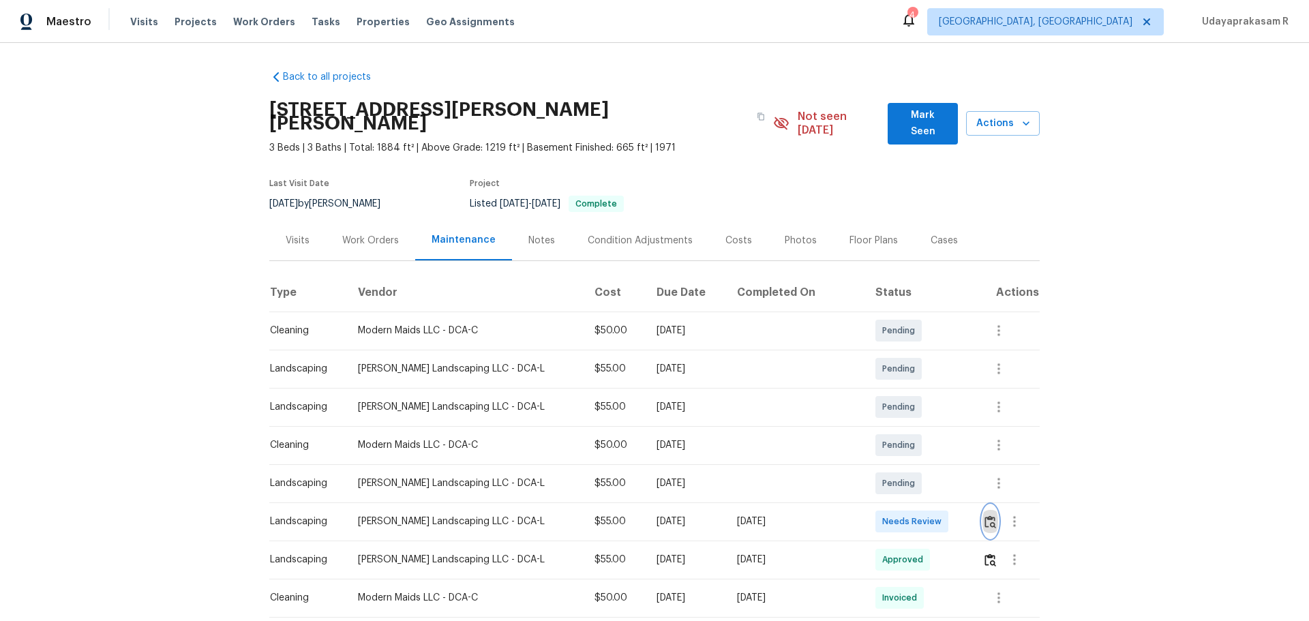
click at [930, 408] on img "button" at bounding box center [990, 521] width 12 height 13
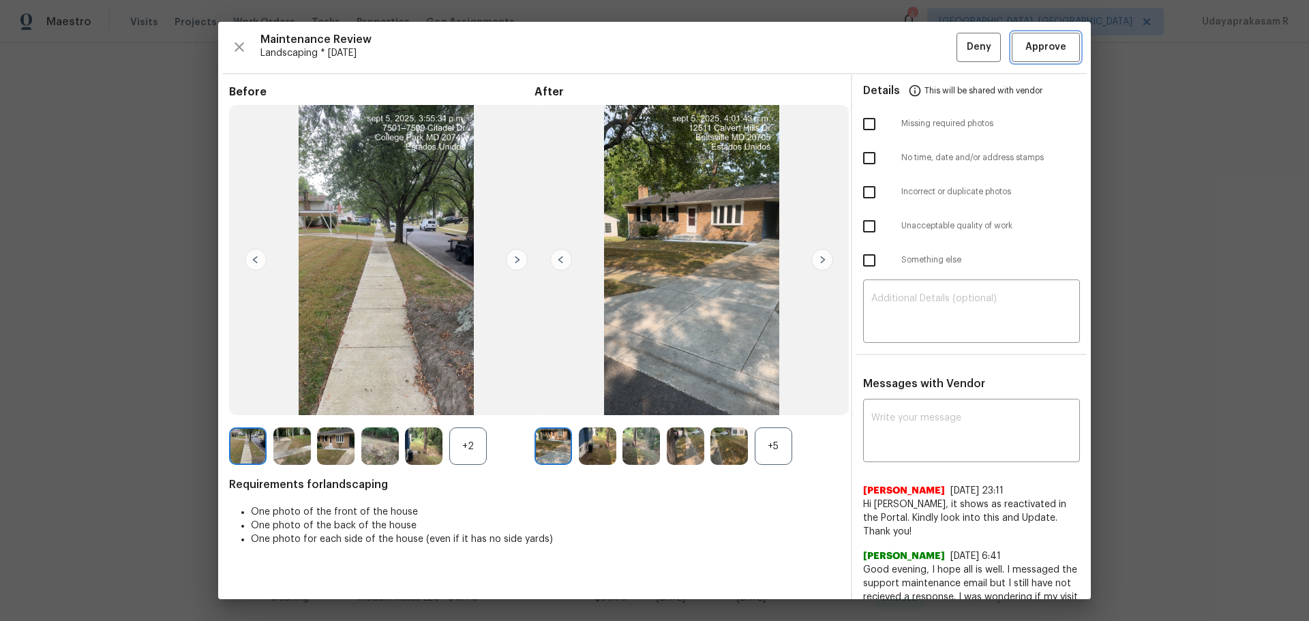
click at [930, 43] on span "Approve" at bounding box center [1045, 47] width 41 height 17
